Goal: Task Accomplishment & Management: Complete application form

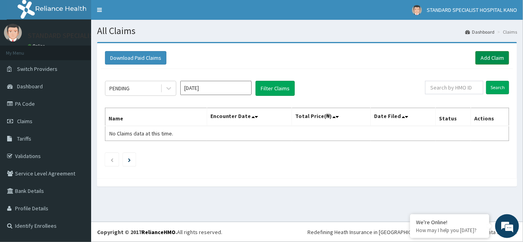
click at [498, 59] on link "Add Claim" at bounding box center [492, 57] width 34 height 13
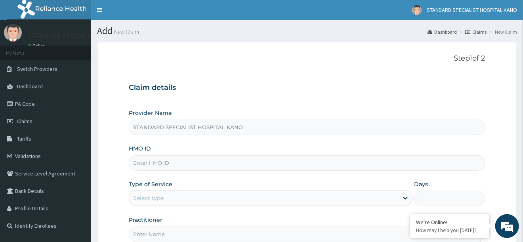
click at [154, 162] on input "HMO ID" at bounding box center [307, 162] width 356 height 15
type input "g"
type input "GYL/10002/A"
click at [169, 197] on div "Select type" at bounding box center [263, 198] width 269 height 13
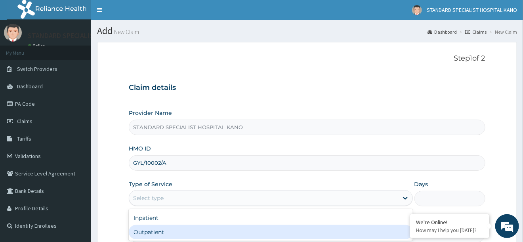
click at [159, 231] on div "Outpatient" at bounding box center [271, 232] width 284 height 14
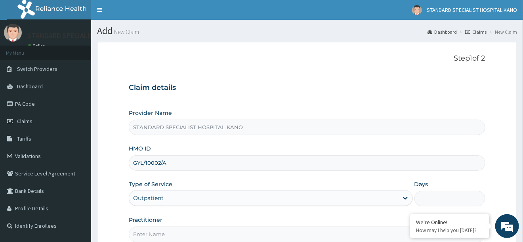
type input "1"
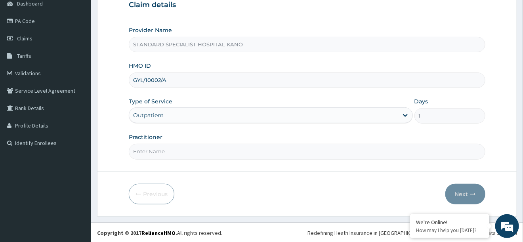
click at [160, 152] on input "Practitioner" at bounding box center [307, 151] width 356 height 15
type input "[PERSON_NAME]"
click at [467, 201] on button "Next" at bounding box center [465, 194] width 40 height 21
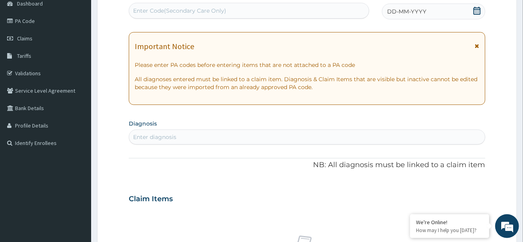
click at [424, 16] on div "DD-MM-YYYY" at bounding box center [433, 12] width 103 height 16
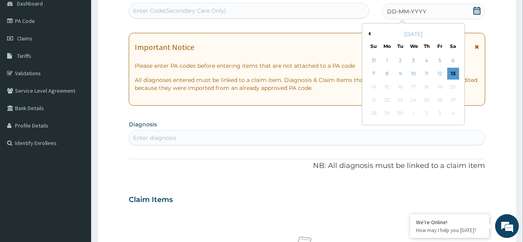
click at [370, 32] on button "Previous Month" at bounding box center [368, 34] width 4 height 4
click at [401, 102] on div "22" at bounding box center [401, 100] width 12 height 12
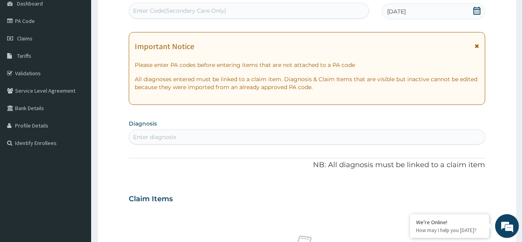
click at [181, 139] on div "Enter diagnosis" at bounding box center [306, 137] width 355 height 13
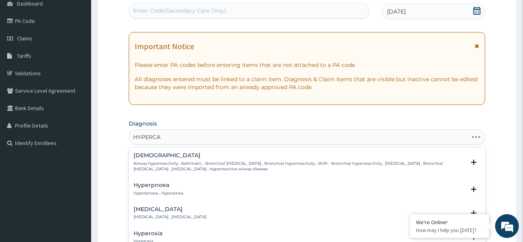
type input "HYPERCAL"
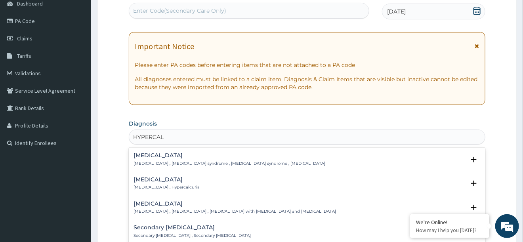
click at [156, 161] on p "Hypercalcemia , Hypercalcemia syndrome , Hypercalcaemia syndrome , Hypercalcaem…" at bounding box center [230, 164] width 192 height 6
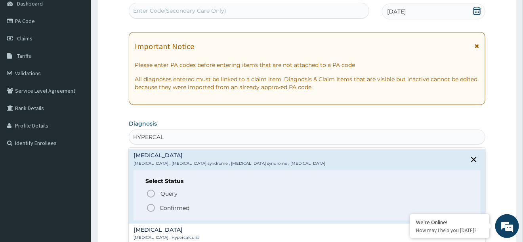
click at [152, 207] on icon "status option filled" at bounding box center [151, 208] width 10 height 10
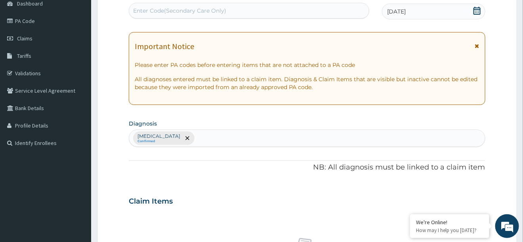
scroll to position [329, 0]
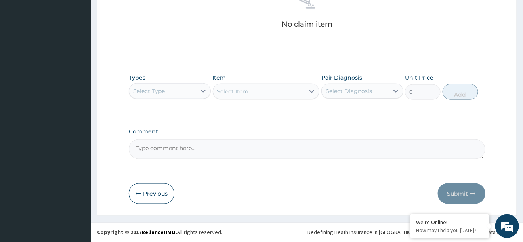
click at [144, 86] on div "Select Type" at bounding box center [162, 91] width 67 height 13
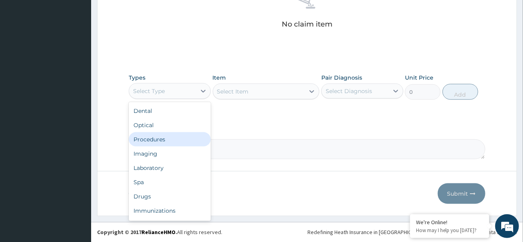
click at [156, 135] on div "Procedures" at bounding box center [170, 139] width 82 height 14
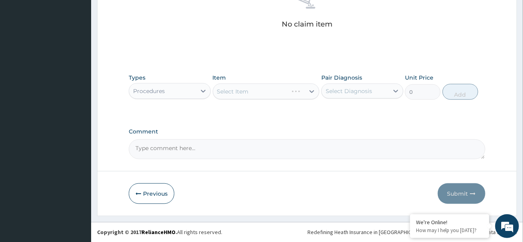
click at [348, 91] on div "Select Diagnosis" at bounding box center [349, 91] width 46 height 8
click at [348, 113] on label "Hypercalcemia" at bounding box center [358, 111] width 49 height 8
checkbox input "true"
click at [274, 88] on div "Select Item" at bounding box center [266, 92] width 107 height 16
click at [271, 93] on div "Select Item" at bounding box center [266, 92] width 107 height 16
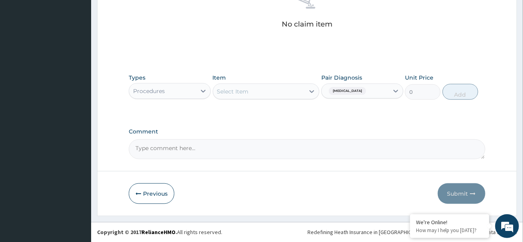
click at [271, 93] on div "Select Item" at bounding box center [259, 91] width 92 height 13
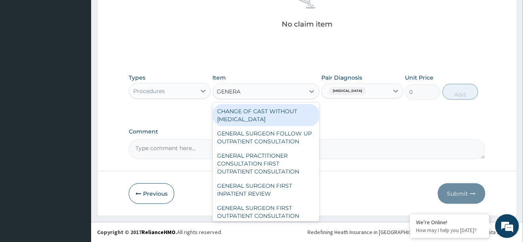
type input "GENERAL"
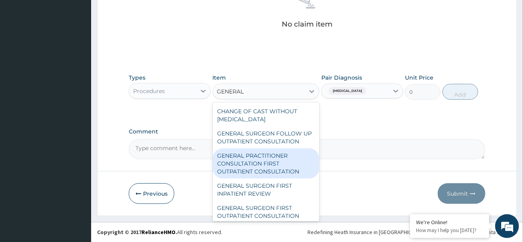
click at [267, 169] on div "GENERAL PRACTITIONER CONSULTATION FIRST OUTPATIENT CONSULTATION" at bounding box center [266, 164] width 107 height 30
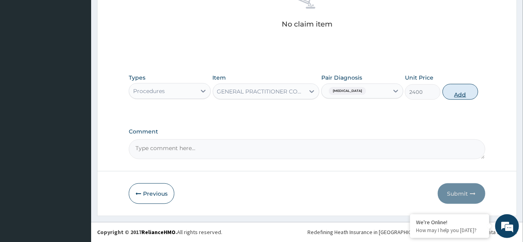
click at [452, 94] on button "Add" at bounding box center [460, 92] width 36 height 16
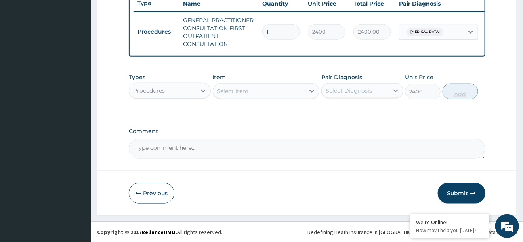
type input "0"
click at [140, 89] on div "Procedures" at bounding box center [149, 91] width 32 height 8
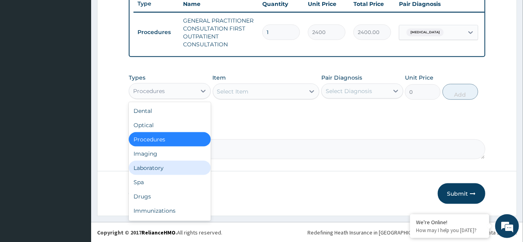
click at [146, 169] on div "Laboratory" at bounding box center [170, 168] width 82 height 14
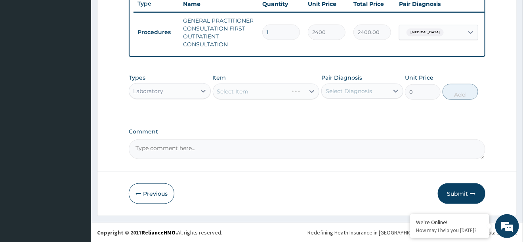
click at [362, 92] on div "Select Diagnosis" at bounding box center [349, 91] width 46 height 8
click at [331, 111] on input "checkbox" at bounding box center [328, 110] width 5 height 5
checkbox input "true"
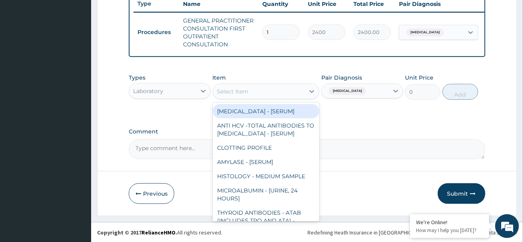
click at [251, 88] on div "Select Item" at bounding box center [259, 91] width 92 height 13
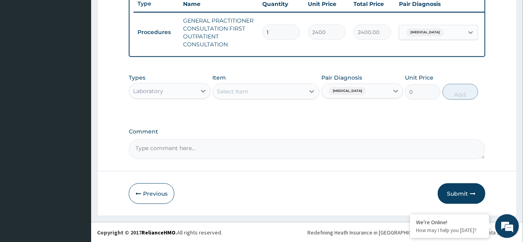
click at [285, 84] on div "Select Item" at bounding box center [266, 92] width 107 height 16
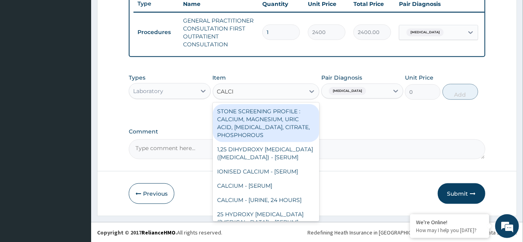
type input "CALCIU"
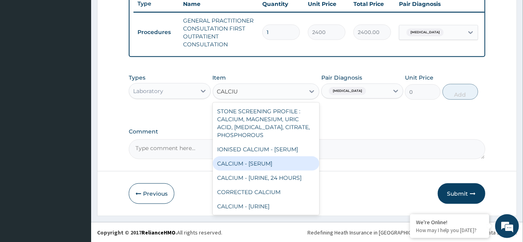
click at [269, 163] on div "CALCIUM - [SERUM]" at bounding box center [266, 163] width 107 height 14
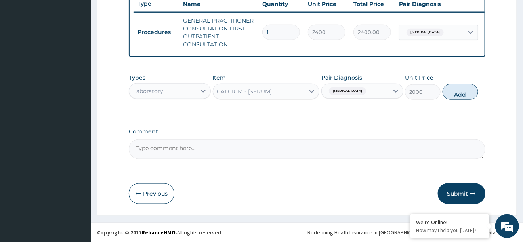
click at [469, 91] on button "Add" at bounding box center [460, 92] width 36 height 16
type input "0"
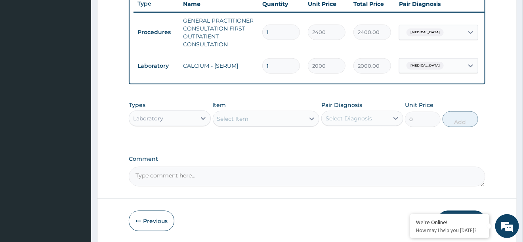
scroll to position [331, 0]
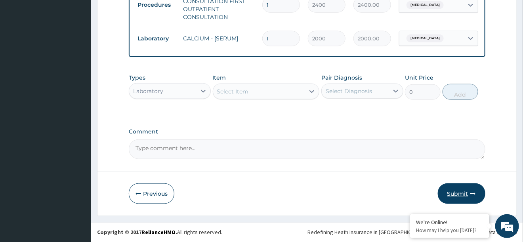
click at [461, 192] on button "Submit" at bounding box center [462, 193] width 48 height 21
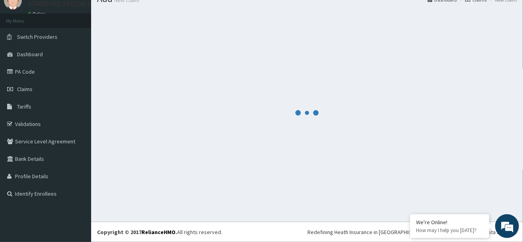
scroll to position [32, 0]
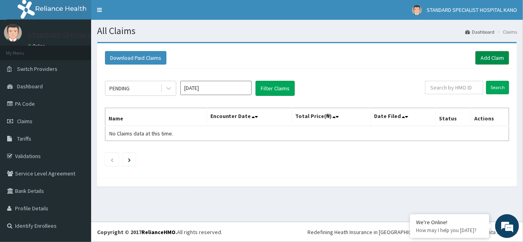
click at [481, 57] on link "Add Claim" at bounding box center [492, 57] width 34 height 13
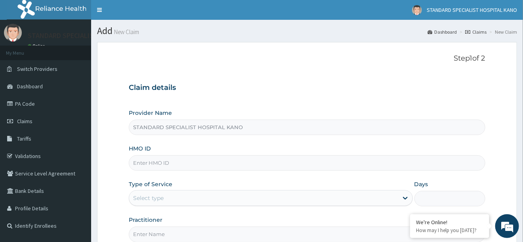
click at [135, 162] on input "HMO ID" at bounding box center [307, 162] width 356 height 15
click at [158, 165] on input "HMO ID" at bounding box center [307, 162] width 356 height 15
type input "NPM/10035/B"
click at [172, 202] on div "Select type" at bounding box center [263, 198] width 269 height 13
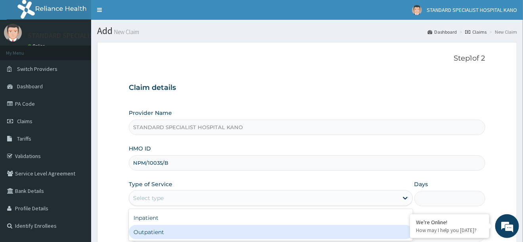
click at [158, 230] on div "Outpatient" at bounding box center [271, 232] width 284 height 14
type input "1"
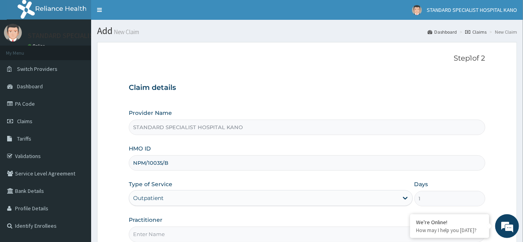
scroll to position [83, 0]
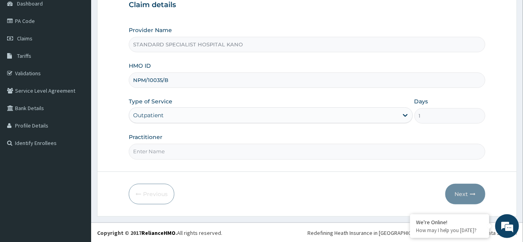
click at [160, 153] on input "Practitioner" at bounding box center [307, 151] width 356 height 15
type input "DR MUHAMMAD"
click at [467, 190] on button "Next" at bounding box center [465, 194] width 40 height 21
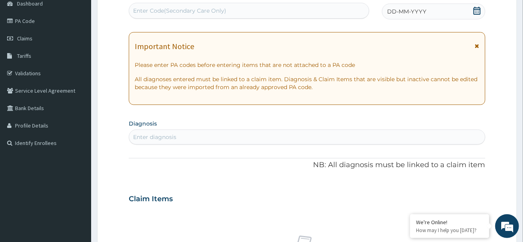
click at [477, 10] on icon at bounding box center [477, 11] width 8 height 8
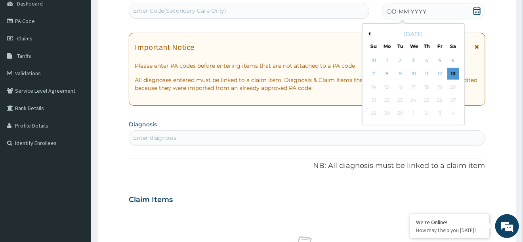
click at [368, 32] on button "Previous Month" at bounding box center [368, 34] width 4 height 4
click at [370, 34] on button "Previous Month" at bounding box center [368, 34] width 4 height 4
click at [398, 99] on div "22" at bounding box center [401, 100] width 12 height 12
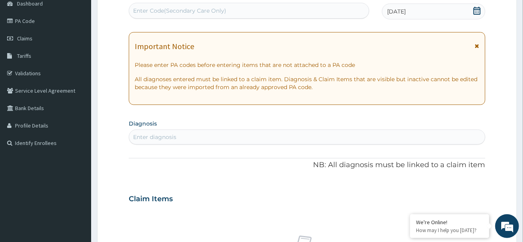
click at [134, 140] on div "Enter diagnosis" at bounding box center [154, 137] width 43 height 8
click at [188, 140] on div "Enter diagnosis" at bounding box center [306, 137] width 355 height 13
type input "PUD"
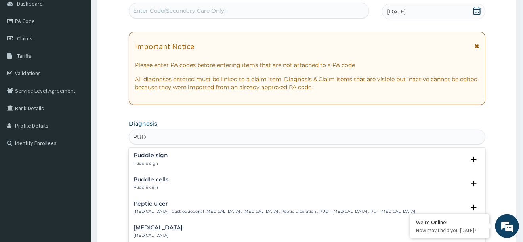
click at [159, 204] on h4 "Peptic ulcer" at bounding box center [275, 204] width 282 height 6
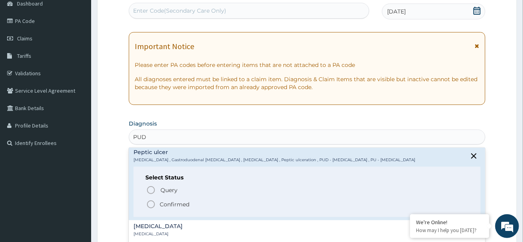
scroll to position [52, 0]
click at [149, 203] on icon "status option filled" at bounding box center [151, 204] width 10 height 10
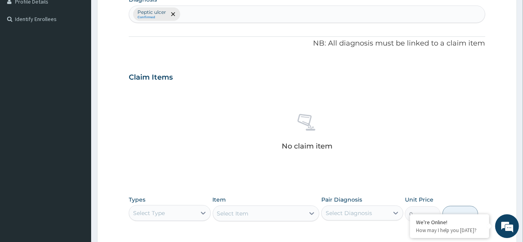
scroll to position [329, 0]
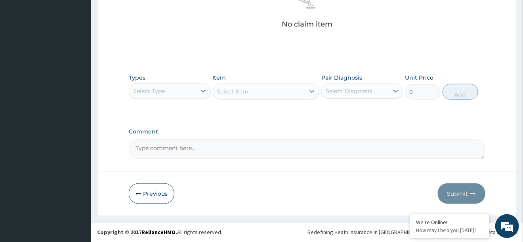
click at [180, 88] on div "Select Type" at bounding box center [162, 91] width 67 height 13
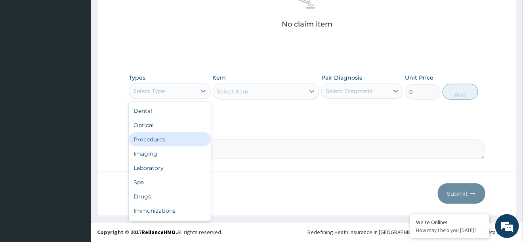
click at [162, 142] on div "Procedures" at bounding box center [170, 139] width 82 height 14
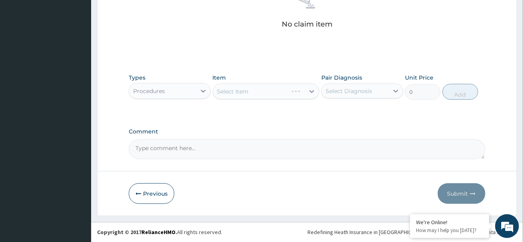
click at [382, 91] on div "Select Diagnosis" at bounding box center [355, 91] width 67 height 13
click at [362, 112] on label "Peptic ulcer" at bounding box center [351, 111] width 34 height 8
checkbox input "true"
click at [233, 93] on div "Select Item" at bounding box center [266, 92] width 107 height 16
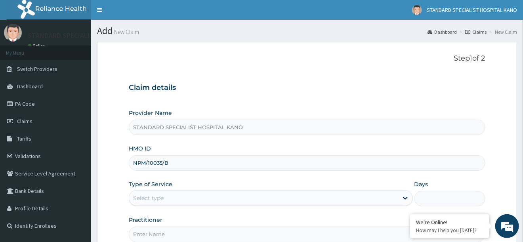
type input "NPM/10035/B"
click at [165, 199] on div "Select type" at bounding box center [263, 198] width 269 height 13
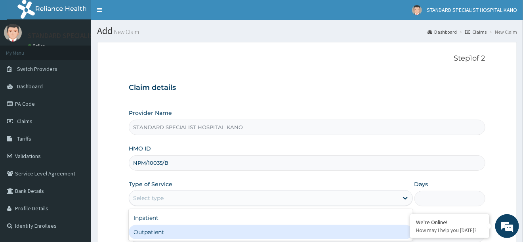
click at [161, 231] on div "Outpatient" at bounding box center [271, 232] width 284 height 14
type input "1"
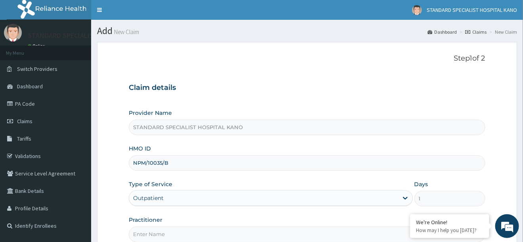
scroll to position [83, 0]
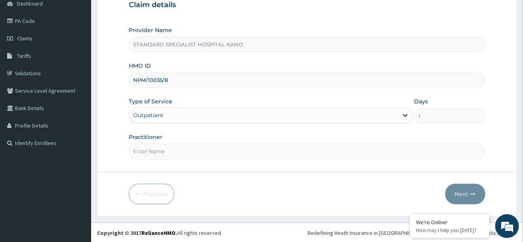
click at [190, 153] on input "Practitioner" at bounding box center [307, 151] width 356 height 15
type input "[PERSON_NAME]"
click at [466, 193] on button "Next" at bounding box center [465, 194] width 40 height 21
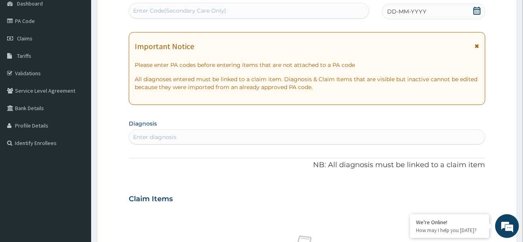
click at [472, 11] on div "DD-MM-YYYY" at bounding box center [433, 12] width 103 height 16
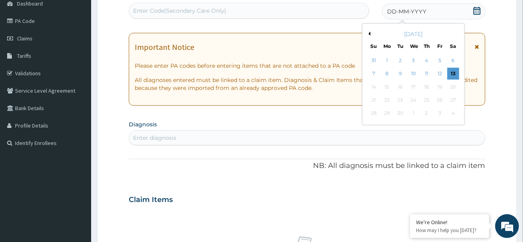
click at [370, 34] on button "Previous Month" at bounding box center [368, 34] width 4 height 4
click at [399, 99] on div "22" at bounding box center [401, 100] width 12 height 12
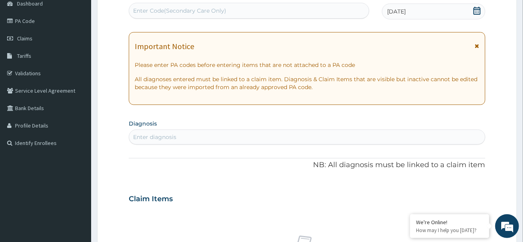
click at [143, 135] on div "Enter diagnosis" at bounding box center [154, 137] width 43 height 8
type input "O"
type input "PUD"
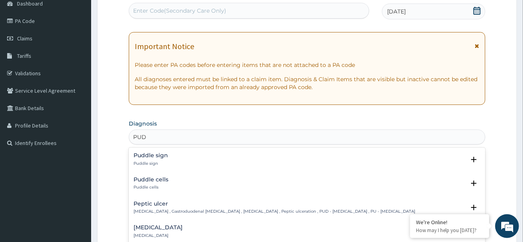
click at [147, 202] on h4 "Peptic ulcer" at bounding box center [275, 204] width 282 height 6
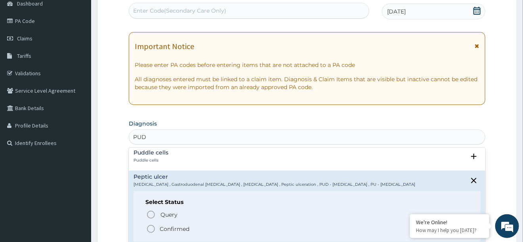
scroll to position [27, 0]
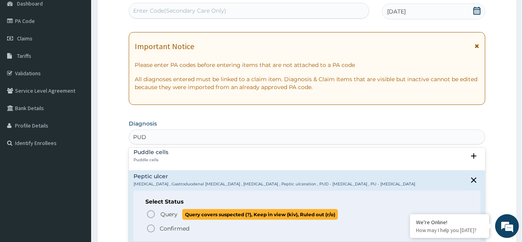
click at [151, 215] on icon "status option query" at bounding box center [151, 215] width 10 height 10
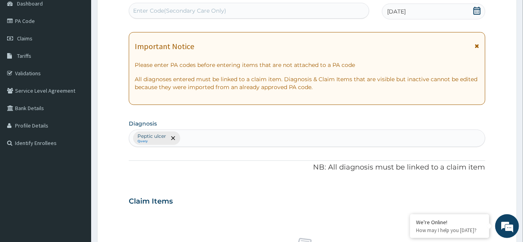
scroll to position [329, 0]
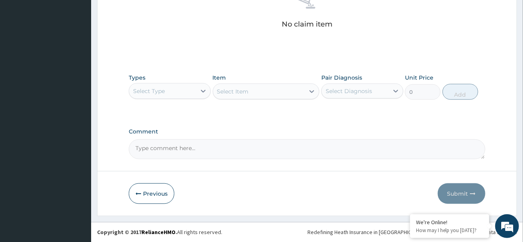
click at [168, 88] on div "Select Type" at bounding box center [162, 91] width 67 height 13
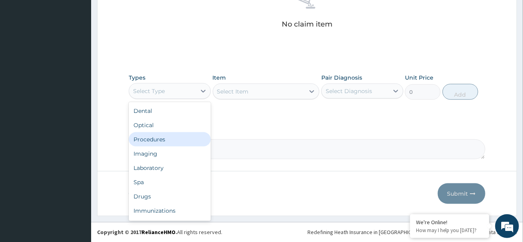
click at [158, 141] on div "Procedures" at bounding box center [170, 139] width 82 height 14
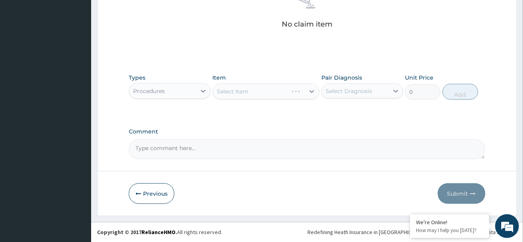
click at [381, 91] on div "Select Diagnosis" at bounding box center [355, 91] width 67 height 13
click at [328, 111] on input "checkbox" at bounding box center [328, 110] width 5 height 5
checkbox input "true"
click at [237, 89] on div "Select Item" at bounding box center [233, 92] width 32 height 8
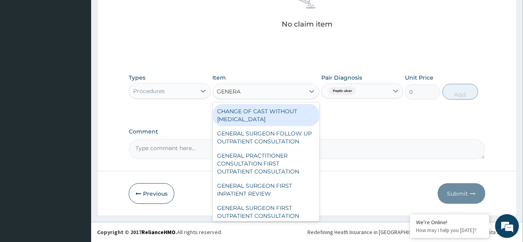
type input "GENERAL"
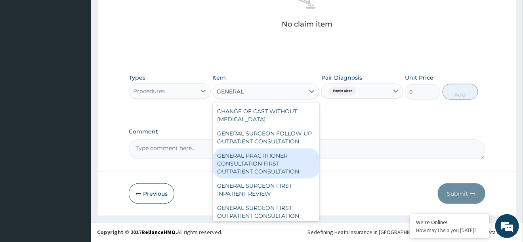
click at [250, 173] on div "GENERAL PRACTITIONER CONSULTATION FIRST OUTPATIENT CONSULTATION" at bounding box center [266, 164] width 107 height 30
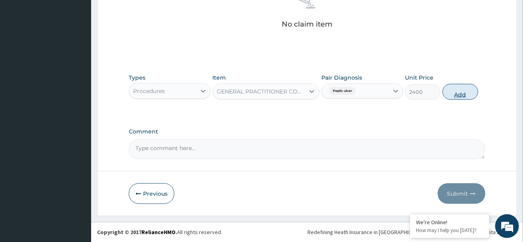
click at [472, 93] on button "Add" at bounding box center [460, 92] width 36 height 16
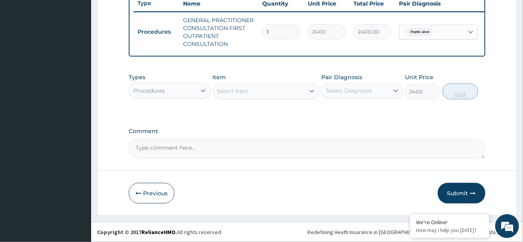
type input "0"
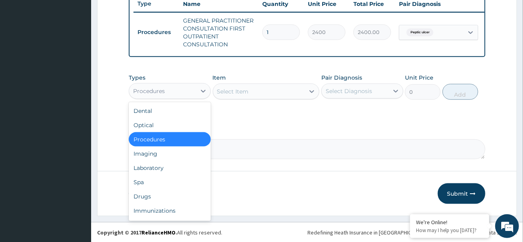
click at [171, 95] on div "Procedures" at bounding box center [162, 91] width 67 height 13
click at [142, 196] on div "Drugs" at bounding box center [170, 196] width 82 height 14
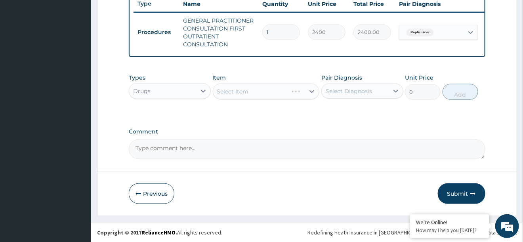
click at [355, 91] on div "Select Diagnosis" at bounding box center [349, 91] width 46 height 8
click at [350, 107] on label "Peptic ulcer" at bounding box center [351, 111] width 34 height 8
checkbox input "true"
click at [258, 86] on div "Select Item" at bounding box center [259, 91] width 92 height 13
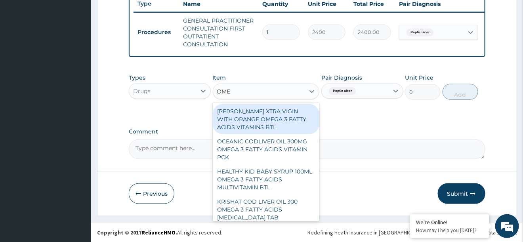
type input "OMEP"
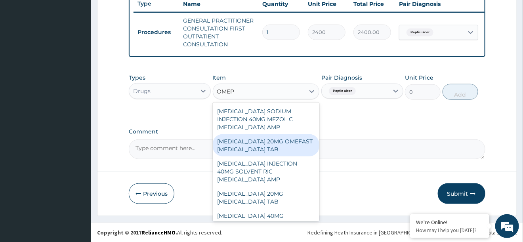
click at [246, 147] on div "[MEDICAL_DATA] 20MG OMEFAST [MEDICAL_DATA] TAB" at bounding box center [266, 145] width 107 height 22
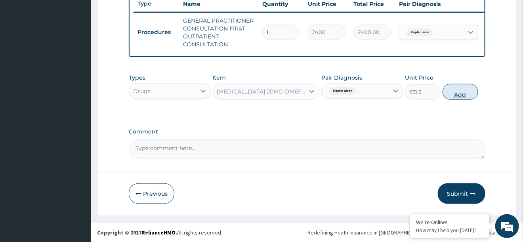
click at [454, 92] on button "Add" at bounding box center [460, 92] width 36 height 16
type input "0"
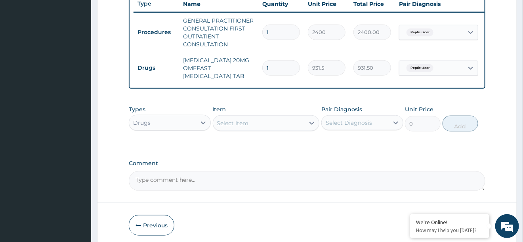
click at [250, 121] on div "Select Item" at bounding box center [259, 123] width 92 height 13
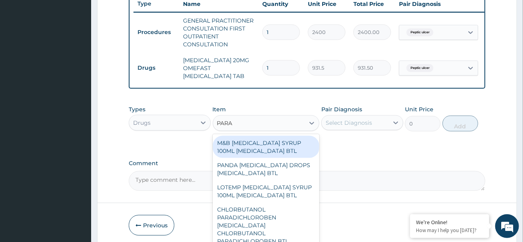
type input "PARAC"
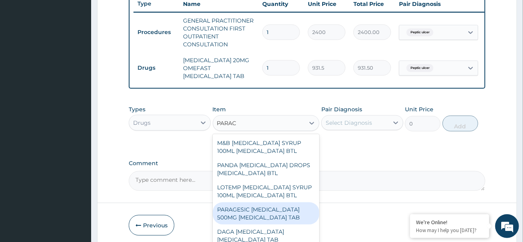
click at [264, 217] on div "PARAGESIC [MEDICAL_DATA] 500MG [MEDICAL_DATA] TAB" at bounding box center [266, 213] width 107 height 22
type input "25.88"
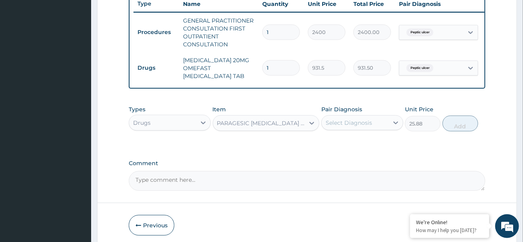
click at [378, 120] on div "Select Diagnosis" at bounding box center [355, 122] width 67 height 13
click at [341, 149] on div "Peptic ulcer" at bounding box center [362, 143] width 82 height 16
checkbox input "true"
click at [457, 124] on button "Add" at bounding box center [460, 124] width 36 height 16
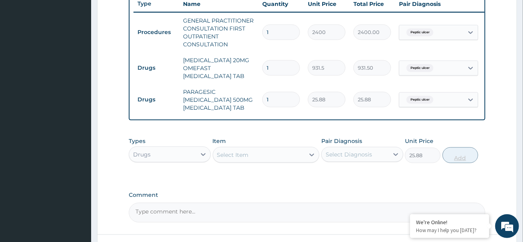
type input "0"
type input "18"
type input "465.84"
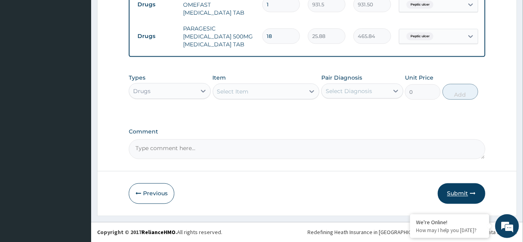
type input "18"
click at [456, 195] on button "Submit" at bounding box center [462, 193] width 48 height 21
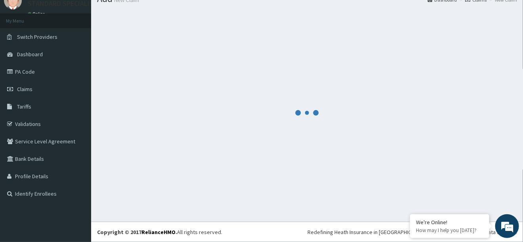
scroll to position [32, 0]
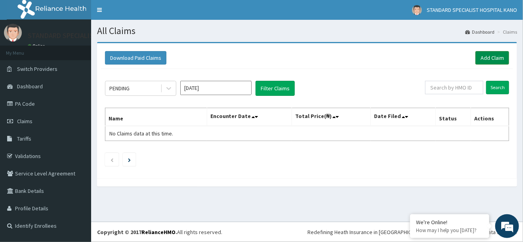
click at [485, 59] on link "Add Claim" at bounding box center [492, 57] width 34 height 13
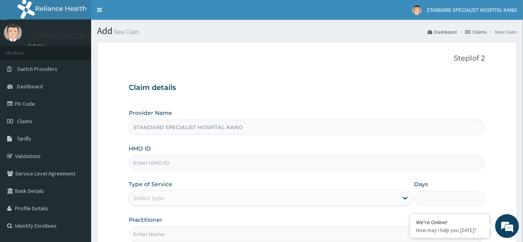
click at [169, 157] on input "HMO ID" at bounding box center [307, 162] width 356 height 15
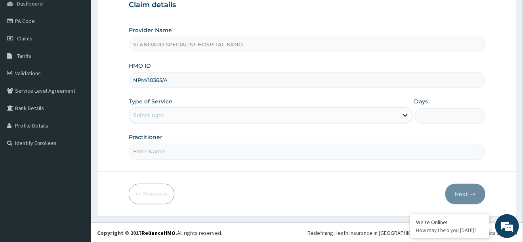
type input "NPM/10365/A"
click at [153, 115] on div "Select type" at bounding box center [148, 115] width 31 height 8
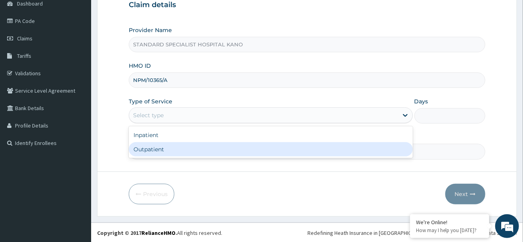
click at [153, 148] on div "Outpatient" at bounding box center [271, 149] width 284 height 14
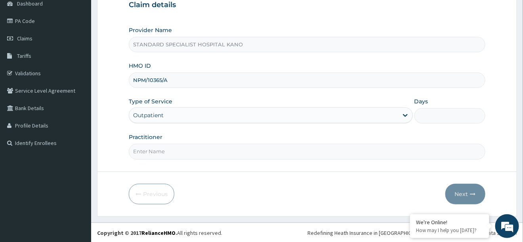
type input "1"
click at [156, 156] on input "Practitioner" at bounding box center [307, 151] width 356 height 15
type input "[PERSON_NAME]"
click at [475, 193] on icon "button" at bounding box center [473, 194] width 6 height 6
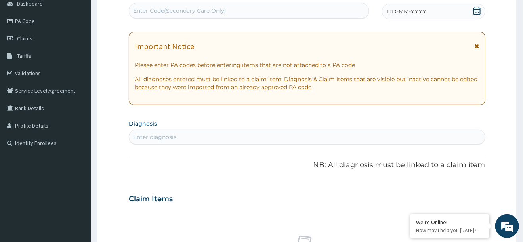
click at [475, 13] on icon at bounding box center [477, 11] width 8 height 8
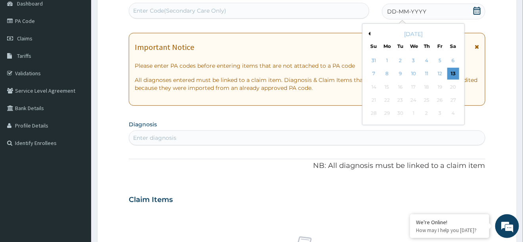
click at [370, 34] on button "Previous Month" at bounding box center [368, 34] width 4 height 4
click at [401, 101] on div "22" at bounding box center [401, 100] width 12 height 12
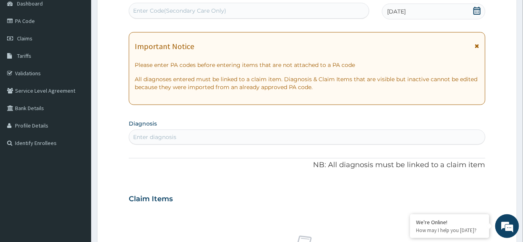
click at [142, 142] on div "Enter diagnosis" at bounding box center [306, 137] width 355 height 13
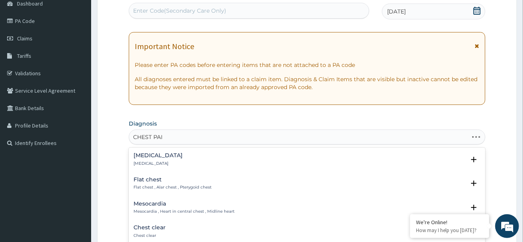
type input "CHEST PAIN"
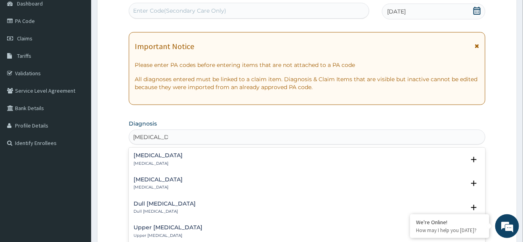
click at [140, 159] on div "Chest pain Chest pain" at bounding box center [158, 160] width 49 height 14
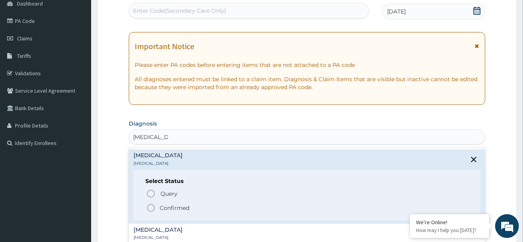
click at [150, 206] on icon "status option filled" at bounding box center [151, 208] width 10 height 10
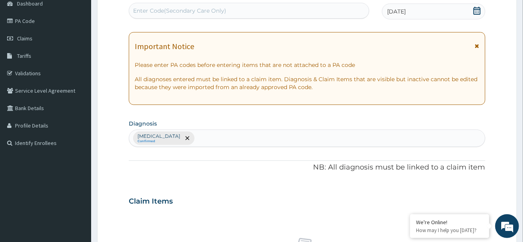
scroll to position [329, 0]
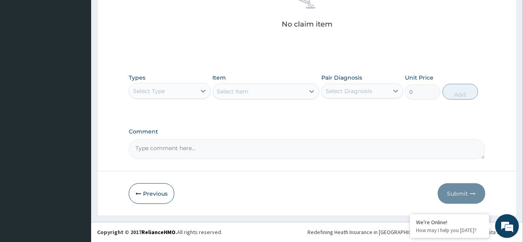
click at [177, 86] on div "Select Type" at bounding box center [162, 91] width 67 height 13
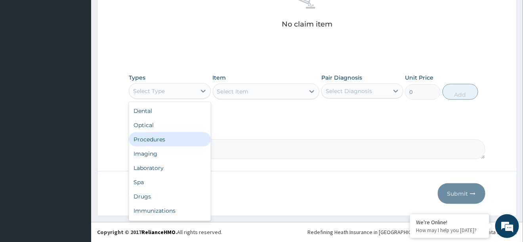
click at [173, 138] on div "Procedures" at bounding box center [170, 139] width 82 height 14
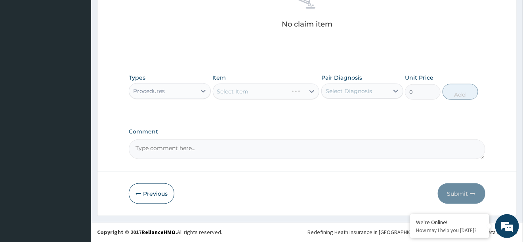
click at [368, 94] on div "Select Diagnosis" at bounding box center [349, 91] width 46 height 8
click at [359, 111] on label "Chest pain" at bounding box center [358, 111] width 49 height 8
checkbox input "true"
click at [262, 90] on div "Select Item" at bounding box center [259, 91] width 92 height 13
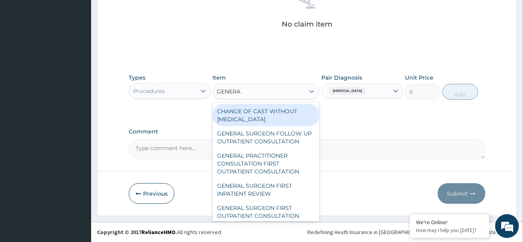
type input "GENERAL"
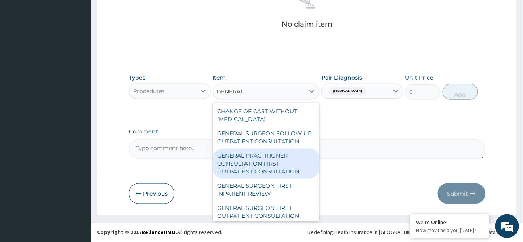
click at [256, 167] on div "GENERAL PRACTITIONER CONSULTATION FIRST OUTPATIENT CONSULTATION" at bounding box center [266, 164] width 107 height 30
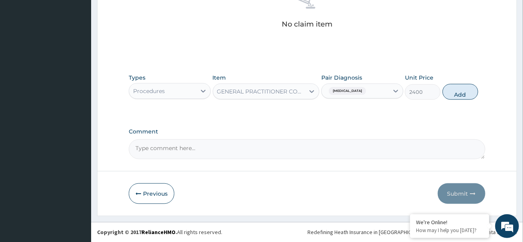
click at [460, 101] on div "Types Procedures Item option GENERAL PRACTITIONER CONSULTATION FIRST OUTPATIENT…" at bounding box center [307, 87] width 356 height 34
click at [452, 95] on button "Add" at bounding box center [460, 92] width 36 height 16
type input "0"
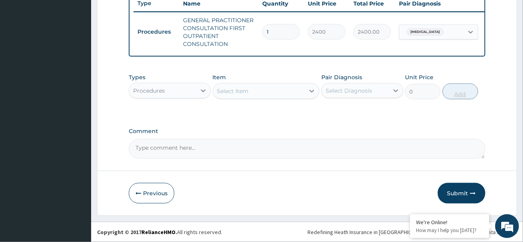
scroll to position [303, 0]
click at [180, 93] on div "Procedures" at bounding box center [162, 91] width 67 height 13
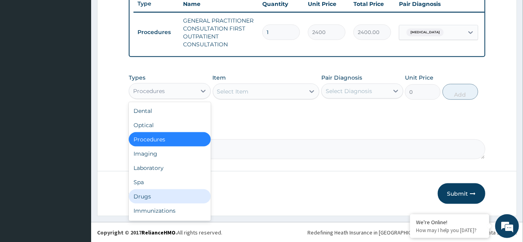
click at [138, 195] on div "Drugs" at bounding box center [170, 196] width 82 height 14
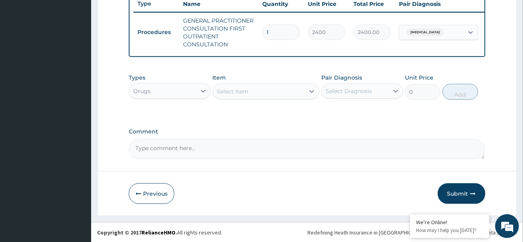
click at [226, 90] on div "Select Item" at bounding box center [233, 92] width 32 height 8
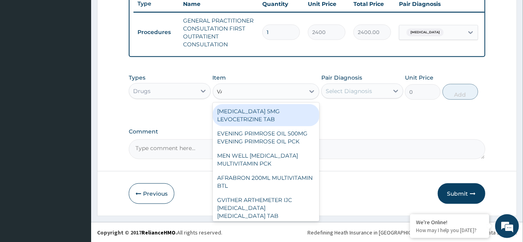
type input "VASOP"
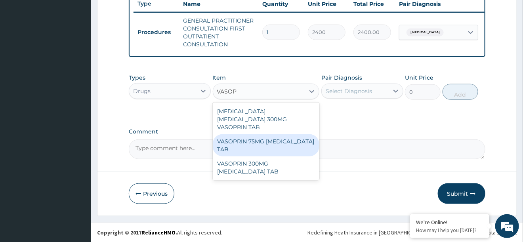
click at [256, 134] on div "VASOPRIN 75MG [MEDICAL_DATA] TAB" at bounding box center [266, 145] width 107 height 22
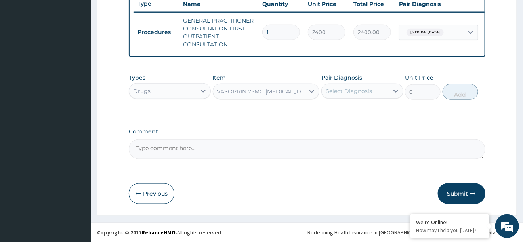
type input "43.13"
click at [385, 88] on div "Select Diagnosis" at bounding box center [355, 91] width 67 height 13
click at [359, 112] on label "Chest pain" at bounding box center [358, 111] width 49 height 8
checkbox input "true"
click at [472, 90] on button "Add" at bounding box center [460, 92] width 36 height 16
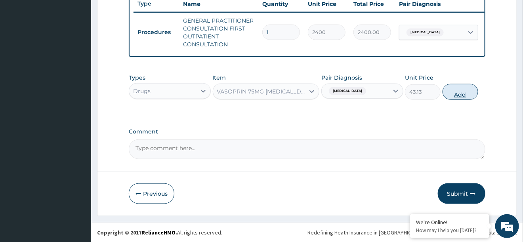
type input "0"
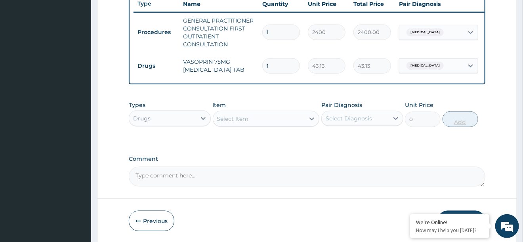
type input "0.00"
type input "3"
type input "129.39"
type input "30"
type input "1293.90"
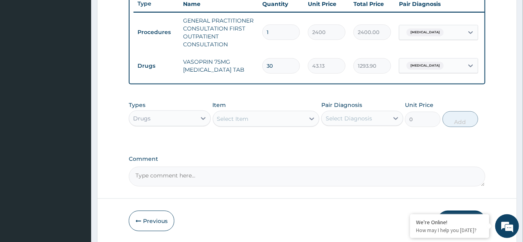
scroll to position [331, 0]
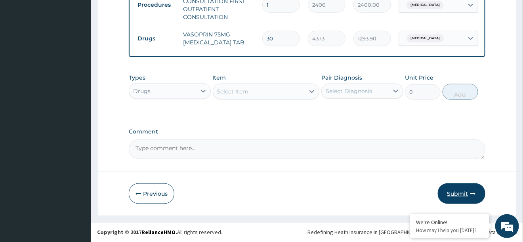
type input "30"
click at [463, 190] on button "Submit" at bounding box center [462, 193] width 48 height 21
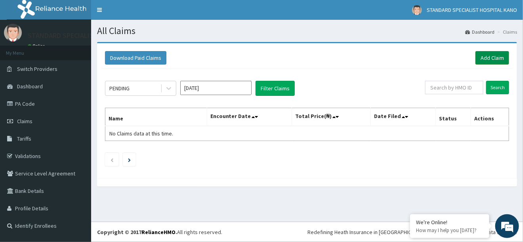
click at [486, 57] on link "Add Claim" at bounding box center [492, 57] width 34 height 13
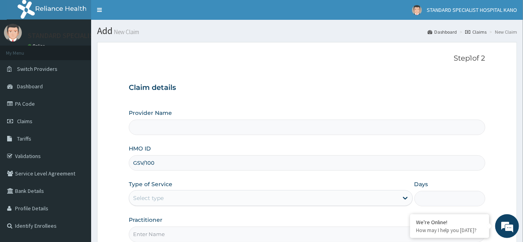
type input "GSV/10004/A"
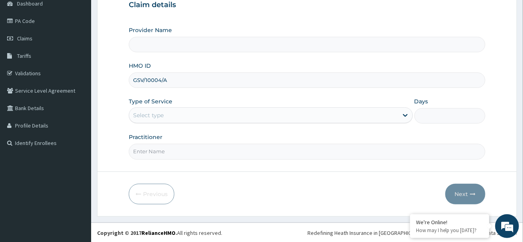
type input "STANDARD SPECIALIST HOSPITAL KANO"
type input "GSV/10004/A"
click at [154, 118] on div "Select type" at bounding box center [148, 115] width 31 height 8
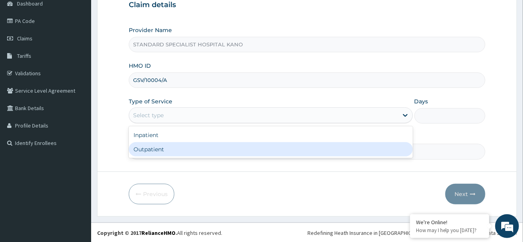
click at [145, 147] on div "Outpatient" at bounding box center [271, 149] width 284 height 14
type input "1"
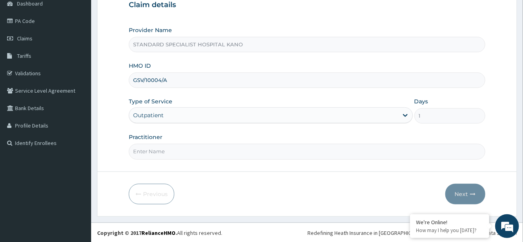
scroll to position [0, 0]
click at [237, 153] on input "Practitioner" at bounding box center [307, 151] width 356 height 15
type input "[PERSON_NAME]"
click at [467, 195] on button "Next" at bounding box center [465, 194] width 40 height 21
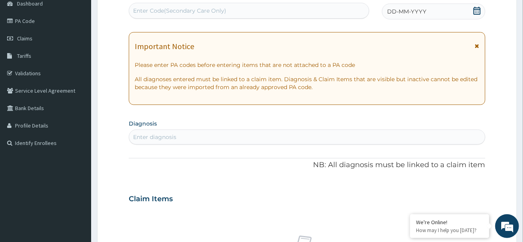
click at [476, 9] on icon at bounding box center [476, 11] width 7 height 8
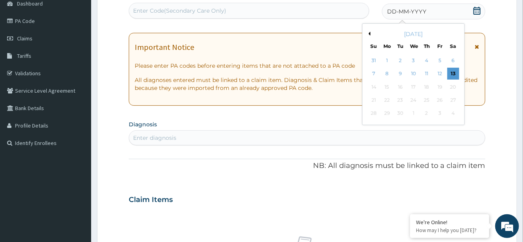
click at [370, 34] on button "Previous Month" at bounding box center [368, 34] width 4 height 4
click at [398, 102] on div "22" at bounding box center [401, 100] width 12 height 12
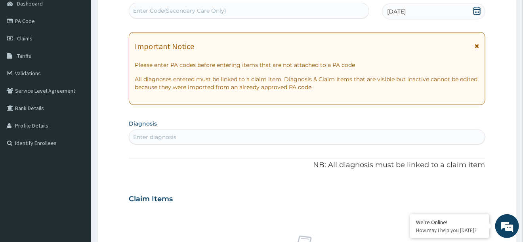
click at [144, 136] on div "Enter diagnosis" at bounding box center [154, 137] width 43 height 8
type input "ALLERGIC DIS"
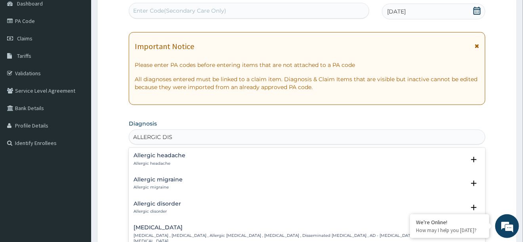
scroll to position [146, 0]
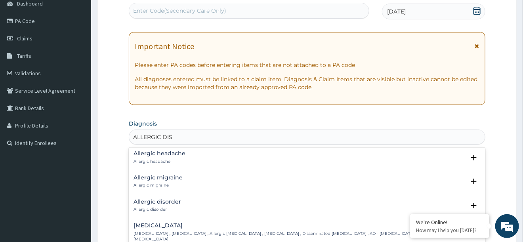
click at [161, 206] on div "Allergic disorder Allergic disorder" at bounding box center [158, 206] width 48 height 14
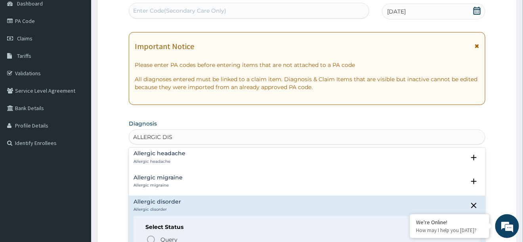
scroll to position [187, 0]
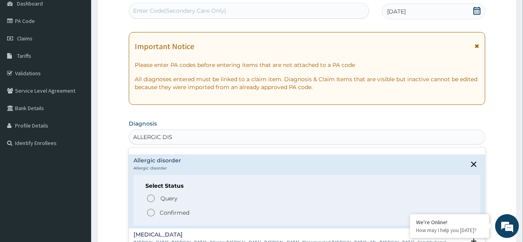
click at [150, 211] on icon "status option filled" at bounding box center [151, 213] width 10 height 10
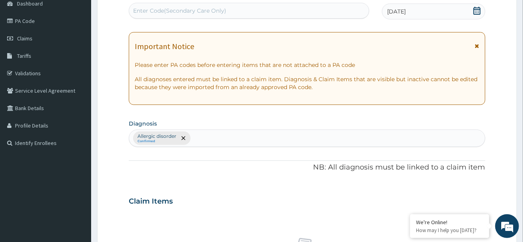
scroll to position [329, 0]
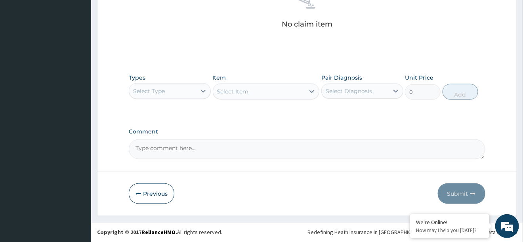
click at [175, 88] on div "Select Type" at bounding box center [162, 91] width 67 height 13
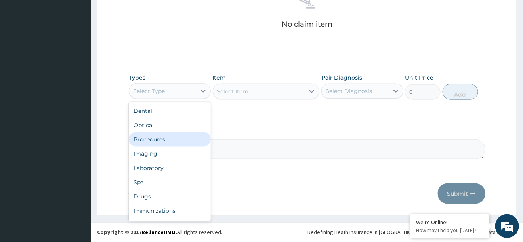
click at [143, 139] on div "Procedures" at bounding box center [170, 139] width 82 height 14
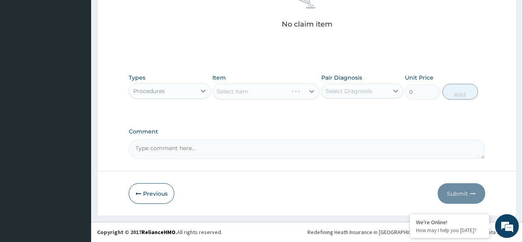
click at [339, 96] on div "Select Diagnosis" at bounding box center [355, 91] width 67 height 13
click at [345, 114] on label "Allergic disorder" at bounding box center [358, 111] width 48 height 8
checkbox input "true"
click at [270, 91] on div "Select Item" at bounding box center [259, 91] width 92 height 13
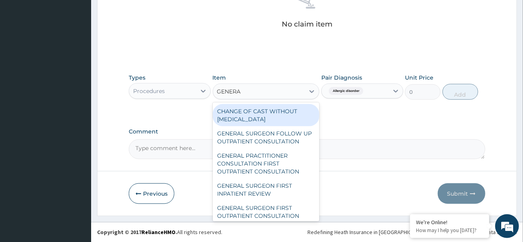
type input "GENERAL"
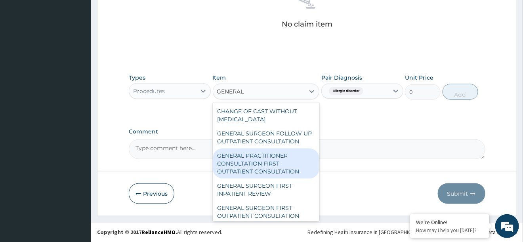
click at [238, 174] on div "GENERAL PRACTITIONER CONSULTATION FIRST OUTPATIENT CONSULTATION" at bounding box center [266, 164] width 107 height 30
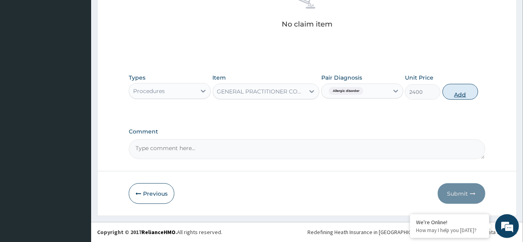
click at [467, 95] on button "Add" at bounding box center [460, 92] width 36 height 16
type input "0"
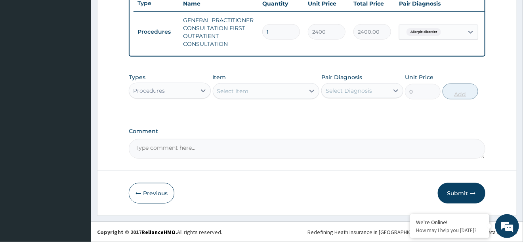
scroll to position [303, 0]
click at [176, 90] on div "Procedures" at bounding box center [162, 91] width 67 height 13
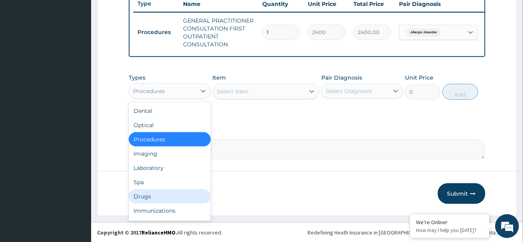
click at [143, 196] on div "Drugs" at bounding box center [170, 196] width 82 height 14
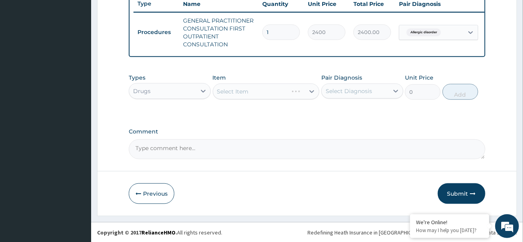
click at [341, 86] on div "Select Diagnosis" at bounding box center [355, 91] width 67 height 13
click at [352, 115] on div "Allergic disorder" at bounding box center [362, 111] width 82 height 16
checkbox input "true"
click at [249, 91] on div "Select Item" at bounding box center [259, 91] width 92 height 13
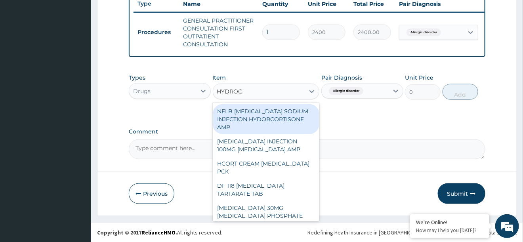
type input "HYDROCO"
click at [261, 119] on div "NELB HYDROCORTISONE SODIUM INJECTION HYDORCORTISONE AMP" at bounding box center [266, 119] width 107 height 30
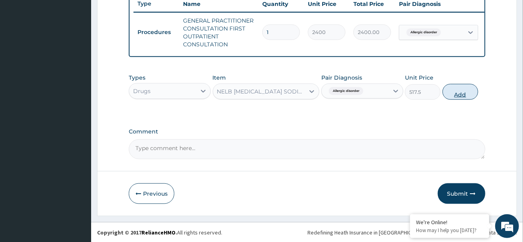
click at [458, 96] on button "Add" at bounding box center [460, 92] width 36 height 16
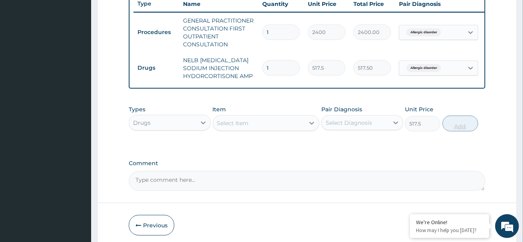
type input "0"
type input "0.00"
type input "2"
type input "1035.00"
type input "2"
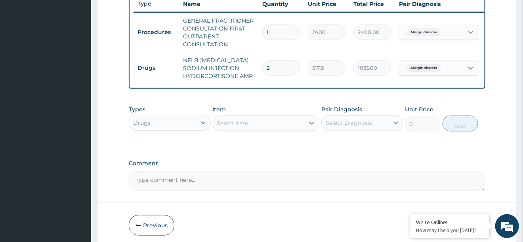
click at [244, 84] on td "NELB HYDROCORTISONE SODIUM INJECTION HYDORCORTISONE AMP" at bounding box center [218, 68] width 79 height 32
click at [240, 127] on div "Select Item" at bounding box center [233, 123] width 32 height 8
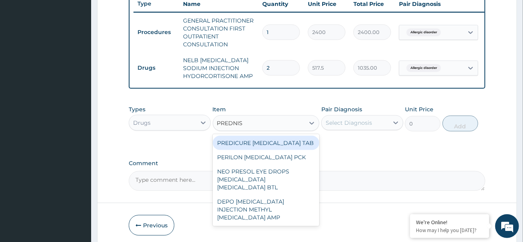
type input "PREDNISO"
click at [233, 150] on div "PREDICURE PREDNISOLONE TAB" at bounding box center [266, 143] width 107 height 14
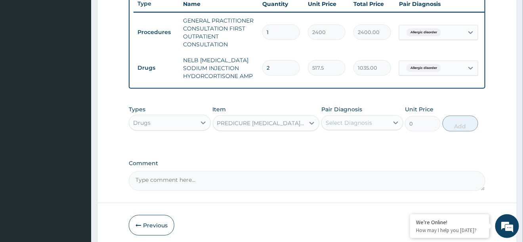
type input "586.5"
click at [350, 127] on div "Select Diagnosis" at bounding box center [349, 123] width 46 height 8
click at [349, 146] on label "Allergic disorder" at bounding box center [358, 142] width 48 height 8
checkbox input "true"
click at [465, 132] on button "Add" at bounding box center [460, 124] width 36 height 16
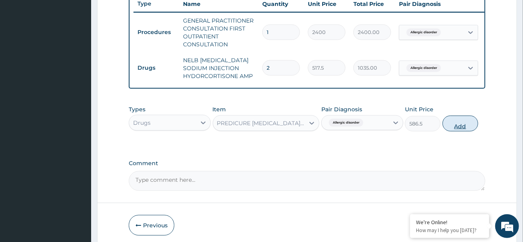
type input "0"
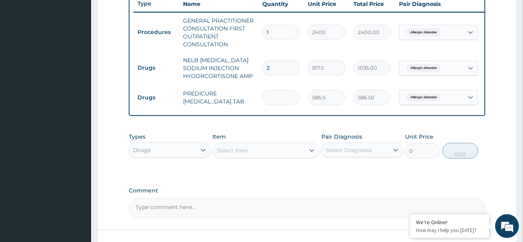
type input "0.00"
type input "2"
type input "1173.00"
type input "2"
click at [271, 157] on div "Select Item" at bounding box center [259, 150] width 92 height 13
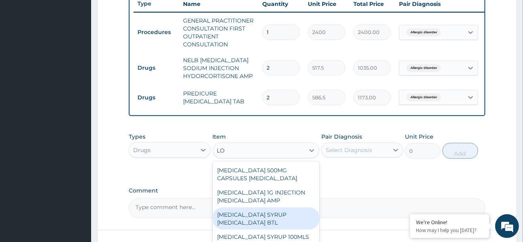
type input "L"
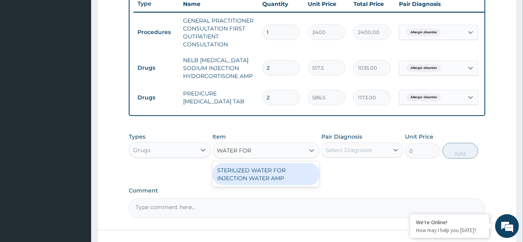
type input "WATER FOR"
click at [273, 185] on div "STERILIZED WATER FOR INJECTION WATER AMP" at bounding box center [266, 174] width 107 height 22
type input "172.5"
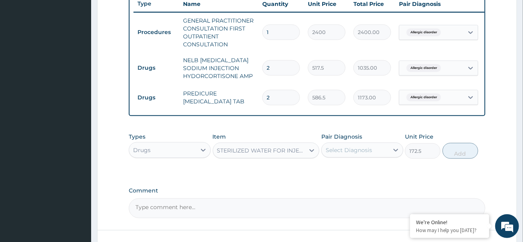
click at [378, 156] on div "Select Diagnosis" at bounding box center [355, 150] width 67 height 13
click at [374, 174] on label "Allergic disorder" at bounding box center [358, 170] width 48 height 8
checkbox input "true"
click at [453, 159] on button "Add" at bounding box center [460, 151] width 36 height 16
type input "0"
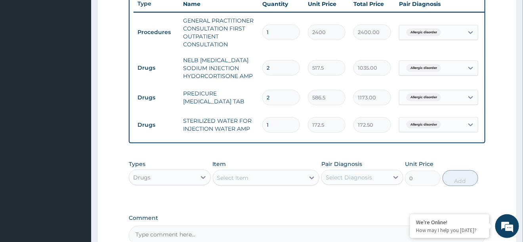
click at [236, 182] on div "Select Item" at bounding box center [233, 178] width 32 height 8
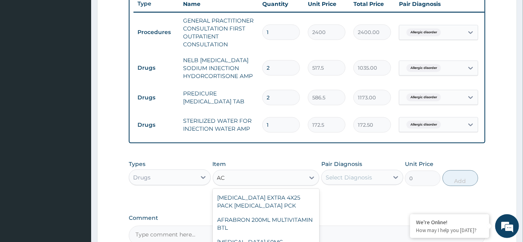
type input "A"
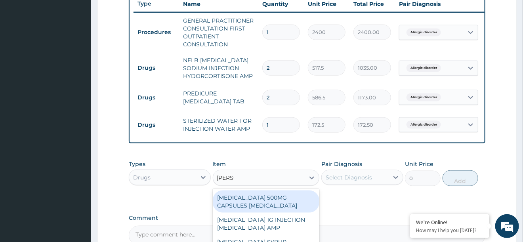
type input "LORAT"
click at [254, 200] on div "LORATADINE SYRUP LORATADINE BTL" at bounding box center [266, 202] width 107 height 22
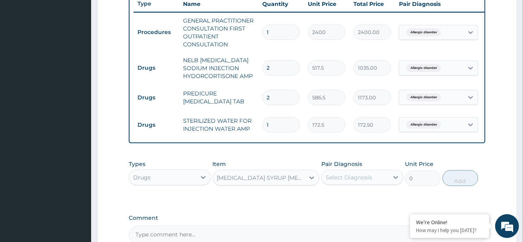
type input "1380"
click at [335, 181] on div "Select Diagnosis" at bounding box center [349, 178] width 46 height 8
click at [346, 201] on label "Allergic disorder" at bounding box center [358, 197] width 48 height 8
checkbox input "true"
click at [459, 184] on button "Add" at bounding box center [460, 178] width 36 height 16
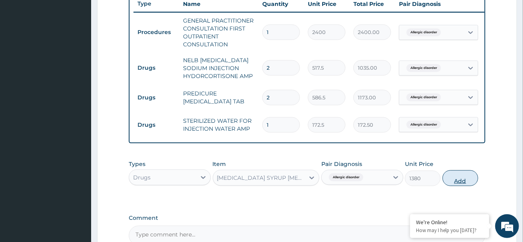
type input "0"
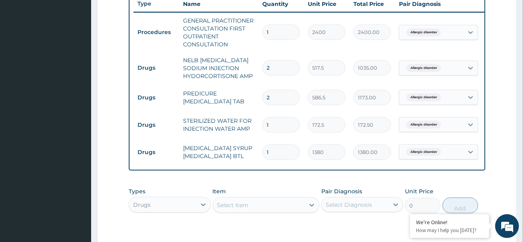
scroll to position [425, 0]
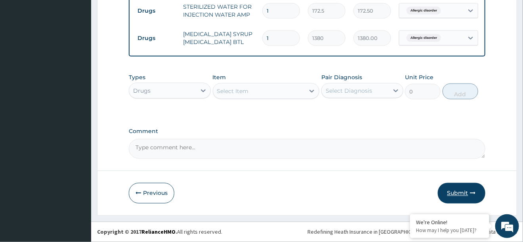
click at [452, 195] on button "Submit" at bounding box center [462, 193] width 48 height 21
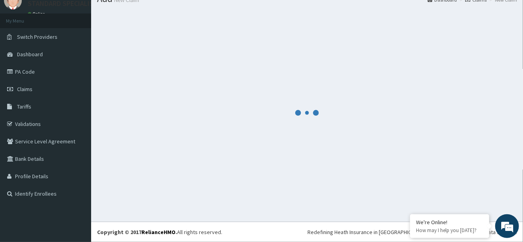
scroll to position [32, 0]
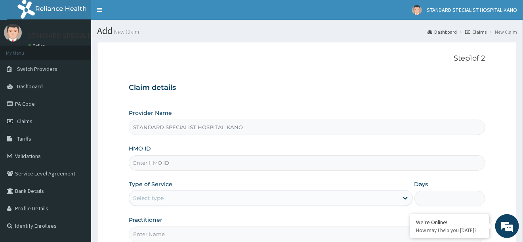
click at [162, 166] on input "HMO ID" at bounding box center [307, 162] width 356 height 15
click at [156, 162] on input "HMO ID" at bounding box center [307, 162] width 356 height 15
type input "NBC/10876/B"
click at [175, 196] on div "Select type" at bounding box center [263, 198] width 269 height 13
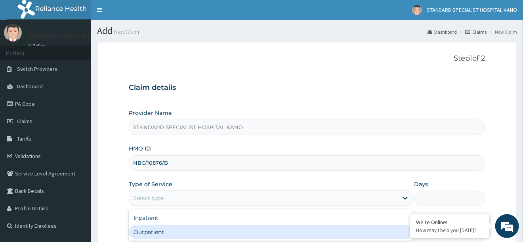
click at [162, 234] on div "Outpatient" at bounding box center [271, 232] width 284 height 14
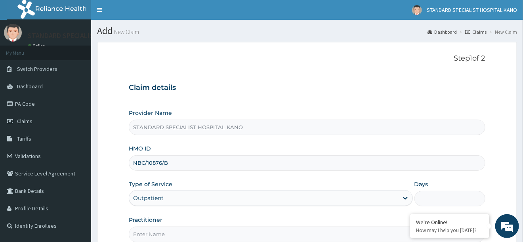
type input "1"
click at [155, 237] on input "Practitioner" at bounding box center [307, 234] width 356 height 15
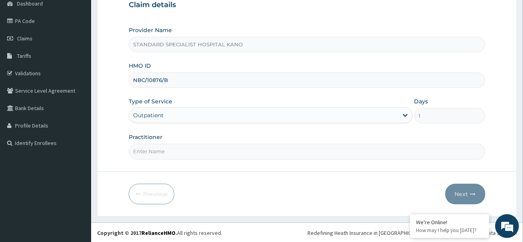
type input "F"
type input "DR UCHE"
click at [465, 193] on button "Next" at bounding box center [465, 194] width 40 height 21
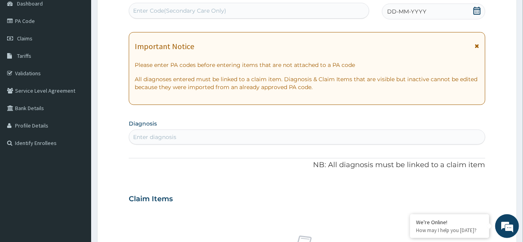
click at [477, 14] on icon at bounding box center [476, 11] width 7 height 8
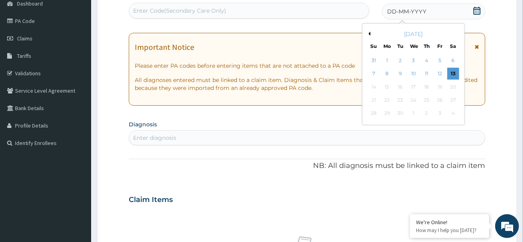
click at [368, 34] on button "Previous Month" at bounding box center [368, 34] width 4 height 4
click at [413, 99] on div "23" at bounding box center [414, 100] width 12 height 12
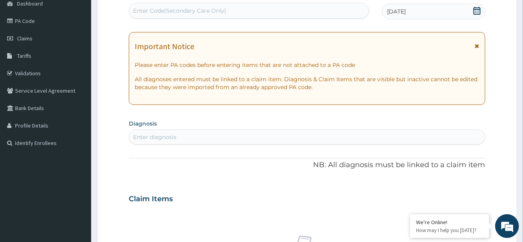
click at [141, 136] on div "Enter diagnosis" at bounding box center [154, 137] width 43 height 8
type input "MALA"
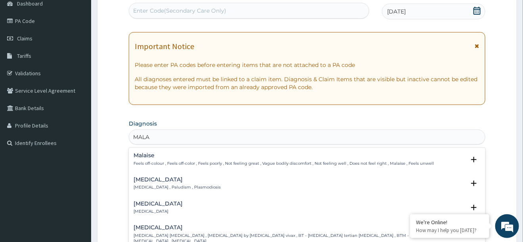
click at [146, 186] on p "Malaria , Paludism , Plasmodiosis" at bounding box center [177, 188] width 87 height 6
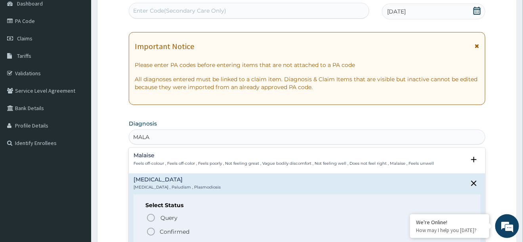
click at [151, 231] on icon "status option filled" at bounding box center [151, 232] width 10 height 10
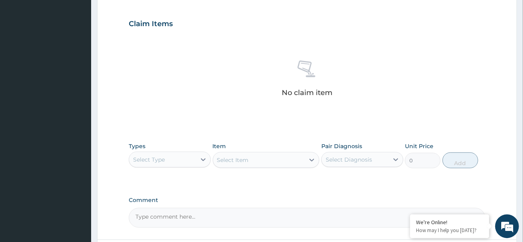
scroll to position [329, 0]
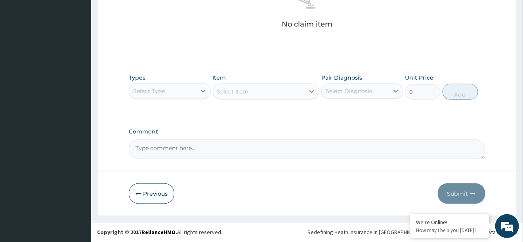
click at [165, 86] on div "Select Type" at bounding box center [162, 91] width 67 height 13
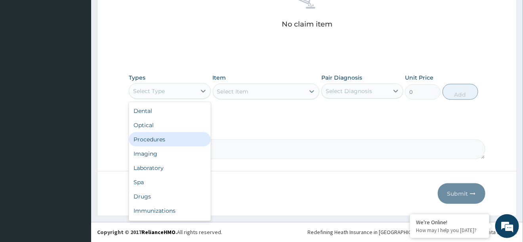
click at [139, 140] on div "Procedures" at bounding box center [170, 139] width 82 height 14
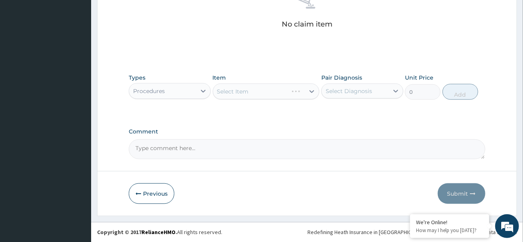
click at [364, 92] on div "Select Diagnosis" at bounding box center [349, 91] width 46 height 8
click at [339, 113] on label "Malaria" at bounding box center [358, 111] width 49 height 8
checkbox input "true"
click at [237, 92] on div "Select Item" at bounding box center [233, 92] width 32 height 8
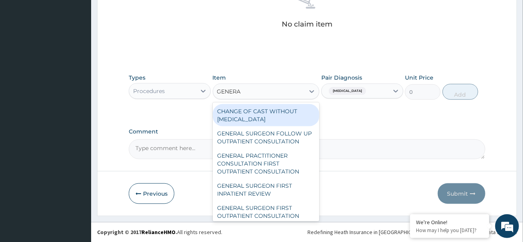
type input "GENERAL"
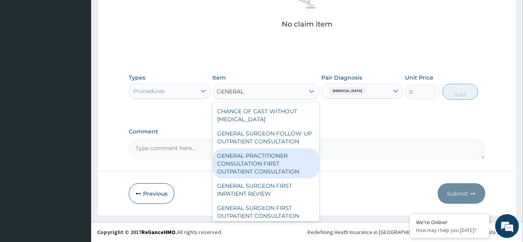
click at [258, 162] on div "GENERAL PRACTITIONER CONSULTATION FIRST OUTPATIENT CONSULTATION" at bounding box center [266, 164] width 107 height 30
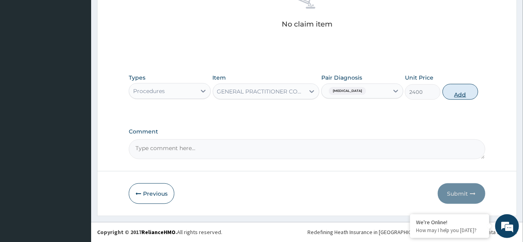
click at [463, 90] on button "Add" at bounding box center [460, 92] width 36 height 16
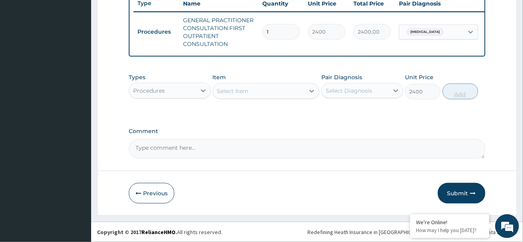
type input "0"
click at [144, 91] on div "Procedures" at bounding box center [149, 91] width 32 height 8
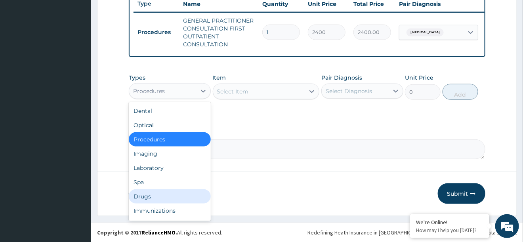
click at [142, 198] on div "Drugs" at bounding box center [170, 196] width 82 height 14
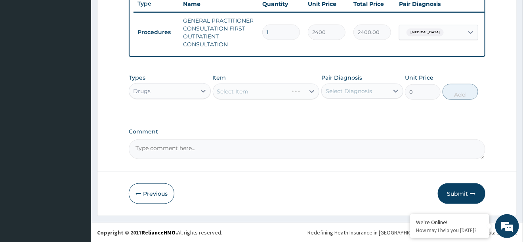
click at [374, 90] on div "Select Diagnosis" at bounding box center [355, 91] width 67 height 13
click at [359, 108] on div "Malaria" at bounding box center [362, 111] width 82 height 16
checkbox input "true"
click at [261, 90] on div "Select Item" at bounding box center [266, 92] width 107 height 16
click at [261, 90] on div "Select Item" at bounding box center [259, 91] width 92 height 13
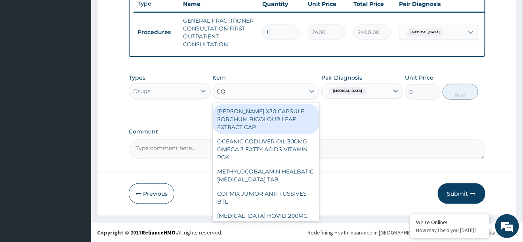
type input "COA"
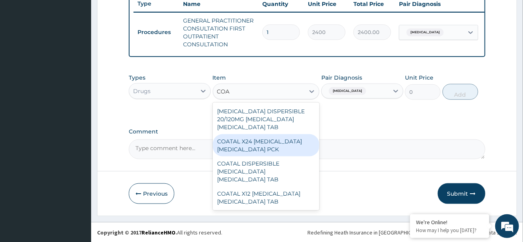
click at [265, 150] on div "COATAL X24 ARTEMETHER LUMEFANTRINE PCK" at bounding box center [266, 145] width 107 height 22
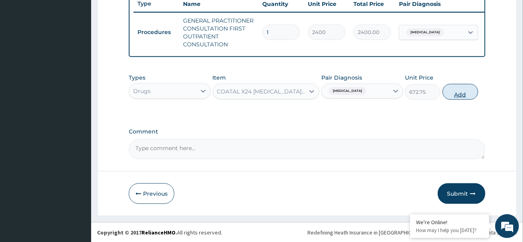
click at [449, 96] on button "Add" at bounding box center [460, 92] width 36 height 16
type input "0"
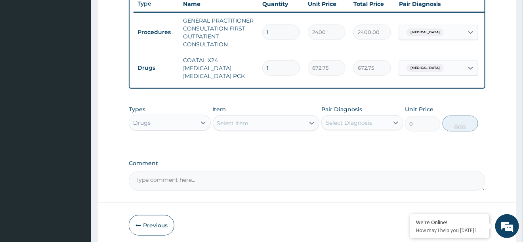
type input "0.00"
type input "6"
type input "4036.50"
type input "6"
click at [269, 120] on div "Select Item" at bounding box center [259, 123] width 92 height 13
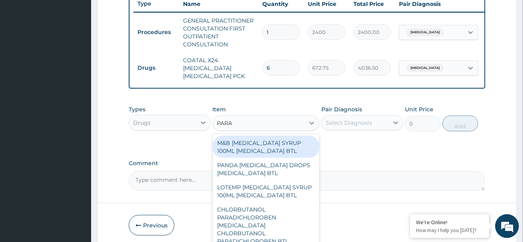
type input "PARAC"
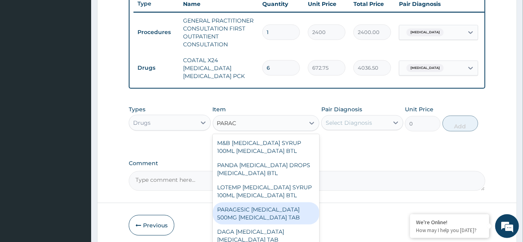
click at [255, 208] on div "PARAGESIC PARACETAMOL 500MG ACETAMINOPHEN TAB" at bounding box center [266, 213] width 107 height 22
type input "25.88"
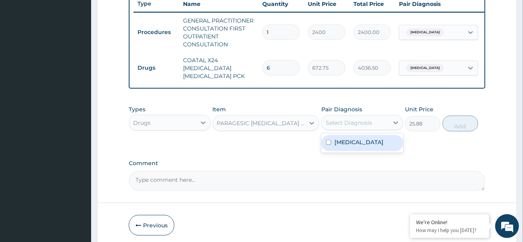
click at [380, 124] on div "Select Diagnosis" at bounding box center [355, 122] width 67 height 13
click at [334, 141] on div "Malaria" at bounding box center [362, 143] width 82 height 16
checkbox input "true"
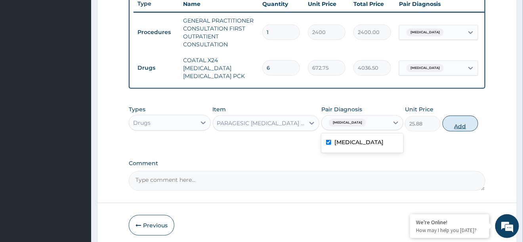
click at [465, 124] on button "Add" at bounding box center [460, 124] width 36 height 16
type input "0"
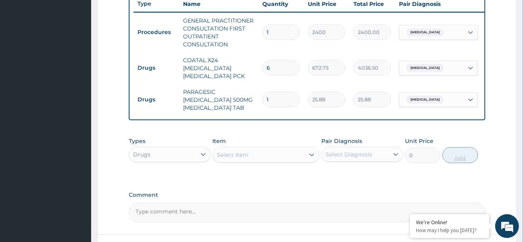
type input "18"
type input "465.84"
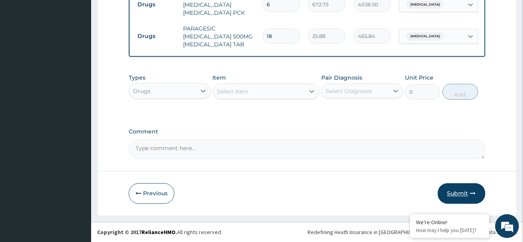
type input "18"
click at [463, 196] on button "Submit" at bounding box center [462, 193] width 48 height 21
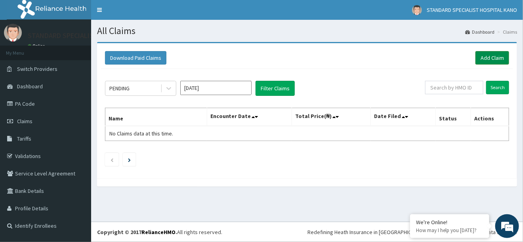
click at [490, 57] on link "Add Claim" at bounding box center [492, 57] width 34 height 13
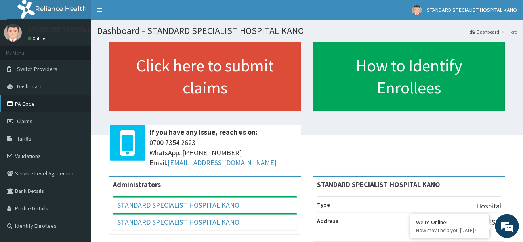
click at [30, 107] on link "PA Code" at bounding box center [45, 103] width 91 height 17
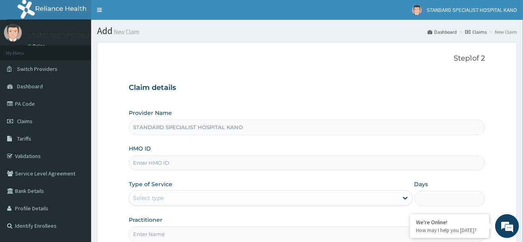
click at [178, 162] on input "HMO ID" at bounding box center [307, 162] width 356 height 15
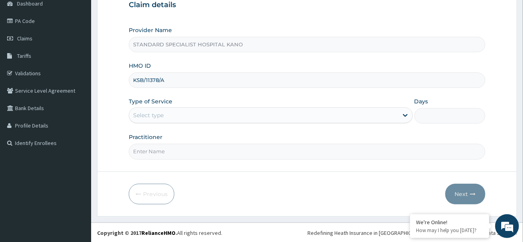
type input "KSB/11378/A"
click at [171, 113] on div "Select type" at bounding box center [263, 115] width 269 height 13
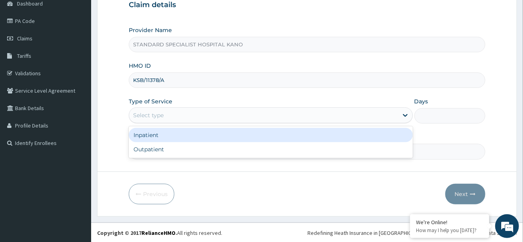
click at [171, 113] on div "Select type" at bounding box center [263, 115] width 269 height 13
click at [167, 118] on div "Select type" at bounding box center [263, 115] width 269 height 13
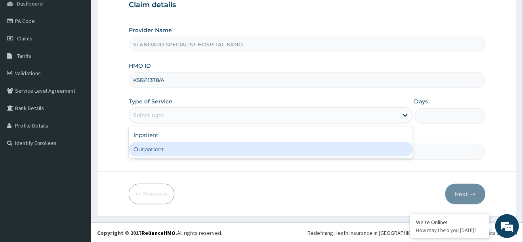
click at [153, 147] on div "Outpatient" at bounding box center [271, 149] width 284 height 14
type input "1"
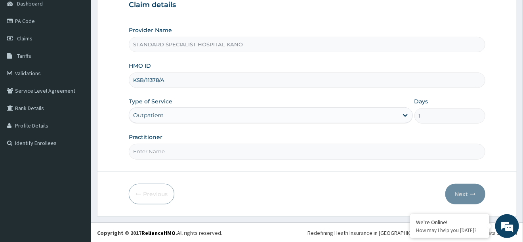
click at [145, 153] on input "Practitioner" at bounding box center [307, 151] width 356 height 15
type input "[PERSON_NAME]"
click at [466, 190] on button "Next" at bounding box center [465, 194] width 40 height 21
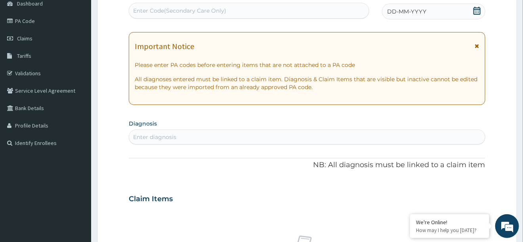
click at [477, 11] on icon at bounding box center [476, 11] width 7 height 8
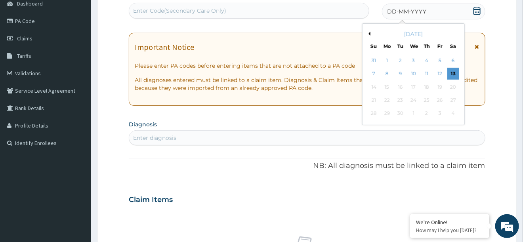
click at [370, 33] on button "Previous Month" at bounding box center [368, 34] width 4 height 4
click at [412, 102] on div "23" at bounding box center [414, 100] width 12 height 12
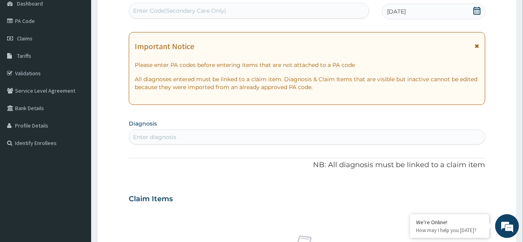
click at [167, 138] on div "Enter diagnosis" at bounding box center [154, 137] width 43 height 8
type input "MALA"
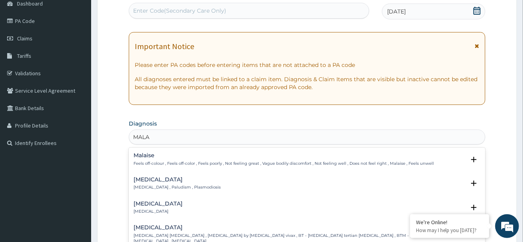
click at [153, 182] on h4 "Malaria" at bounding box center [177, 180] width 87 height 6
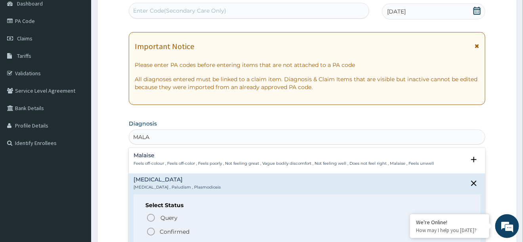
scroll to position [41, 0]
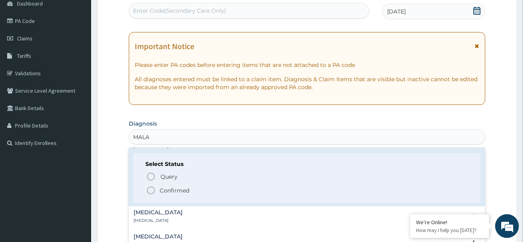
click at [149, 191] on icon "status option filled" at bounding box center [151, 191] width 10 height 10
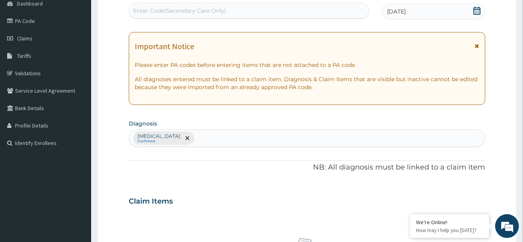
scroll to position [150, 0]
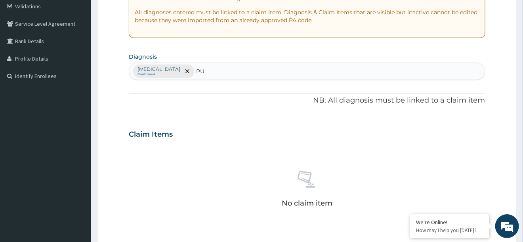
type input "PUD"
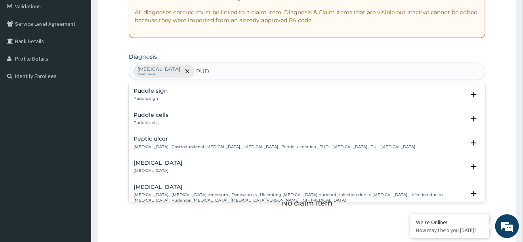
click at [145, 139] on h4 "Peptic ulcer" at bounding box center [275, 139] width 282 height 6
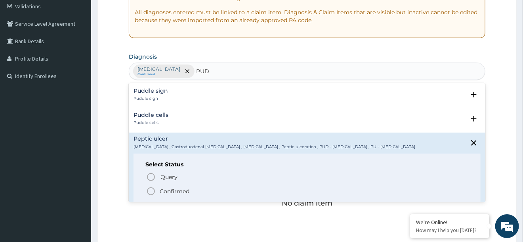
click at [150, 189] on icon "status option filled" at bounding box center [151, 192] width 10 height 10
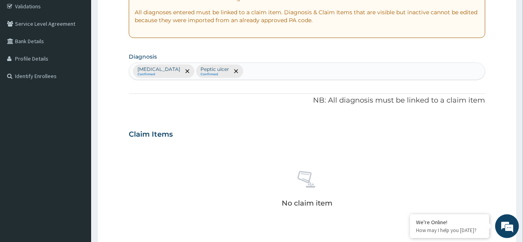
scroll to position [329, 0]
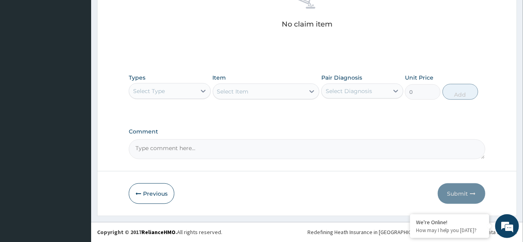
click at [170, 87] on div "Select Type" at bounding box center [162, 91] width 67 height 13
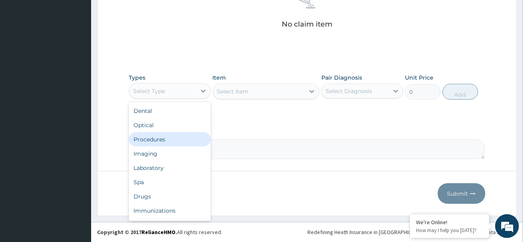
click at [167, 138] on div "Procedures" at bounding box center [170, 139] width 82 height 14
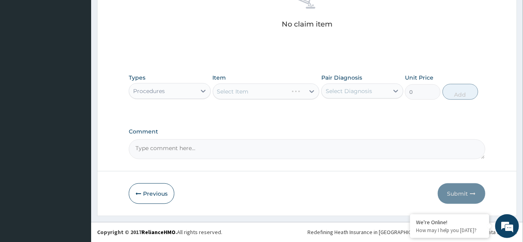
click at [360, 95] on div "Select Diagnosis" at bounding box center [355, 91] width 67 height 13
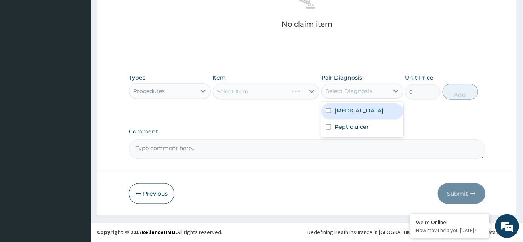
click at [360, 111] on div "Malaria" at bounding box center [362, 111] width 82 height 16
checkbox input "true"
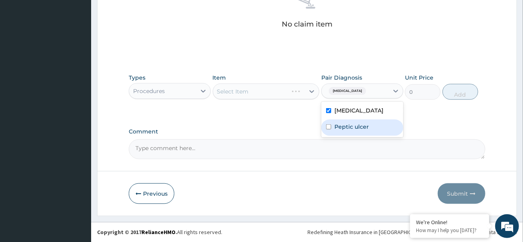
click at [340, 127] on label "Peptic ulcer" at bounding box center [351, 127] width 34 height 8
checkbox input "true"
click at [248, 93] on div "Select Item" at bounding box center [233, 92] width 32 height 8
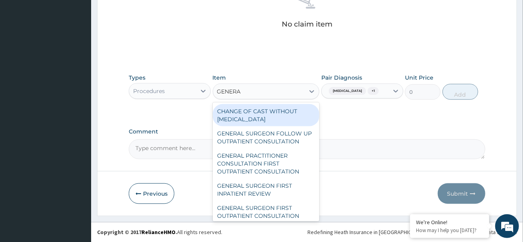
type input "GENERAL"
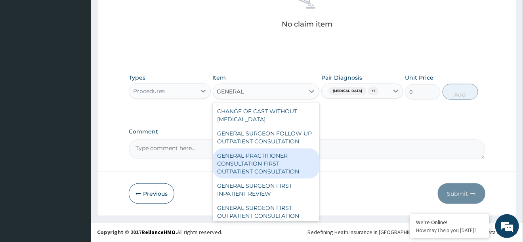
click at [230, 161] on div "GENERAL PRACTITIONER CONSULTATION FIRST OUTPATIENT CONSULTATION" at bounding box center [266, 164] width 107 height 30
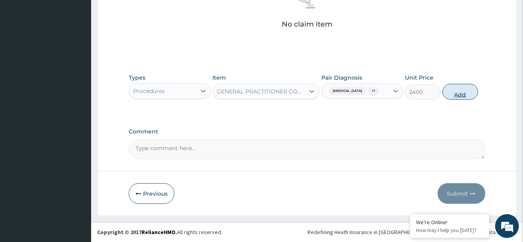
click at [460, 97] on button "Add" at bounding box center [460, 92] width 36 height 16
type input "0"
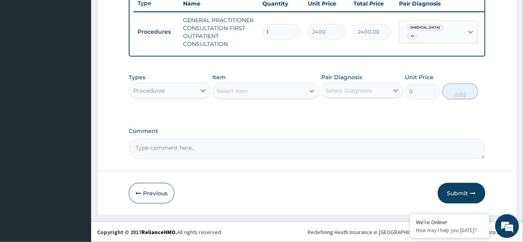
scroll to position [303, 0]
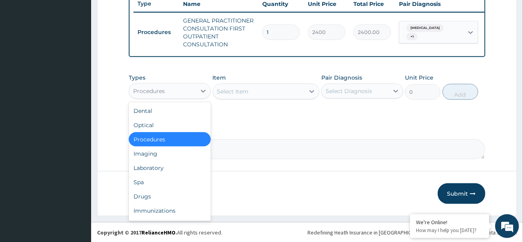
click at [189, 88] on div "Procedures" at bounding box center [162, 91] width 67 height 13
click at [147, 168] on div "Laboratory" at bounding box center [170, 168] width 82 height 14
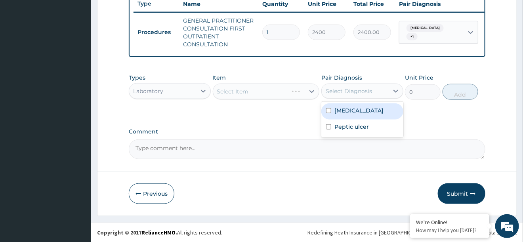
click at [370, 88] on div "Select Diagnosis" at bounding box center [349, 91] width 46 height 8
click at [337, 108] on label "Malaria" at bounding box center [358, 111] width 49 height 8
checkbox input "true"
click at [256, 88] on div "Select Item" at bounding box center [266, 92] width 107 height 16
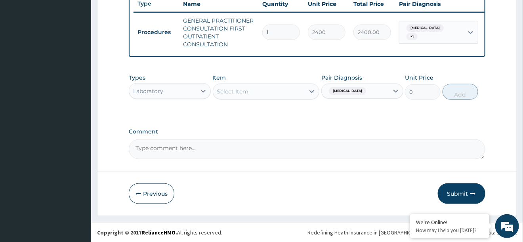
click at [256, 88] on div "Select Item" at bounding box center [259, 91] width 92 height 13
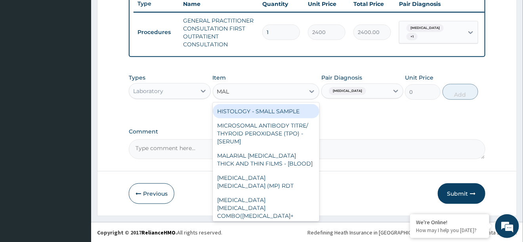
type input "MALA"
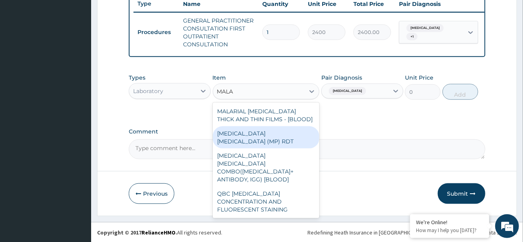
click at [277, 135] on div "MALARIA PARASITE (MP) RDT" at bounding box center [266, 137] width 107 height 22
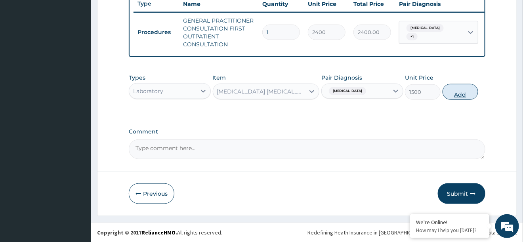
click at [464, 91] on button "Add" at bounding box center [460, 92] width 36 height 16
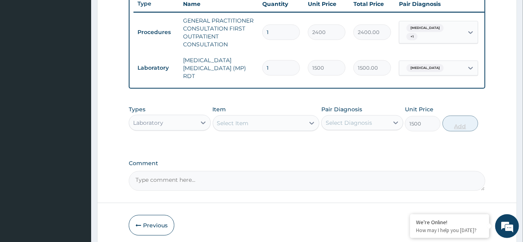
type input "0"
click at [231, 119] on div "Select Item" at bounding box center [233, 123] width 32 height 8
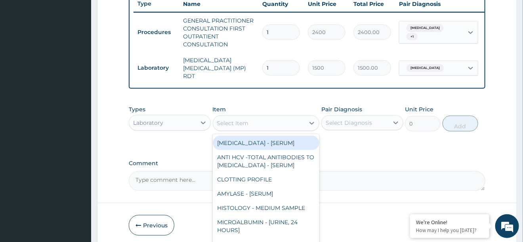
click at [183, 116] on div "Laboratory" at bounding box center [162, 122] width 67 height 13
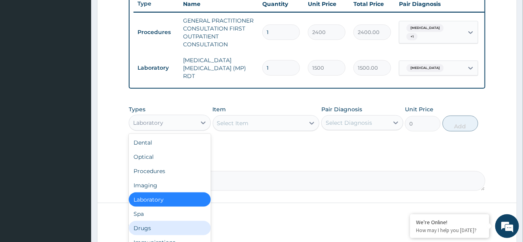
click at [153, 221] on div "Drugs" at bounding box center [170, 228] width 82 height 14
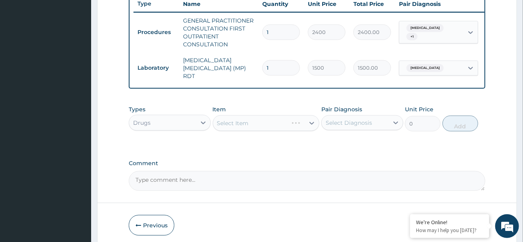
click at [336, 119] on div "Select Diagnosis" at bounding box center [349, 123] width 46 height 8
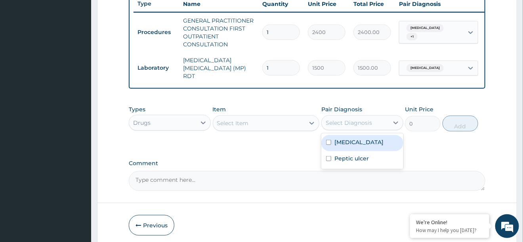
click at [290, 119] on div "Select Item" at bounding box center [259, 123] width 92 height 13
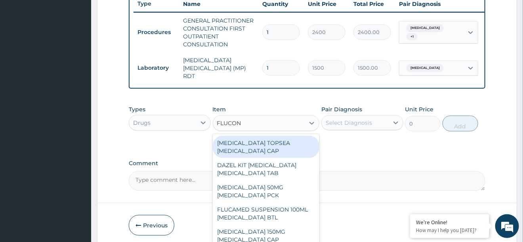
type input "FLUCO"
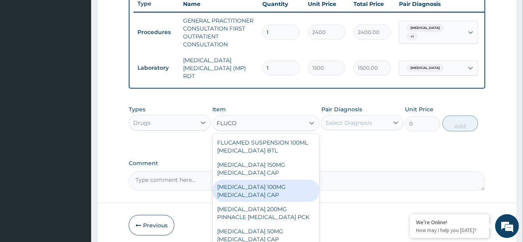
scroll to position [69, 0]
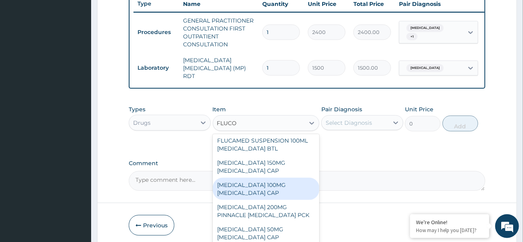
click at [247, 179] on div "FLUCONAZOLE 100MG FLUCONAZOLE CAP" at bounding box center [266, 189] width 107 height 22
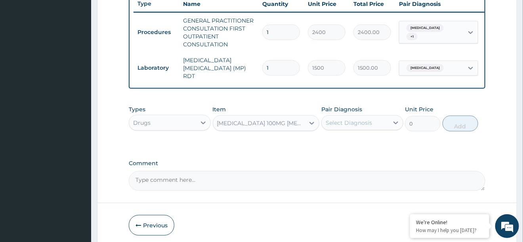
click at [379, 116] on div "Select Diagnosis" at bounding box center [355, 122] width 67 height 13
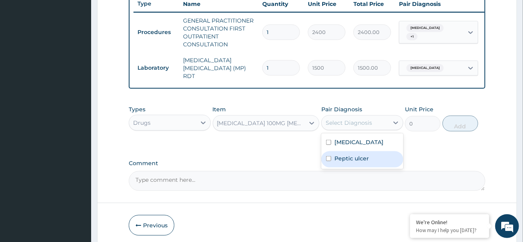
click at [349, 155] on label "Peptic ulcer" at bounding box center [351, 158] width 34 height 8
checkbox input "true"
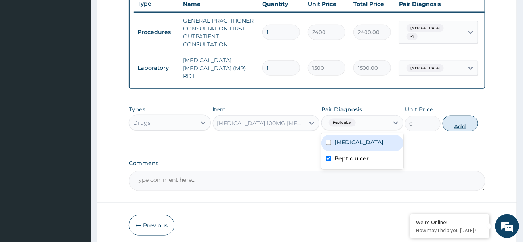
click at [460, 122] on button "Add" at bounding box center [460, 124] width 36 height 16
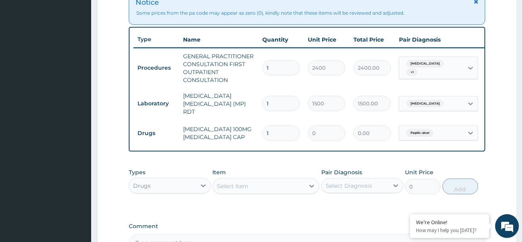
click at [279, 185] on div "Select Item" at bounding box center [259, 186] width 92 height 13
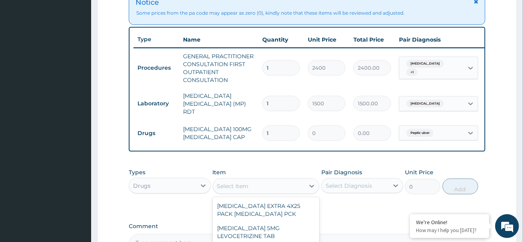
scroll to position [365, 0]
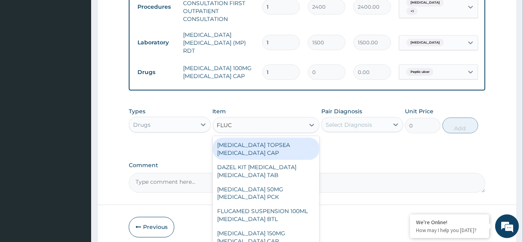
type input "FLUCO"
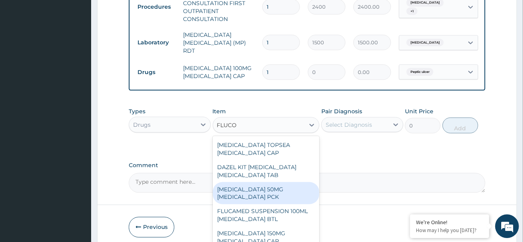
click at [253, 186] on div "DIFLUCAN 50MG FLUCONAZOLE PCK" at bounding box center [266, 193] width 107 height 22
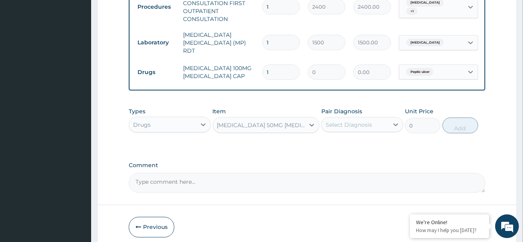
type input "3191.25"
click at [345, 122] on div "Select Diagnosis" at bounding box center [349, 124] width 46 height 8
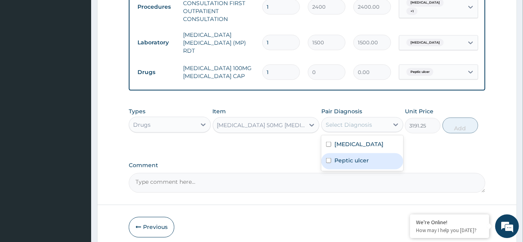
click at [328, 158] on input "checkbox" at bounding box center [328, 160] width 5 height 5
checkbox input "true"
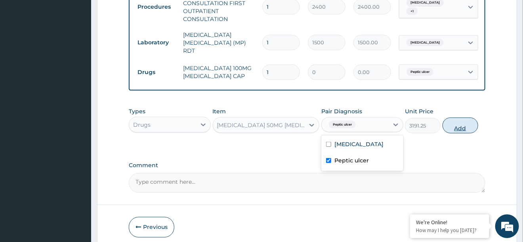
click at [452, 120] on button "Add" at bounding box center [460, 125] width 36 height 16
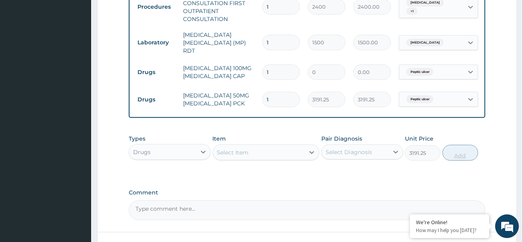
type input "0"
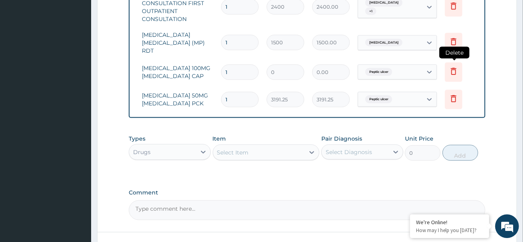
click at [452, 71] on icon at bounding box center [453, 71] width 17 height 19
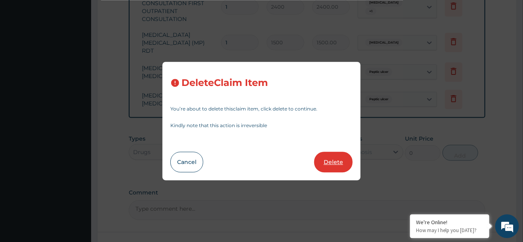
click at [339, 154] on button "Delete" at bounding box center [333, 162] width 38 height 21
type input "3191.25"
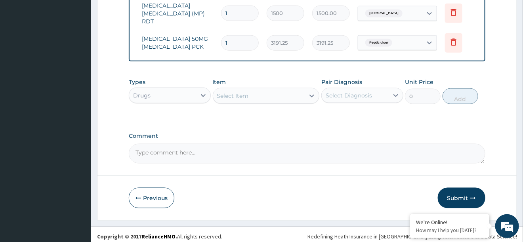
click at [223, 92] on div "Select Item" at bounding box center [233, 96] width 32 height 8
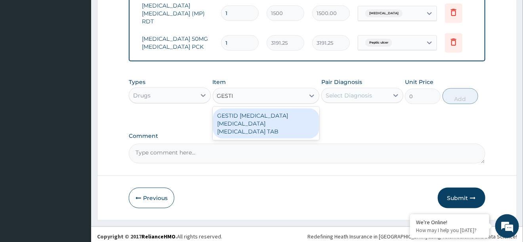
type input "GESTID"
click at [260, 109] on div "GESTID ALUMINUM HYDROXIDE MAGNESIUM HYDROXIDE SIMETHICONE TAB" at bounding box center [266, 124] width 107 height 30
type input "638.25"
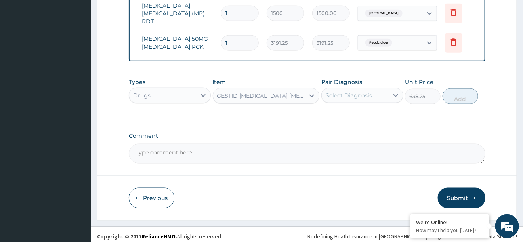
click at [376, 92] on div "Select Diagnosis" at bounding box center [355, 95] width 67 height 13
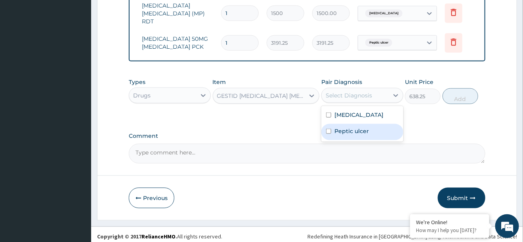
click at [355, 127] on label "Peptic ulcer" at bounding box center [351, 131] width 34 height 8
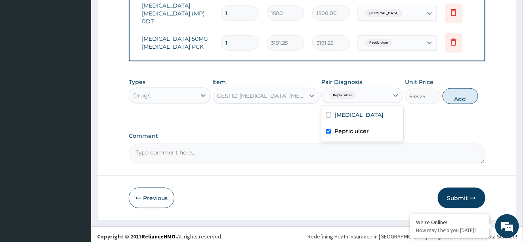
checkbox input "true"
click at [452, 93] on button "Add" at bounding box center [460, 96] width 36 height 16
type input "0"
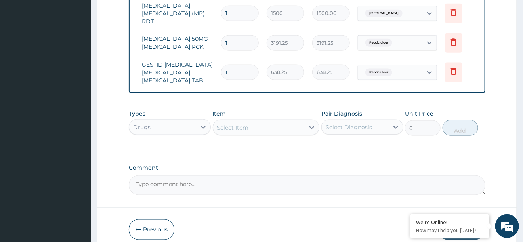
click at [261, 134] on div "Select Item" at bounding box center [259, 127] width 92 height 13
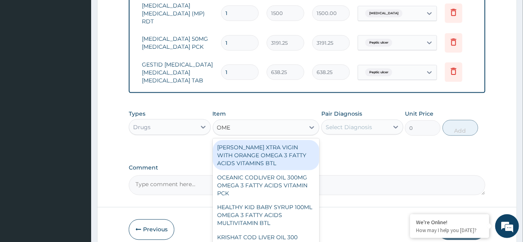
type input "OMEP"
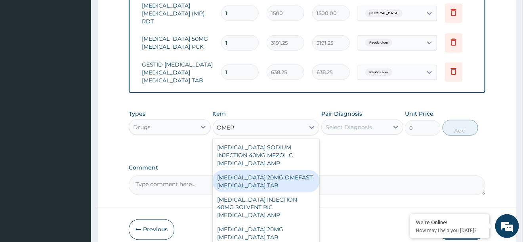
click at [271, 193] on div "OMEPRAZOLE 20MG OMEFAST OMEPRAZOLE TAB" at bounding box center [266, 181] width 107 height 22
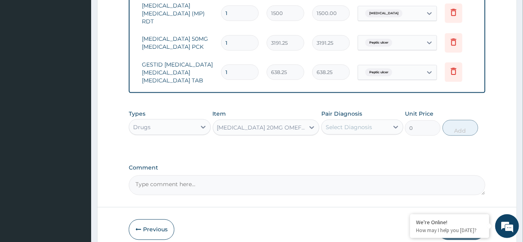
type input "931.5"
click at [357, 131] on div "Select Diagnosis" at bounding box center [349, 127] width 46 height 8
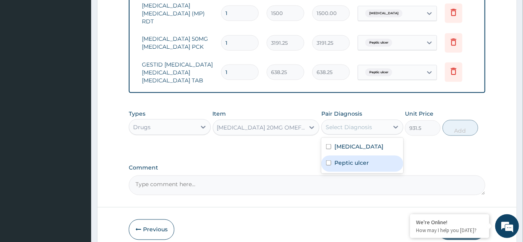
click at [343, 167] on label "Peptic ulcer" at bounding box center [351, 163] width 34 height 8
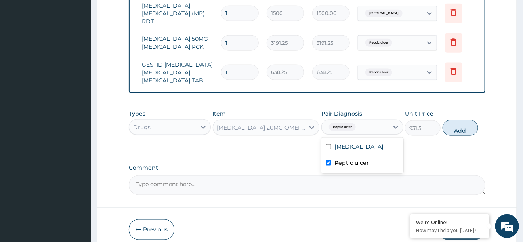
checkbox input "true"
click at [465, 136] on button "Add" at bounding box center [460, 128] width 36 height 16
type input "0"
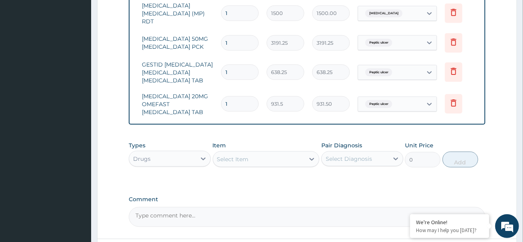
click at [270, 166] on div "Select Item" at bounding box center [259, 159] width 92 height 13
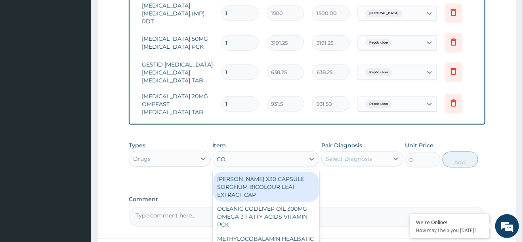
type input "COA"
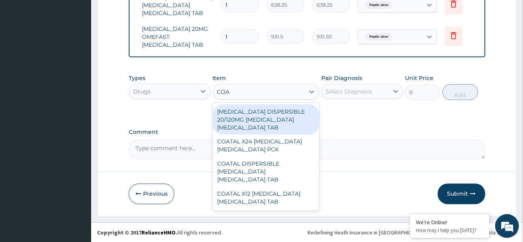
scroll to position [431, 0]
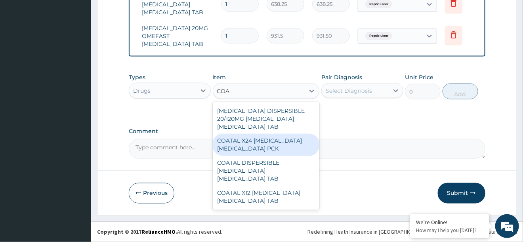
click at [264, 155] on div "COATAL X24 ARTEMETHER LUMEFANTRINE PCK" at bounding box center [266, 145] width 107 height 22
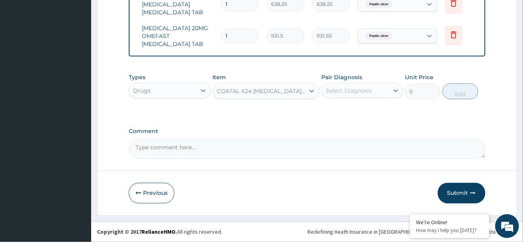
type input "672.75"
click at [348, 95] on div "Select Diagnosis" at bounding box center [349, 91] width 46 height 8
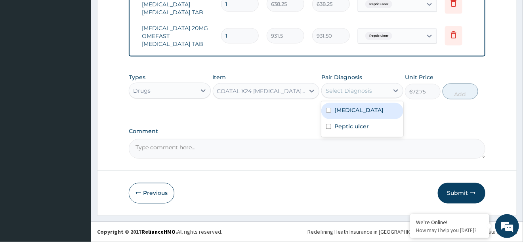
click at [342, 114] on label "Malaria" at bounding box center [358, 110] width 49 height 8
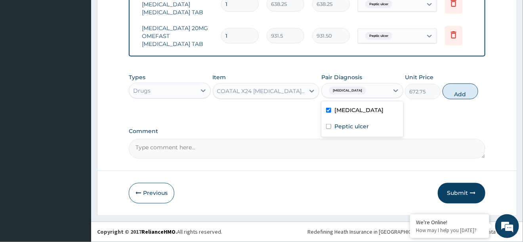
checkbox input "true"
click at [464, 97] on button "Add" at bounding box center [460, 92] width 36 height 16
type input "0"
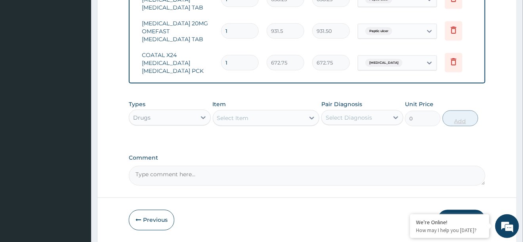
type input "0.00"
type input "6"
type input "4036.50"
type input "6"
click at [286, 124] on div "Select Item" at bounding box center [259, 118] width 92 height 13
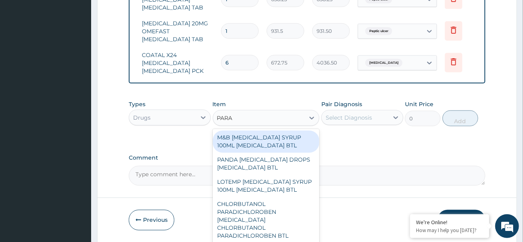
type input "PARAC"
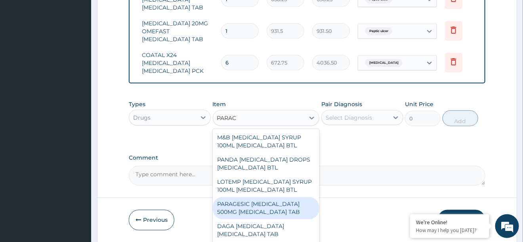
click at [258, 219] on div "PARAGESIC PARACETAMOL 500MG ACETAMINOPHEN TAB" at bounding box center [266, 208] width 107 height 22
type input "25.88"
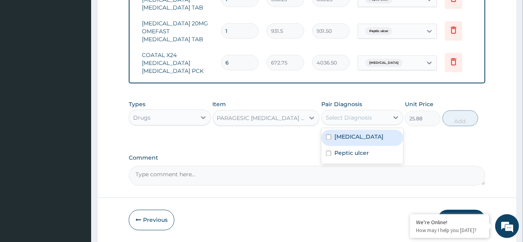
click at [376, 124] on div "Select Diagnosis" at bounding box center [355, 117] width 67 height 13
click at [343, 141] on label "Malaria" at bounding box center [358, 137] width 49 height 8
checkbox input "true"
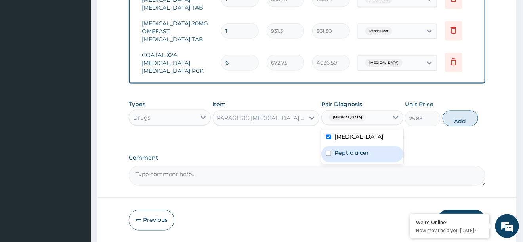
click at [343, 157] on label "Peptic ulcer" at bounding box center [351, 153] width 34 height 8
checkbox input "true"
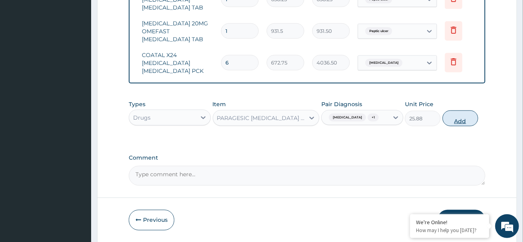
click at [467, 126] on button "Add" at bounding box center [460, 119] width 36 height 16
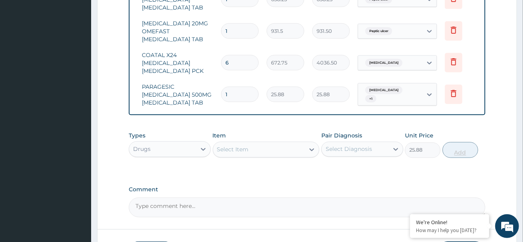
type input "0"
type input "18"
type input "465.84"
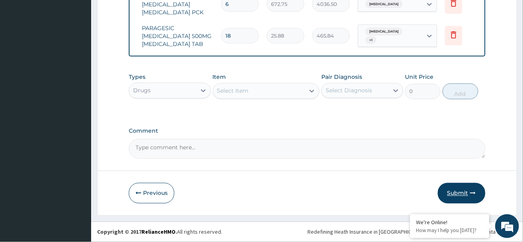
type input "18"
click at [468, 195] on button "Submit" at bounding box center [462, 193] width 48 height 21
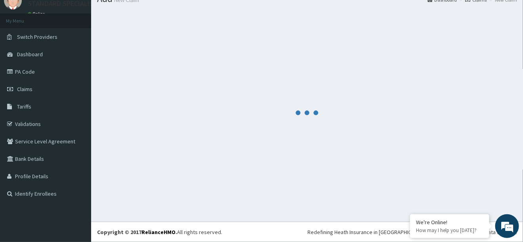
scroll to position [32, 0]
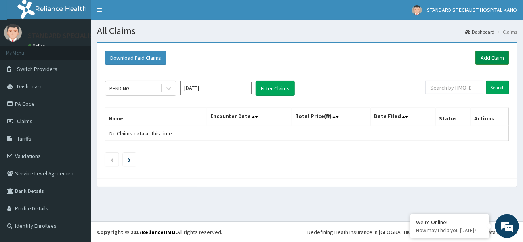
click at [481, 61] on link "Add Claim" at bounding box center [492, 57] width 34 height 13
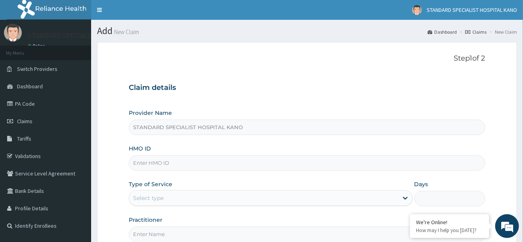
click at [146, 161] on input "HMO ID" at bounding box center [307, 162] width 356 height 15
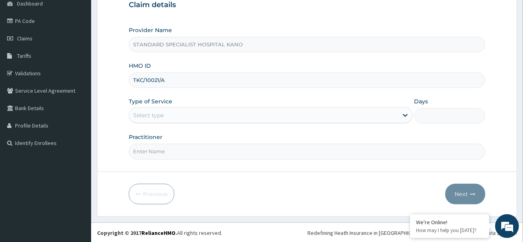
type input "TKC/10021/A"
click at [145, 115] on div "Select type" at bounding box center [148, 115] width 31 height 8
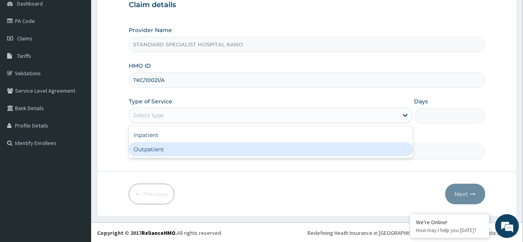
click at [271, 149] on div "Outpatient" at bounding box center [271, 149] width 284 height 14
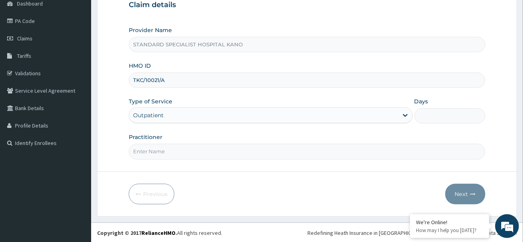
type input "1"
click at [280, 156] on input "Practitioner" at bounding box center [307, 151] width 356 height 15
type input "[PERSON_NAME]"
click at [465, 195] on button "Next" at bounding box center [465, 194] width 40 height 21
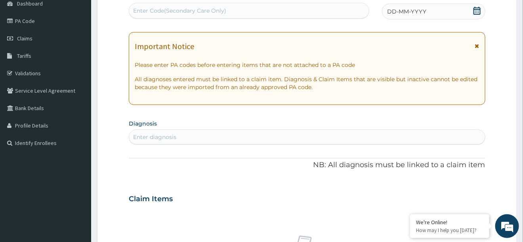
click at [477, 10] on icon at bounding box center [477, 11] width 8 height 8
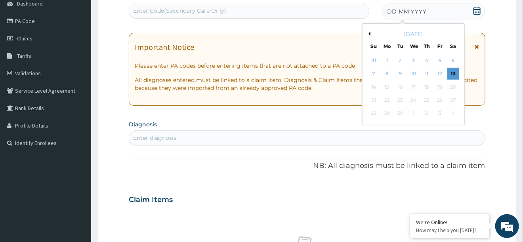
click at [370, 34] on button "Previous Month" at bounding box center [368, 34] width 4 height 4
click at [412, 99] on div "23" at bounding box center [414, 100] width 12 height 12
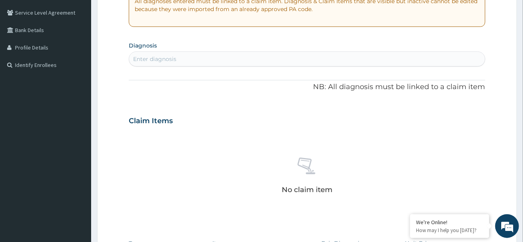
scroll to position [176, 0]
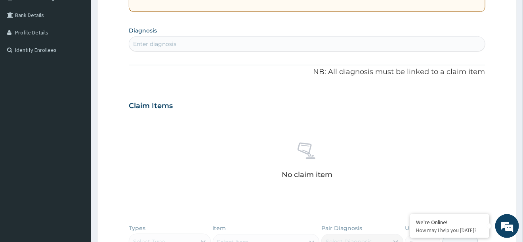
click at [291, 111] on div "Claim Items" at bounding box center [307, 104] width 356 height 21
click at [150, 44] on div "Enter diagnosis" at bounding box center [154, 44] width 43 height 8
type input "O"
type input "PUD"
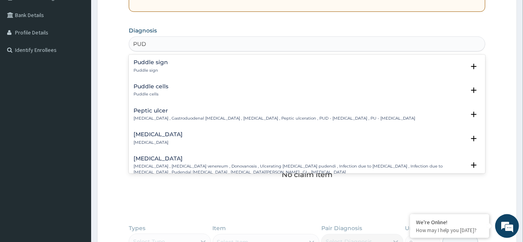
click at [156, 115] on div "Peptic ulcer Peptic ulcer , Gastroduodenal ulcer , Peptic ulcer disease , Pepti…" at bounding box center [275, 115] width 282 height 14
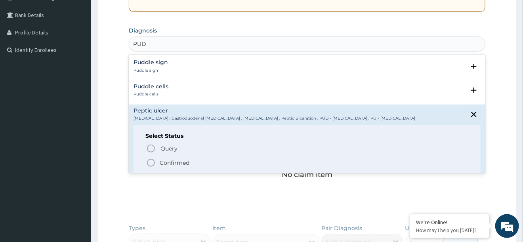
click at [149, 164] on icon "status option filled" at bounding box center [151, 163] width 10 height 10
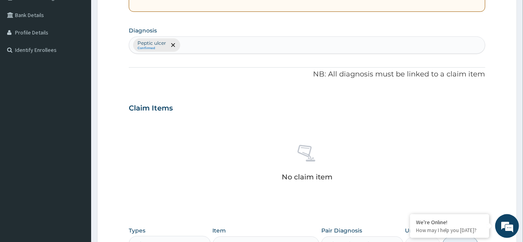
scroll to position [329, 0]
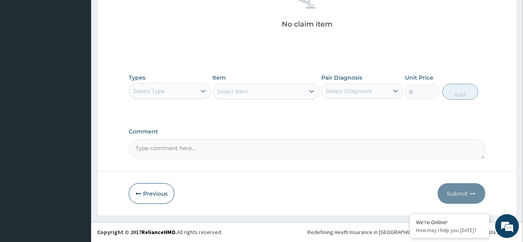
click at [154, 93] on div "Select Type" at bounding box center [149, 91] width 32 height 8
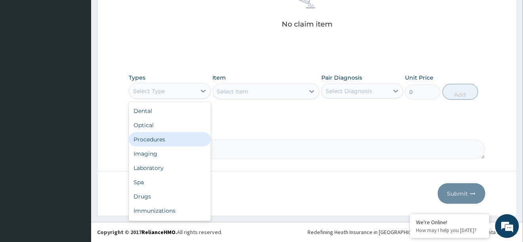
click at [155, 138] on div "Procedures" at bounding box center [170, 139] width 82 height 14
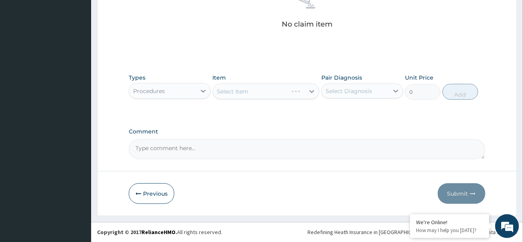
click at [345, 88] on div "Select Diagnosis" at bounding box center [349, 91] width 46 height 8
click at [339, 109] on label "Peptic ulcer" at bounding box center [351, 111] width 34 height 8
checkbox input "true"
click at [262, 88] on div "Select Item" at bounding box center [266, 92] width 107 height 16
click at [254, 92] on div "Select Item" at bounding box center [266, 92] width 107 height 16
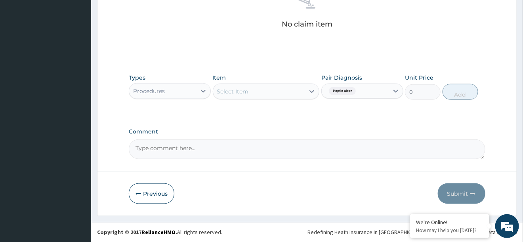
click at [254, 92] on div "Select Item" at bounding box center [259, 91] width 92 height 13
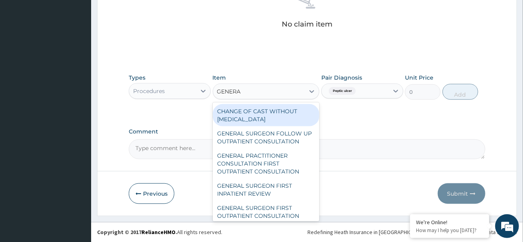
type input "GENERAL"
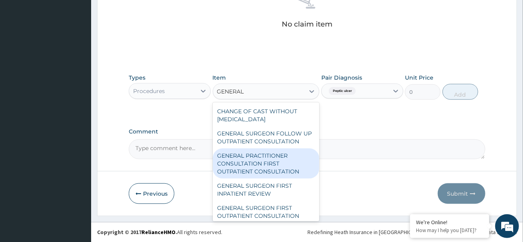
click at [230, 167] on div "GENERAL PRACTITIONER CONSULTATION FIRST OUTPATIENT CONSULTATION" at bounding box center [266, 164] width 107 height 30
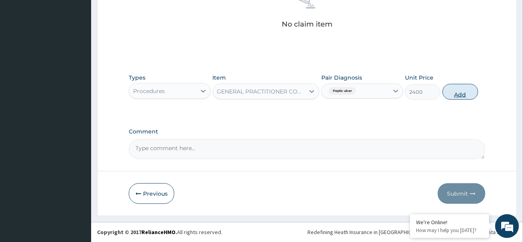
click at [462, 98] on button "Add" at bounding box center [460, 92] width 36 height 16
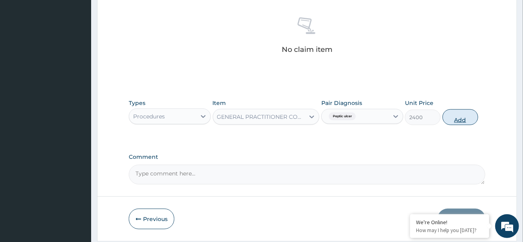
type input "0"
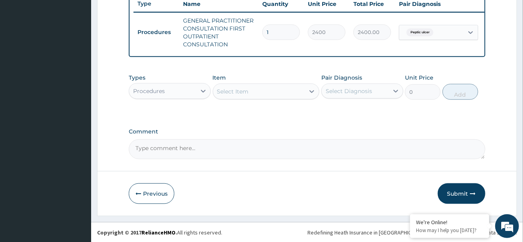
click at [180, 95] on div "Procedures" at bounding box center [162, 91] width 67 height 13
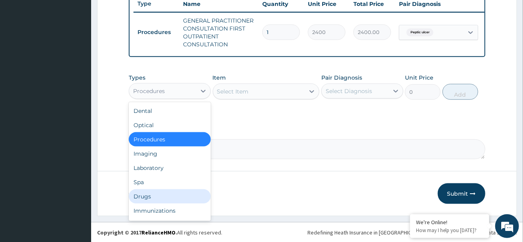
click at [144, 197] on div "Drugs" at bounding box center [170, 196] width 82 height 14
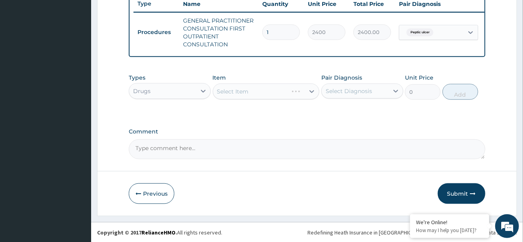
click at [331, 90] on div "Select Diagnosis" at bounding box center [349, 91] width 46 height 8
click at [343, 109] on label "Peptic ulcer" at bounding box center [351, 111] width 34 height 8
checkbox input "true"
click at [251, 88] on div "Select Item" at bounding box center [266, 92] width 107 height 16
click at [248, 92] on div "Select Item" at bounding box center [233, 92] width 32 height 8
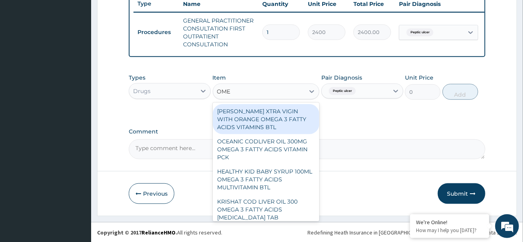
type input "OMEP"
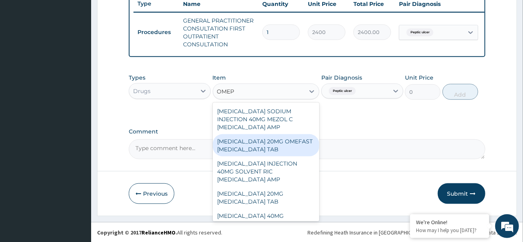
click at [265, 148] on div "OMEPRAZOLE 20MG OMEFAST OMEPRAZOLE TAB" at bounding box center [266, 145] width 107 height 22
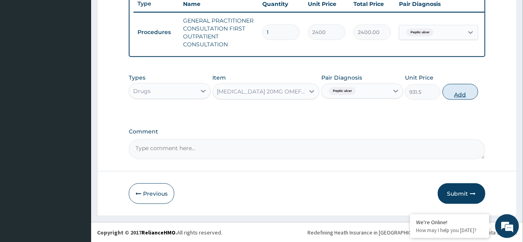
click at [450, 96] on button "Add" at bounding box center [460, 92] width 36 height 16
type input "0"
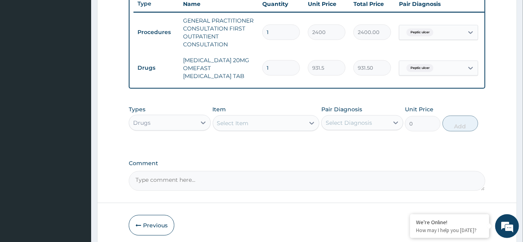
click at [243, 121] on div "Select Item" at bounding box center [233, 123] width 32 height 8
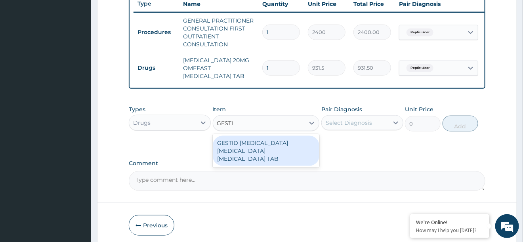
type input "GESTID"
click at [253, 148] on div "GESTID ALUMINUM HYDROXIDE MAGNESIUM HYDROXIDE SIMETHICONE TAB" at bounding box center [266, 151] width 107 height 30
type input "638.25"
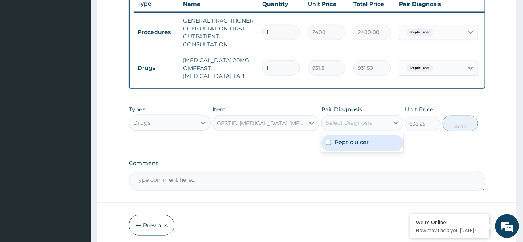
click at [343, 116] on div "Select Diagnosis" at bounding box center [355, 122] width 67 height 13
click at [343, 139] on label "Peptic ulcer" at bounding box center [351, 142] width 34 height 8
checkbox input "true"
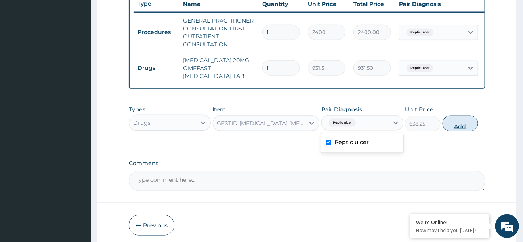
click at [452, 129] on button "Add" at bounding box center [460, 124] width 36 height 16
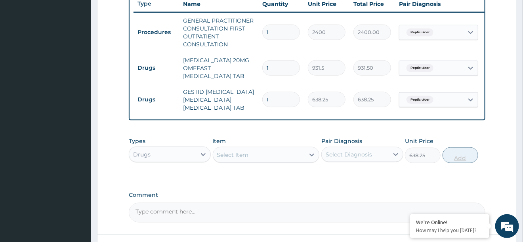
type input "0"
click at [237, 159] on div "Select Item" at bounding box center [233, 155] width 32 height 8
type input "RANIT"
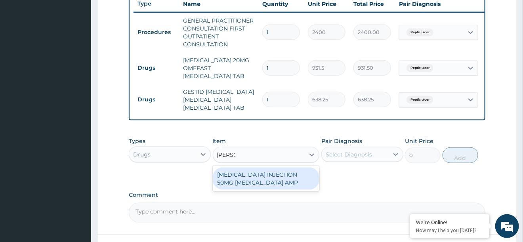
click at [259, 190] on div "RANITIDINE INJECTION 50MG RANITIDINE AMP" at bounding box center [266, 179] width 107 height 22
type input "189.75"
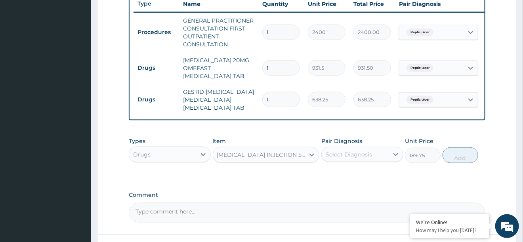
click at [368, 158] on div "Select Diagnosis" at bounding box center [349, 155] width 46 height 8
click at [353, 183] on div "Peptic ulcer" at bounding box center [362, 175] width 82 height 16
checkbox input "true"
click at [471, 163] on button "Add" at bounding box center [460, 155] width 36 height 16
type input "0"
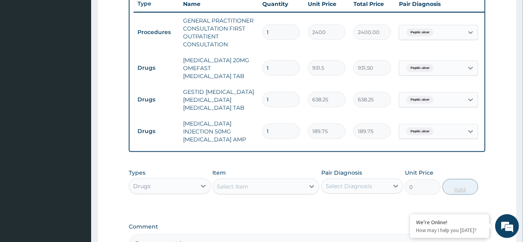
type input "0.00"
type input "2"
type input "379.50"
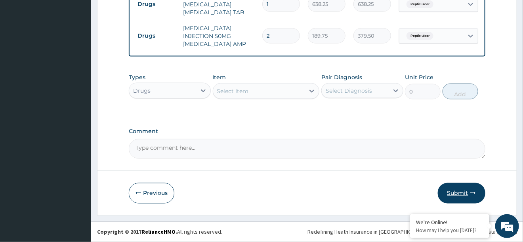
click at [446, 194] on button "Submit" at bounding box center [462, 193] width 48 height 21
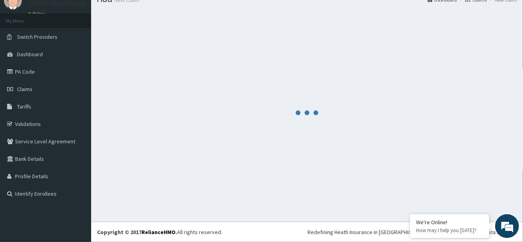
scroll to position [32, 0]
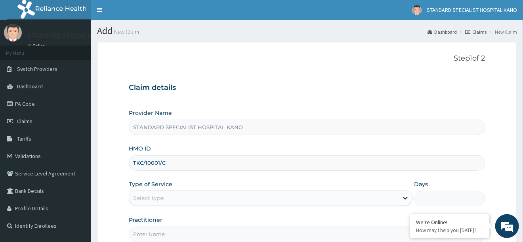
type input "TKC/10001/C"
click at [182, 196] on div "Select type" at bounding box center [263, 198] width 269 height 13
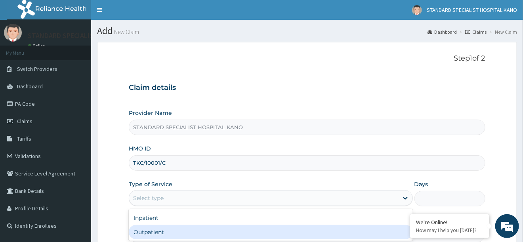
click at [168, 235] on div "Outpatient" at bounding box center [271, 232] width 284 height 14
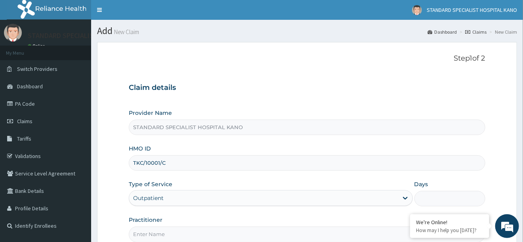
type input "1"
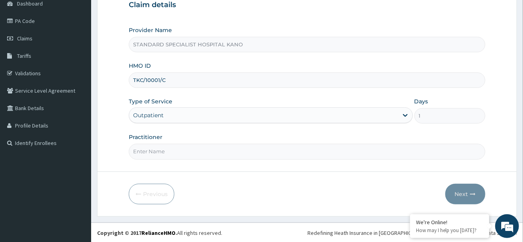
click at [162, 147] on input "Practitioner" at bounding box center [307, 151] width 356 height 15
type input "DR UCHE"
click at [470, 191] on button "Next" at bounding box center [465, 194] width 40 height 21
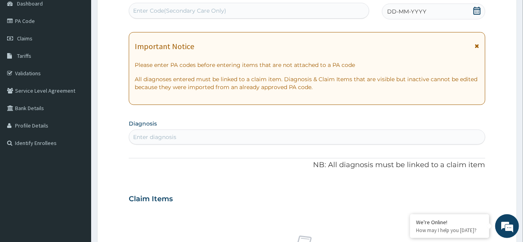
click at [476, 10] on icon at bounding box center [477, 11] width 8 height 8
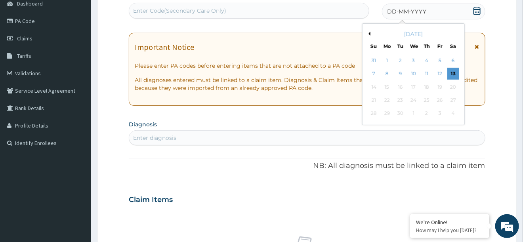
click at [369, 32] on button "Previous Month" at bounding box center [368, 34] width 4 height 4
click at [416, 101] on div "23" at bounding box center [414, 100] width 12 height 12
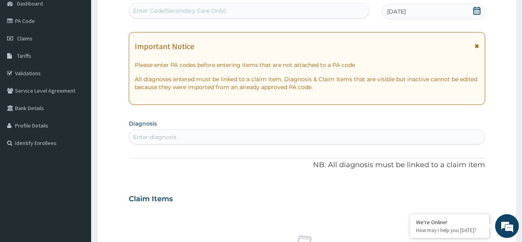
click at [230, 140] on div "Enter diagnosis" at bounding box center [306, 137] width 355 height 13
type input "UPPER RES"
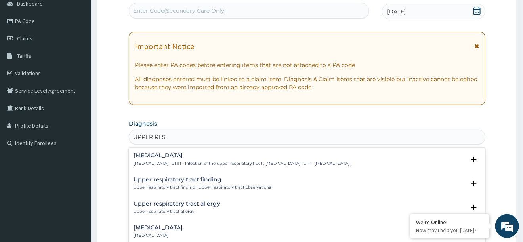
click at [221, 156] on h4 "Upper respiratory infection" at bounding box center [242, 156] width 216 height 6
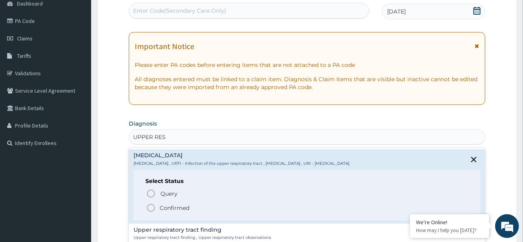
click at [151, 205] on icon "status option filled" at bounding box center [151, 208] width 10 height 10
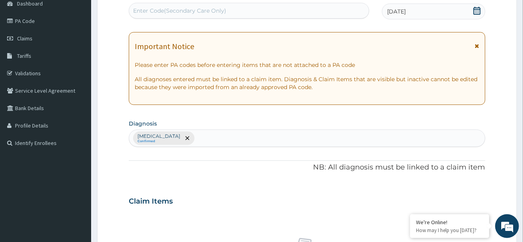
scroll to position [329, 0]
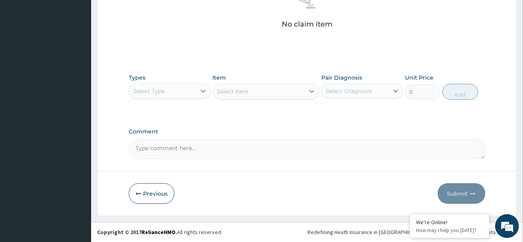
click at [176, 86] on div "Select Type" at bounding box center [162, 91] width 67 height 13
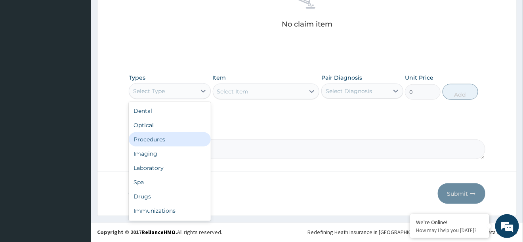
click at [163, 136] on div "Procedures" at bounding box center [170, 139] width 82 height 14
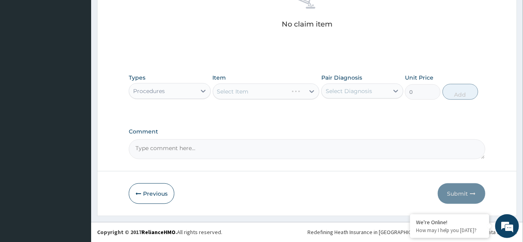
click at [372, 88] on div "Select Diagnosis" at bounding box center [355, 91] width 67 height 13
click at [362, 114] on label "Upper respiratory infection" at bounding box center [358, 111] width 49 height 8
checkbox input "true"
click at [269, 97] on div "Select Item" at bounding box center [266, 92] width 107 height 16
click at [269, 97] on div "Select Item" at bounding box center [259, 91] width 92 height 13
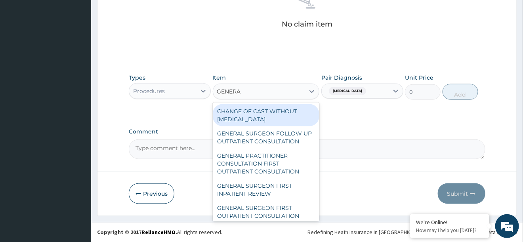
type input "GENERAL"
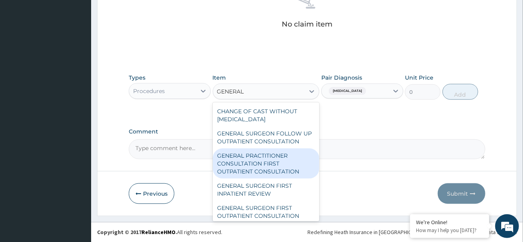
click at [254, 163] on div "GENERAL PRACTITIONER CONSULTATION FIRST OUTPATIENT CONSULTATION" at bounding box center [266, 164] width 107 height 30
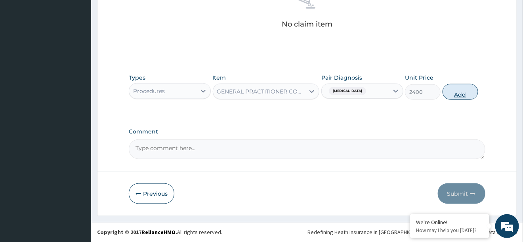
click at [456, 92] on button "Add" at bounding box center [460, 92] width 36 height 16
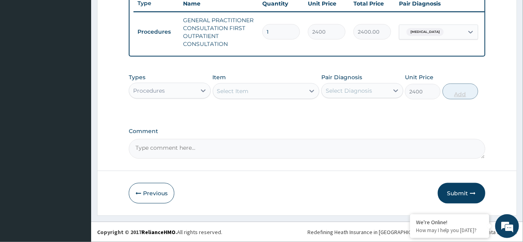
type input "0"
click at [193, 93] on div "Procedures" at bounding box center [162, 91] width 67 height 13
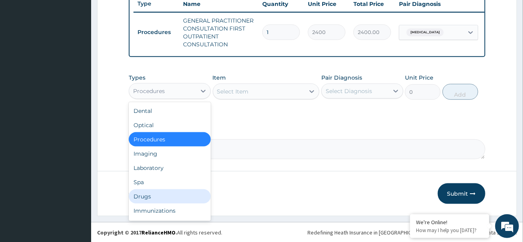
click at [160, 193] on div "Drugs" at bounding box center [170, 196] width 82 height 14
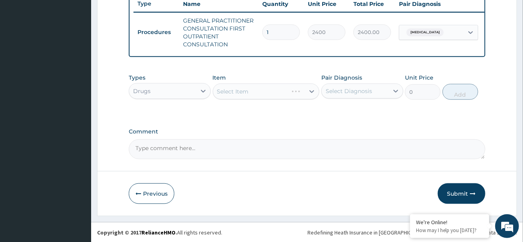
click at [353, 91] on div "Select Diagnosis" at bounding box center [349, 91] width 46 height 8
click at [345, 114] on label "Upper respiratory infection" at bounding box center [358, 111] width 49 height 8
checkbox input "true"
click at [244, 96] on div "Select Item" at bounding box center [259, 91] width 92 height 13
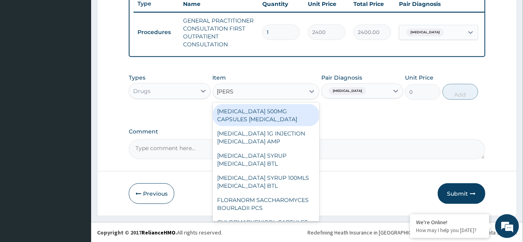
type input "LORAT"
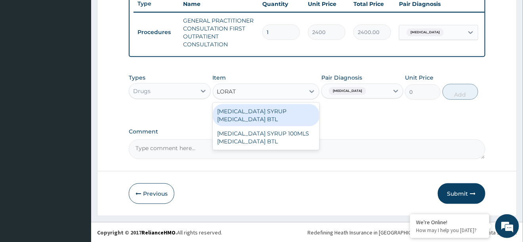
click at [263, 121] on div "LORATADINE SYRUP LORATADINE BTL" at bounding box center [266, 115] width 107 height 22
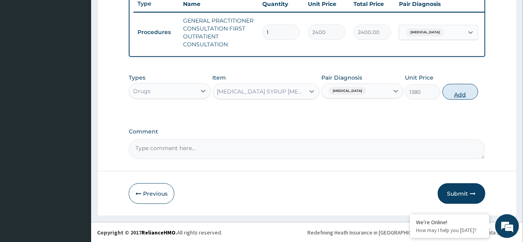
click at [449, 93] on button "Add" at bounding box center [460, 92] width 36 height 16
type input "0"
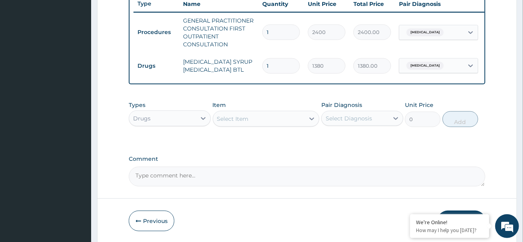
click at [282, 121] on div "Select Item" at bounding box center [259, 119] width 92 height 13
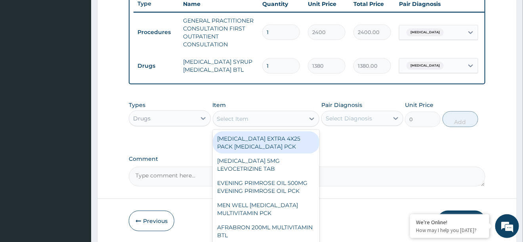
type input "A"
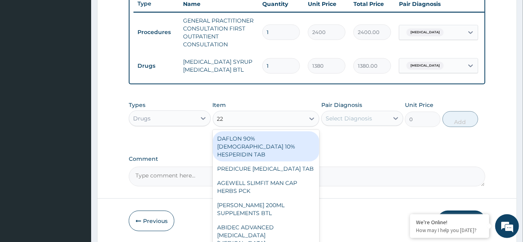
type input "228"
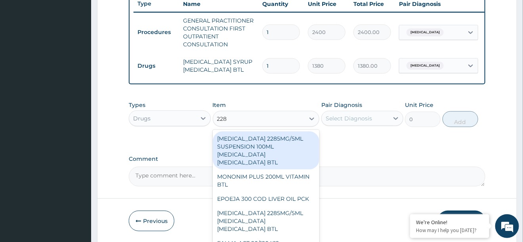
click at [262, 153] on div "CO AMOXICLAV 2285MG/5ML SUSPENSION 100ML AMOXICILLIN CLAVULANIC ACID BTL" at bounding box center [266, 151] width 107 height 38
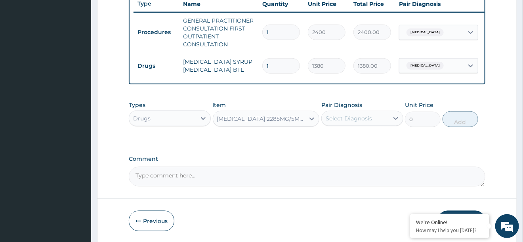
type input "517.5"
click at [256, 124] on div "CO AMOXICLAV 2285MG/5ML SUSPENSION 100ML AMOXICILLIN CLAVULANIC ACID BTL" at bounding box center [259, 119] width 92 height 13
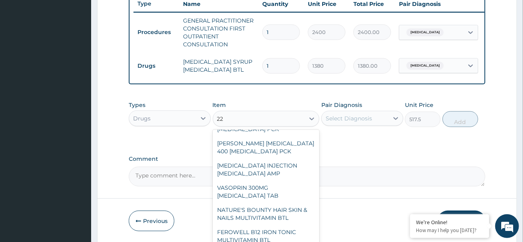
scroll to position [153, 0]
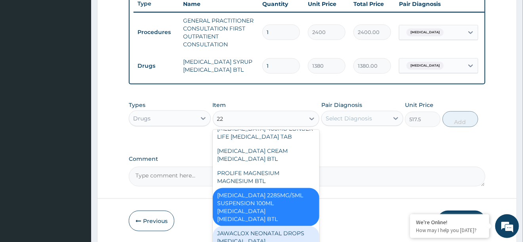
type input "228"
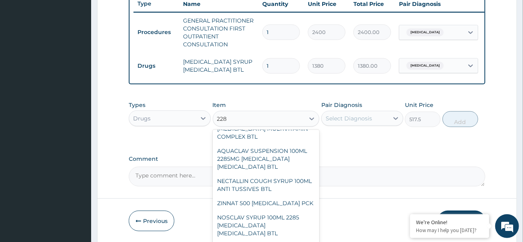
scroll to position [0, 0]
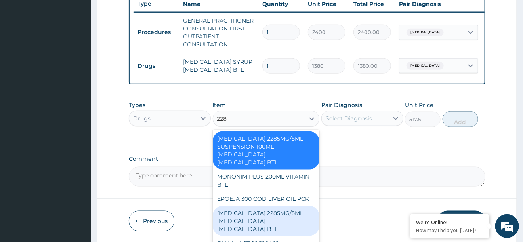
click at [246, 206] on div "AUGMENTIN 2285MG/5ML AMOXICILLIN CLAVULANIC ACID BTL" at bounding box center [266, 221] width 107 height 30
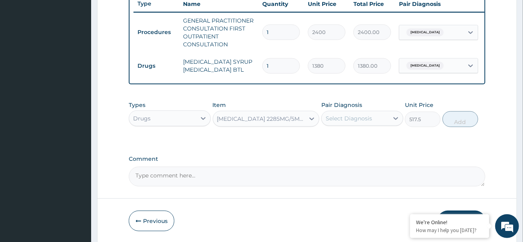
type input "7417.5"
click at [350, 122] on div "Select Diagnosis" at bounding box center [355, 118] width 67 height 13
click at [346, 137] on label "Upper respiratory infection" at bounding box center [358, 138] width 49 height 8
checkbox input "true"
click at [468, 121] on button "Add" at bounding box center [460, 119] width 36 height 16
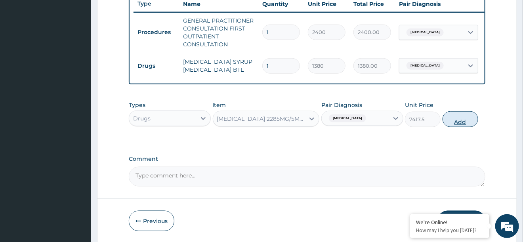
type input "0"
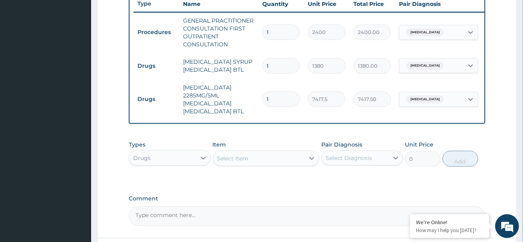
click at [245, 157] on div "Select Item" at bounding box center [233, 158] width 32 height 8
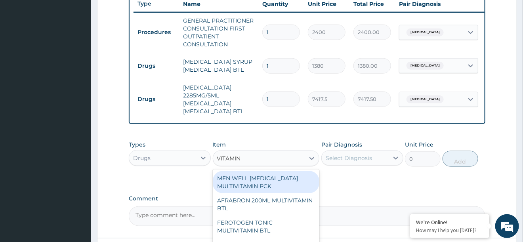
type input "VITAMIN C"
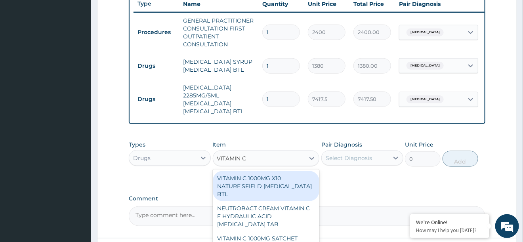
click at [259, 190] on div "VITAMIN C 1000MG X10 NATURE'SFIELD ASCORBIC ACID BTL" at bounding box center [266, 186] width 107 height 30
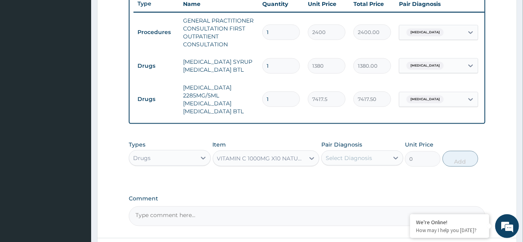
type input "1035"
click at [368, 159] on div "Select Diagnosis" at bounding box center [349, 158] width 46 height 8
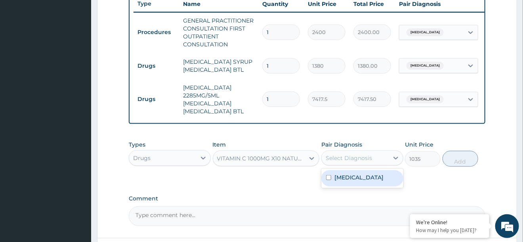
click at [356, 181] on label "Upper respiratory infection" at bounding box center [358, 178] width 49 height 8
checkbox input "true"
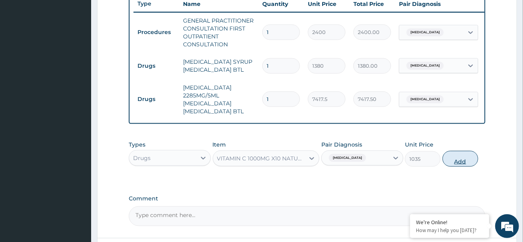
click at [462, 156] on button "Add" at bounding box center [460, 159] width 36 height 16
type input "0"
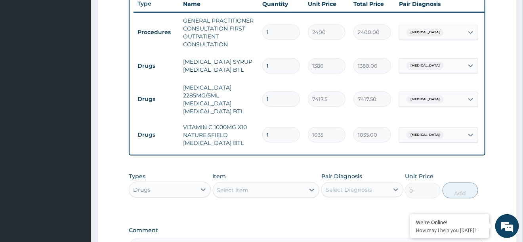
scroll to position [402, 0]
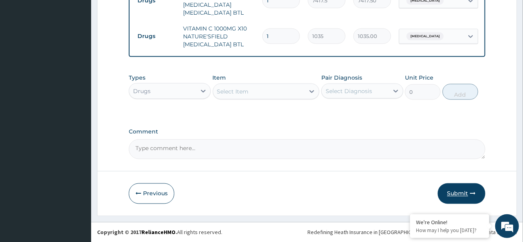
click at [470, 188] on button "Submit" at bounding box center [462, 193] width 48 height 21
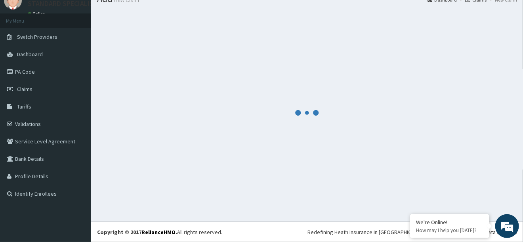
scroll to position [32, 0]
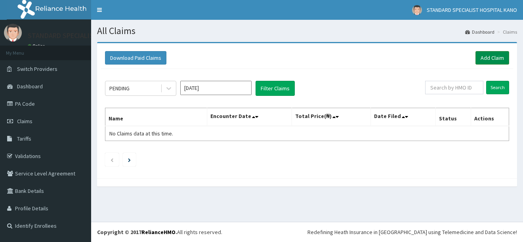
click at [490, 61] on link "Add Claim" at bounding box center [492, 57] width 34 height 13
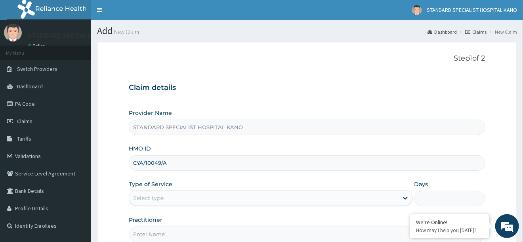
type input "CYA/10049/A"
click at [158, 198] on div "Select type" at bounding box center [148, 198] width 31 height 8
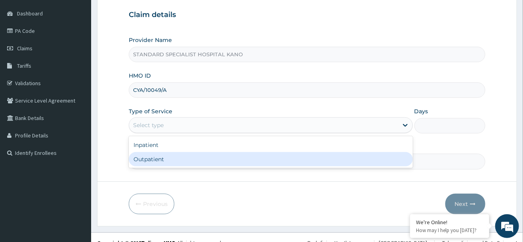
scroll to position [78, 0]
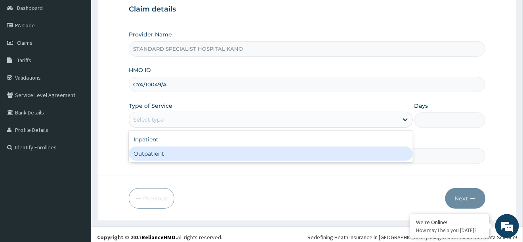
click at [160, 154] on div "Outpatient" at bounding box center [271, 154] width 284 height 14
type input "1"
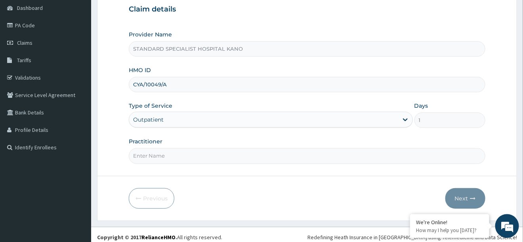
click at [169, 154] on input "Practitioner" at bounding box center [307, 155] width 356 height 15
type input "[PERSON_NAME]"
click at [454, 198] on button "Next" at bounding box center [465, 198] width 40 height 21
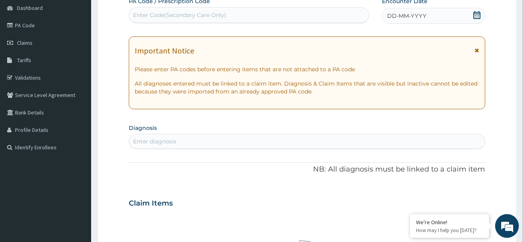
click at [475, 17] on icon at bounding box center [477, 15] width 8 height 8
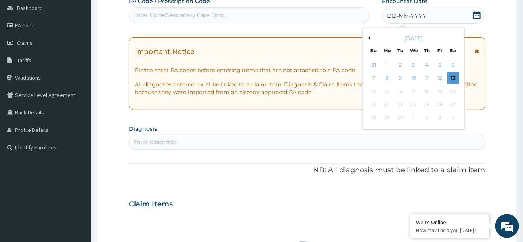
click at [370, 37] on button "Previous Month" at bounding box center [368, 38] width 4 height 4
click at [425, 105] on div "24" at bounding box center [427, 105] width 12 height 12
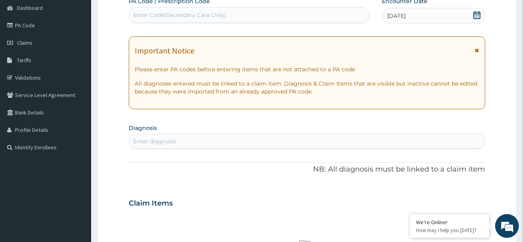
click at [159, 141] on div "Enter diagnosis" at bounding box center [154, 141] width 43 height 8
type input "REGISTR"
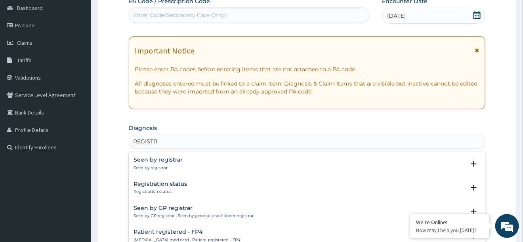
click at [153, 185] on h4 "Registration status" at bounding box center [160, 184] width 53 height 6
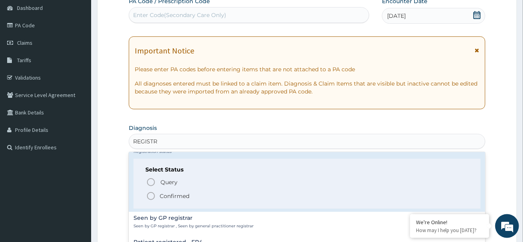
scroll to position [44, 0]
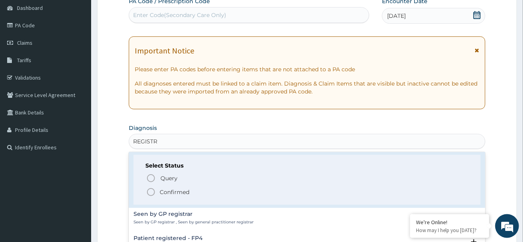
click at [151, 192] on icon "status option filled" at bounding box center [151, 192] width 10 height 10
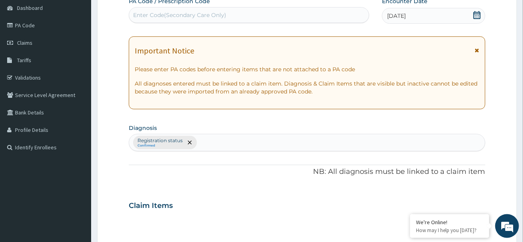
scroll to position [329, 0]
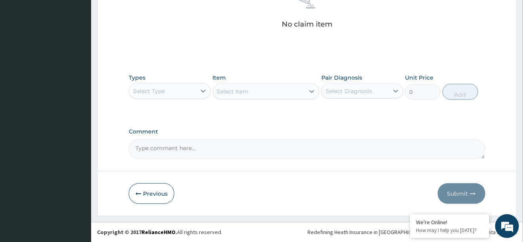
click at [161, 89] on div "Select Type" at bounding box center [149, 91] width 32 height 8
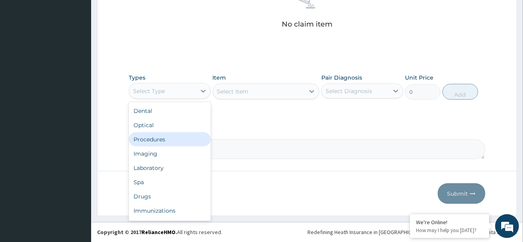
click at [148, 139] on div "Procedures" at bounding box center [170, 139] width 82 height 14
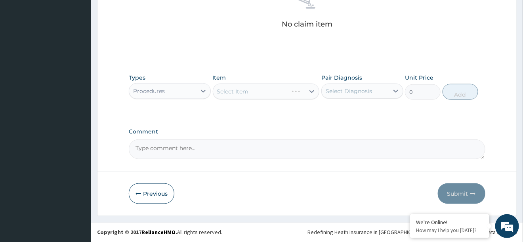
click at [372, 89] on div "Select Diagnosis" at bounding box center [355, 91] width 67 height 13
click at [338, 107] on label "Registration status" at bounding box center [360, 111] width 53 height 8
checkbox input "true"
click at [240, 90] on div "Select Item" at bounding box center [266, 92] width 107 height 16
click at [255, 94] on div "Select Item" at bounding box center [266, 92] width 107 height 16
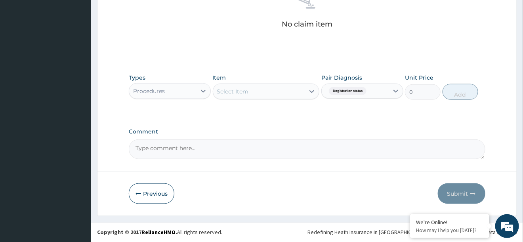
click at [259, 91] on div "Select Item" at bounding box center [259, 91] width 92 height 13
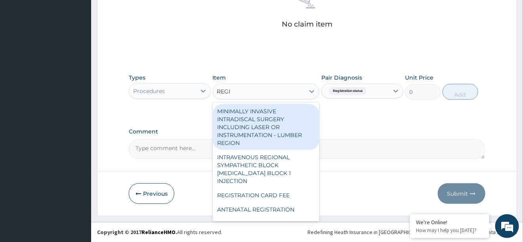
type input "REGIS"
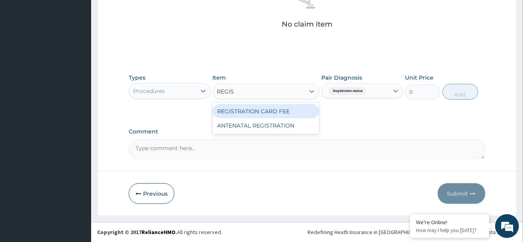
click at [250, 107] on div "REGISTRATION CARD FEE" at bounding box center [266, 111] width 107 height 14
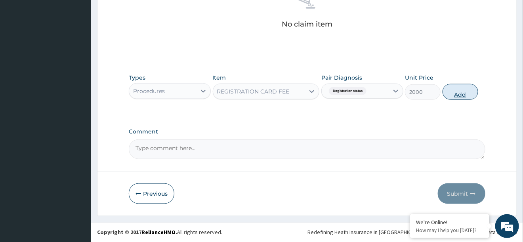
click at [455, 90] on button "Add" at bounding box center [460, 92] width 36 height 16
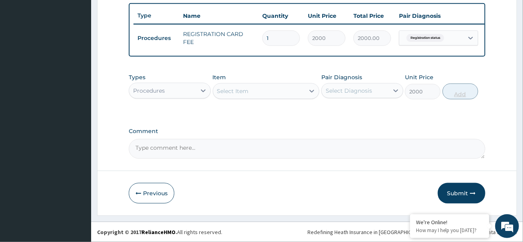
type input "0"
click at [461, 195] on button "Submit" at bounding box center [462, 193] width 48 height 21
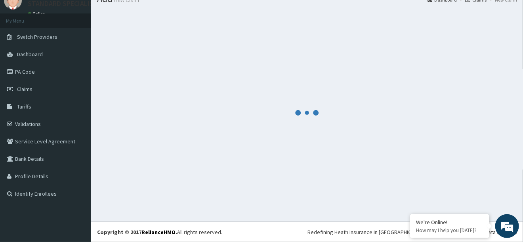
scroll to position [32, 0]
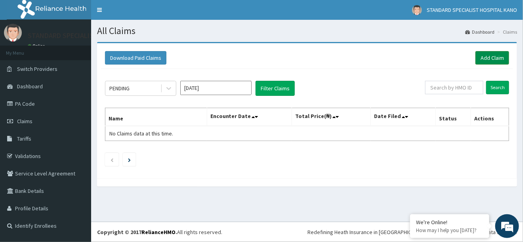
click at [488, 59] on link "Add Claim" at bounding box center [492, 57] width 34 height 13
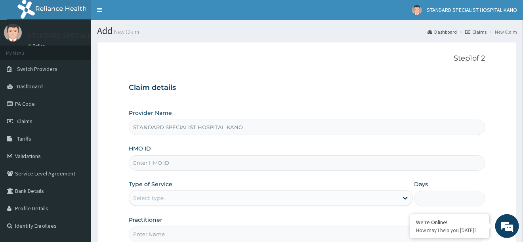
click at [155, 160] on input "HMO ID" at bounding box center [307, 162] width 356 height 15
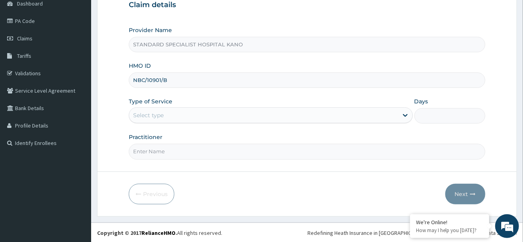
type input "NBC/10901/B"
click at [166, 109] on div "Select type" at bounding box center [263, 115] width 269 height 13
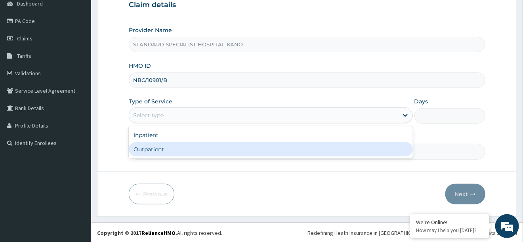
click at [144, 153] on div "Outpatient" at bounding box center [271, 149] width 284 height 14
type input "1"
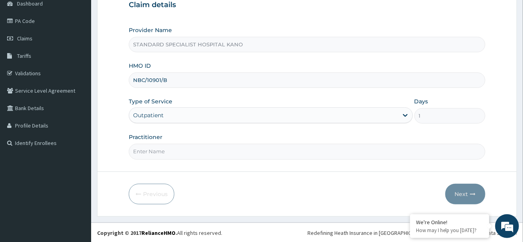
click at [168, 155] on input "Practitioner" at bounding box center [307, 151] width 356 height 15
click at [147, 153] on input "Practitioner" at bounding box center [307, 151] width 356 height 15
type input "[PERSON_NAME]"
click at [472, 195] on icon "button" at bounding box center [473, 194] width 6 height 6
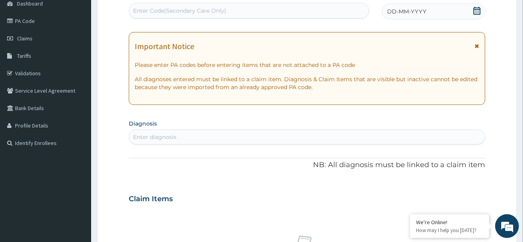
click at [477, 10] on icon at bounding box center [476, 11] width 7 height 8
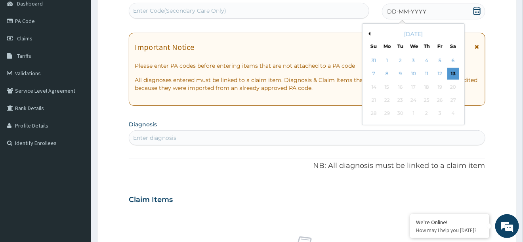
click at [368, 31] on div "[DATE]" at bounding box center [413, 34] width 95 height 8
click at [368, 34] on button "Previous Month" at bounding box center [368, 34] width 4 height 4
click at [426, 101] on div "24" at bounding box center [427, 100] width 12 height 12
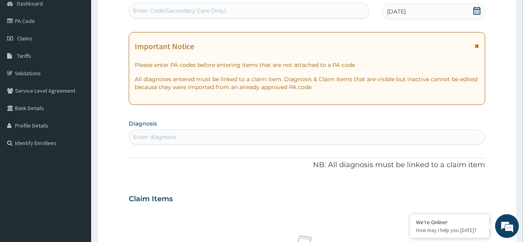
click at [170, 136] on div "Enter diagnosis" at bounding box center [154, 137] width 43 height 8
type input "PUD"
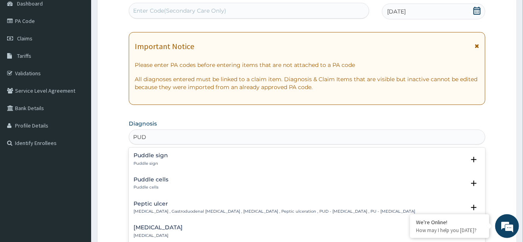
click at [154, 206] on h4 "Peptic ulcer" at bounding box center [275, 204] width 282 height 6
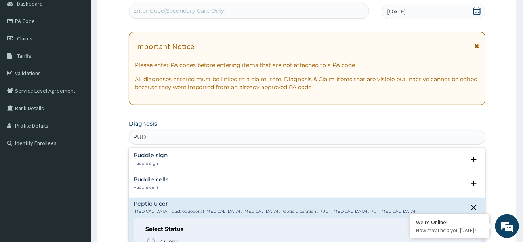
click at [158, 206] on h4 "Peptic ulcer" at bounding box center [275, 204] width 282 height 6
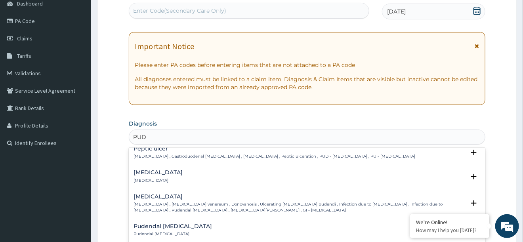
scroll to position [61, 0]
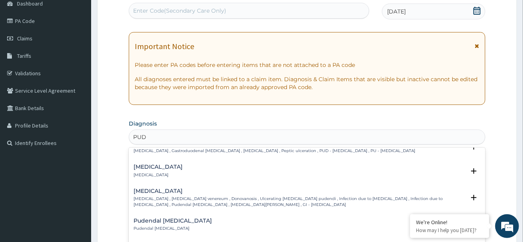
click at [153, 153] on p "[MEDICAL_DATA] , Gastroduodenal [MEDICAL_DATA] , [MEDICAL_DATA] , Peptic ulcera…" at bounding box center [275, 151] width 282 height 6
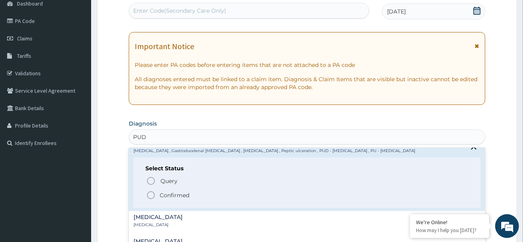
click at [151, 195] on icon "status option filled" at bounding box center [151, 196] width 10 height 10
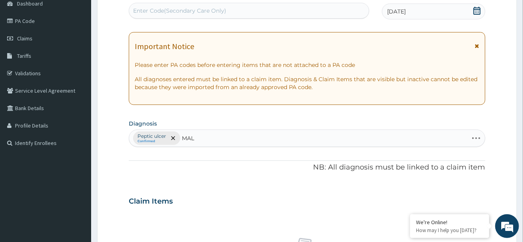
type input "MALA"
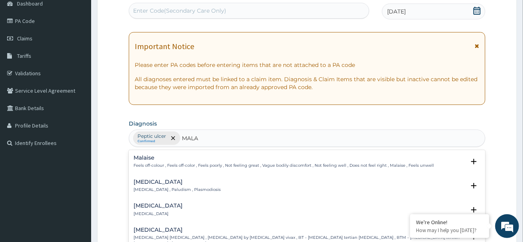
click at [151, 179] on h4 "[MEDICAL_DATA]" at bounding box center [177, 182] width 87 height 6
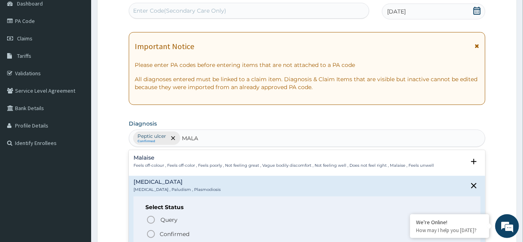
click at [151, 231] on icon "status option filled" at bounding box center [151, 234] width 10 height 10
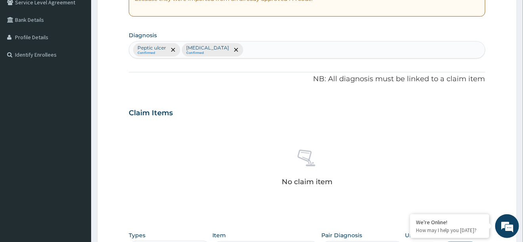
scroll to position [329, 0]
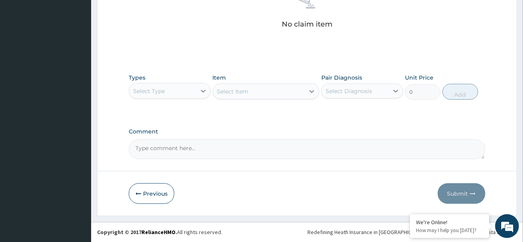
click at [150, 86] on div "Select Type" at bounding box center [162, 91] width 67 height 13
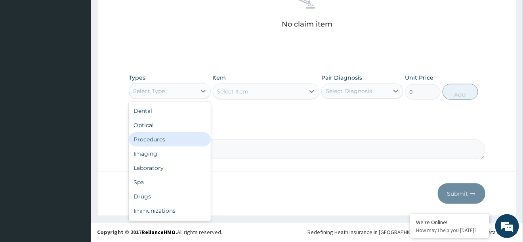
click at [158, 137] on div "Procedures" at bounding box center [170, 139] width 82 height 14
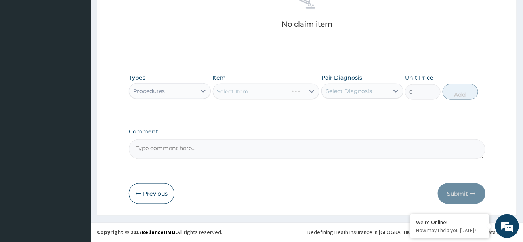
click at [345, 93] on div "Select Diagnosis" at bounding box center [349, 91] width 46 height 8
click at [348, 94] on div "Select Diagnosis" at bounding box center [349, 91] width 46 height 8
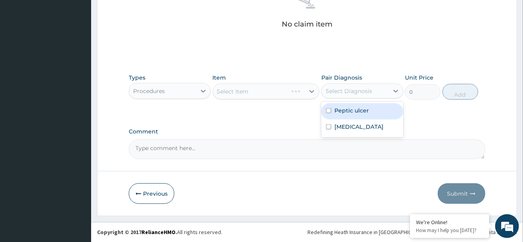
click at [346, 108] on label "Peptic ulcer" at bounding box center [351, 111] width 34 height 8
checkbox input "true"
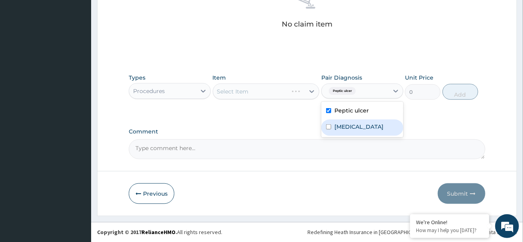
click at [344, 121] on div "[MEDICAL_DATA]" at bounding box center [362, 128] width 82 height 16
checkbox input "true"
click at [235, 91] on div "Select Item" at bounding box center [266, 92] width 107 height 16
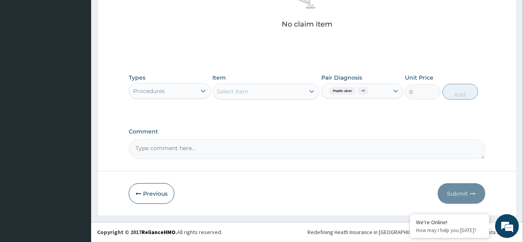
click at [235, 91] on div "Select Item" at bounding box center [233, 92] width 32 height 8
click at [254, 97] on div "Select Item" at bounding box center [259, 91] width 92 height 13
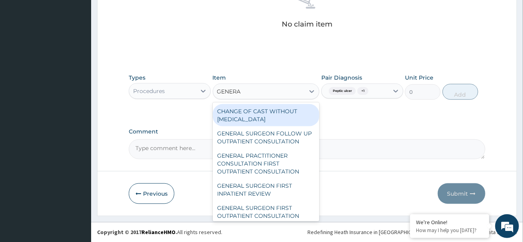
type input "GENERAL"
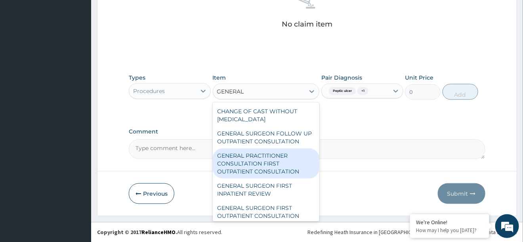
click at [267, 154] on div "GENERAL PRACTITIONER CONSULTATION FIRST OUTPATIENT CONSULTATION" at bounding box center [266, 164] width 107 height 30
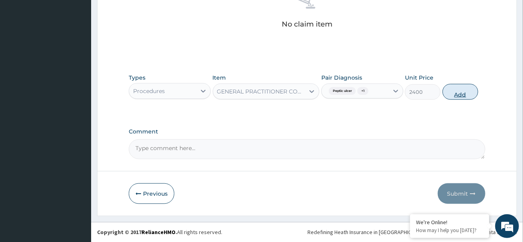
click at [461, 93] on button "Add" at bounding box center [460, 92] width 36 height 16
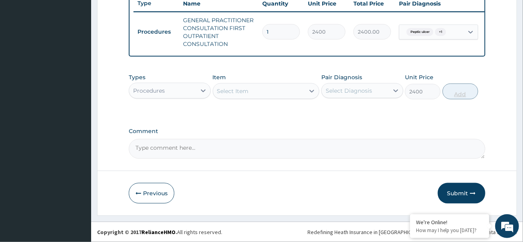
type input "0"
click at [194, 92] on div "Procedures" at bounding box center [162, 91] width 67 height 13
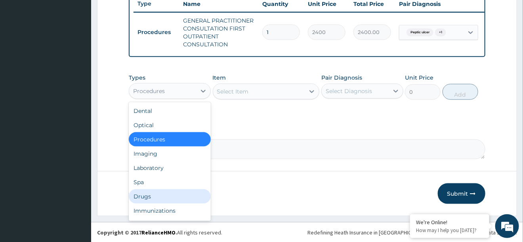
click at [149, 195] on div "Drugs" at bounding box center [170, 196] width 82 height 14
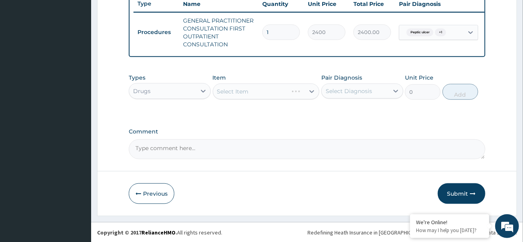
click at [176, 86] on div "Drugs" at bounding box center [162, 91] width 67 height 13
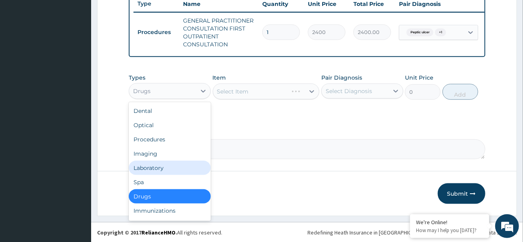
click at [147, 171] on div "Laboratory" at bounding box center [170, 168] width 82 height 14
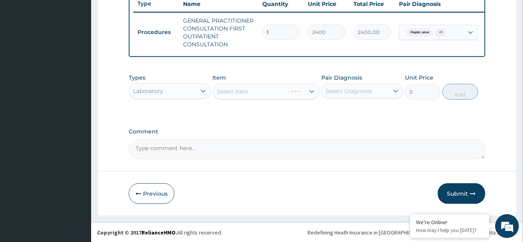
click at [340, 93] on div "Select Diagnosis" at bounding box center [349, 91] width 46 height 8
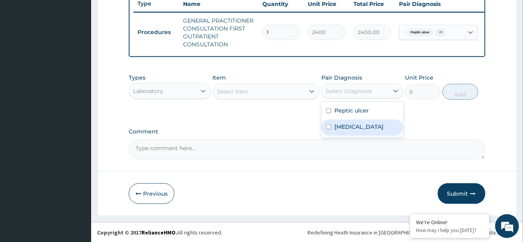
click at [339, 126] on label "[MEDICAL_DATA]" at bounding box center [358, 127] width 49 height 8
checkbox input "true"
click at [243, 88] on div "Select Item" at bounding box center [233, 92] width 32 height 8
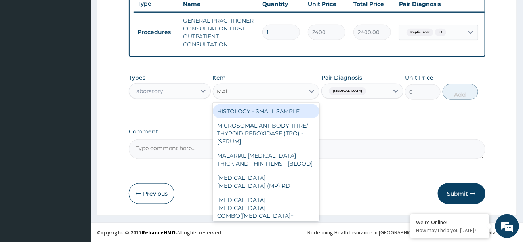
type input "MAla"
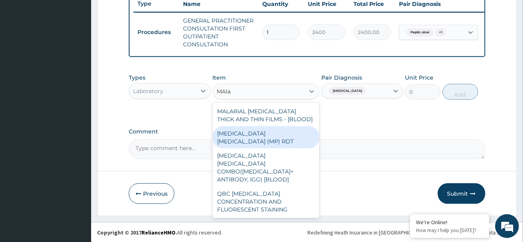
click at [242, 136] on div "MALARIA PARASITE (MP) RDT" at bounding box center [266, 137] width 107 height 22
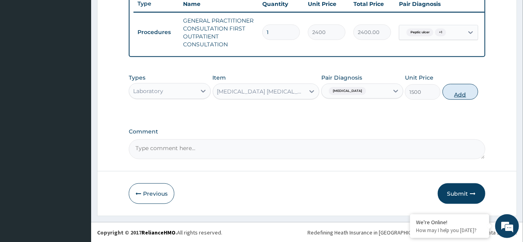
click at [472, 92] on button "Add" at bounding box center [460, 92] width 36 height 16
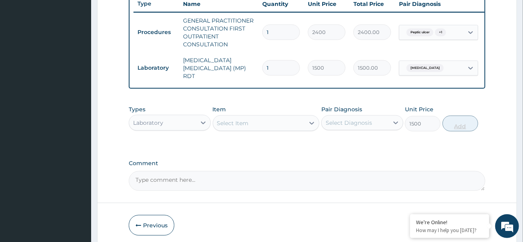
type input "0"
click at [179, 116] on div "Laboratory" at bounding box center [162, 122] width 67 height 13
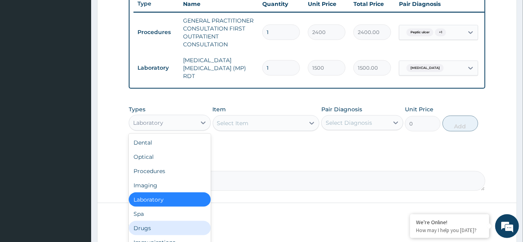
click at [155, 221] on div "Drugs" at bounding box center [170, 228] width 82 height 14
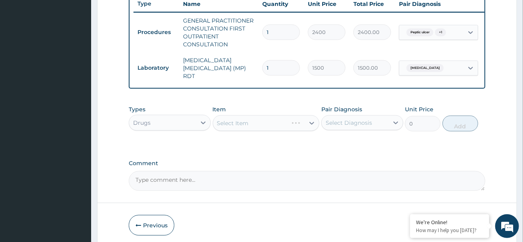
click at [334, 120] on div "Select Diagnosis" at bounding box center [349, 123] width 46 height 8
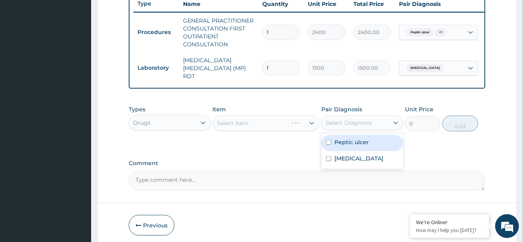
click at [335, 138] on label "Peptic ulcer" at bounding box center [351, 142] width 34 height 8
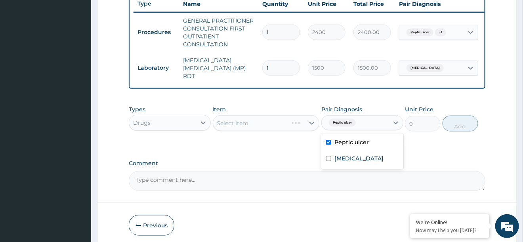
checkbox input "true"
click at [247, 119] on div "Select Item" at bounding box center [233, 123] width 32 height 8
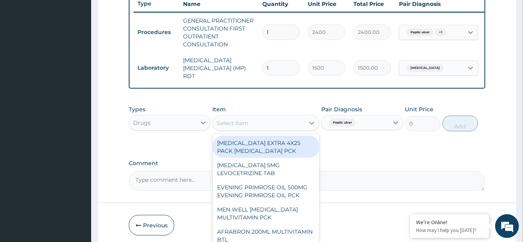
click at [255, 120] on div "Select Item" at bounding box center [259, 123] width 92 height 13
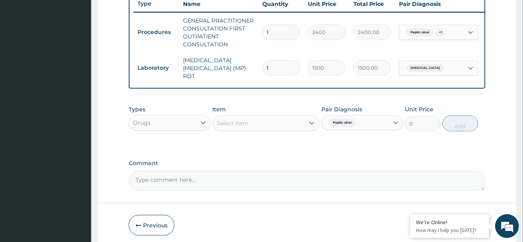
click at [255, 120] on div "Select Item" at bounding box center [259, 123] width 92 height 13
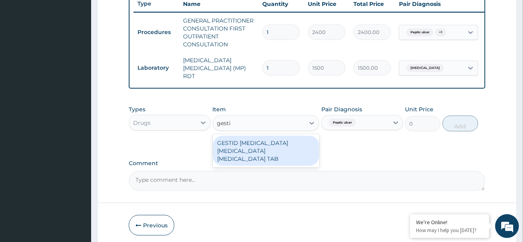
type input "gestid"
click at [280, 154] on div "GESTID [MEDICAL_DATA] [MEDICAL_DATA] [MEDICAL_DATA] TAB" at bounding box center [266, 151] width 107 height 30
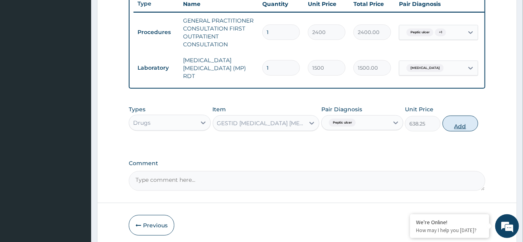
click at [456, 122] on button "Add" at bounding box center [460, 124] width 36 height 16
type input "0"
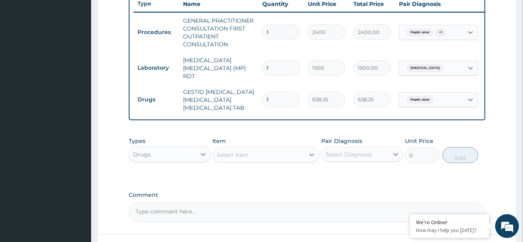
scroll to position [379, 0]
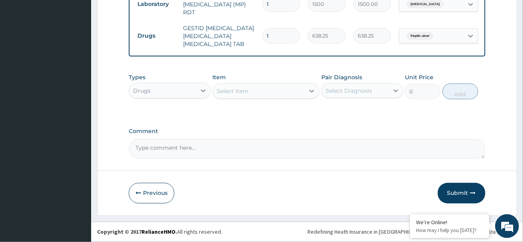
click at [252, 95] on div "Select Item" at bounding box center [259, 91] width 92 height 13
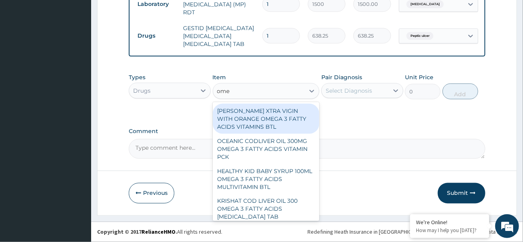
type input "omep"
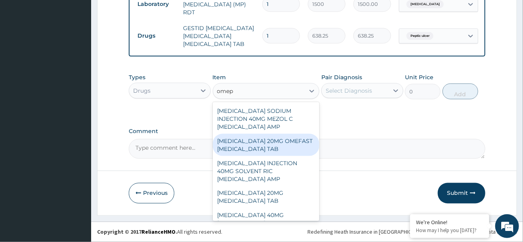
click at [257, 149] on div "[MEDICAL_DATA] 20MG OMEFAST [MEDICAL_DATA] TAB" at bounding box center [266, 145] width 107 height 22
type input "931.5"
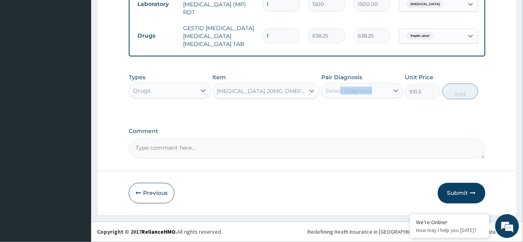
drag, startPoint x: 340, startPoint y: 112, endPoint x: 341, endPoint y: 93, distance: 18.7
click at [341, 93] on div "Types Drugs Item OMEPRAZOLE 20MG OMEFAST OMEPRAZOLE TAB Pair Diagnosis Select D…" at bounding box center [307, 92] width 356 height 46
click at [341, 93] on div "Select Diagnosis" at bounding box center [349, 91] width 46 height 8
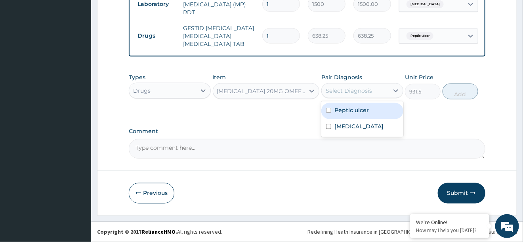
click at [338, 109] on label "Peptic ulcer" at bounding box center [351, 110] width 34 height 8
checkbox input "true"
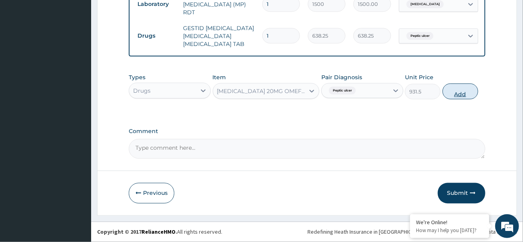
click at [469, 94] on button "Add" at bounding box center [460, 92] width 36 height 16
type input "0"
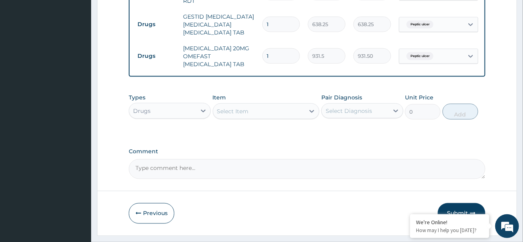
click at [265, 118] on div "Select Item" at bounding box center [259, 111] width 92 height 13
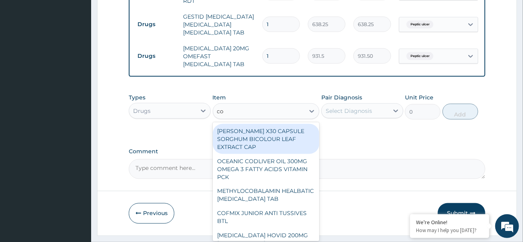
type input "coa"
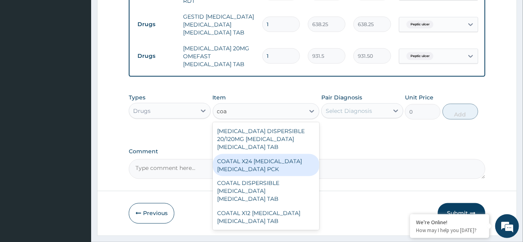
click at [282, 176] on div "COATAL X24 [MEDICAL_DATA] [MEDICAL_DATA] PCK" at bounding box center [266, 165] width 107 height 22
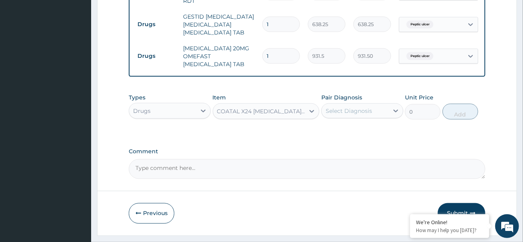
type input "672.75"
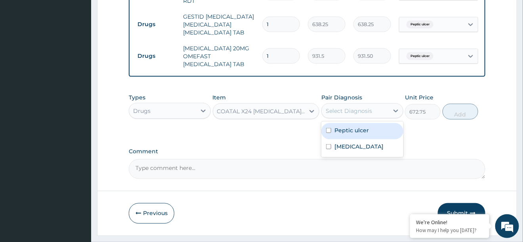
click at [371, 115] on div "Select Diagnosis" at bounding box center [349, 111] width 46 height 8
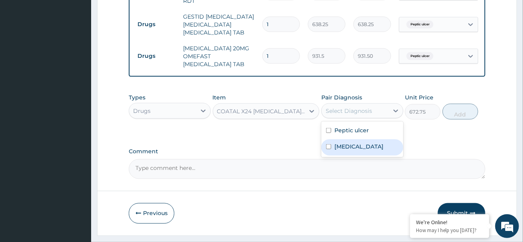
click at [342, 151] on label "[MEDICAL_DATA]" at bounding box center [358, 147] width 49 height 8
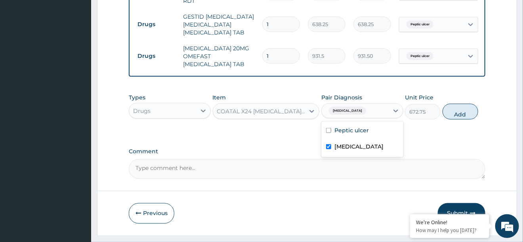
checkbox input "true"
click at [450, 120] on button "Add" at bounding box center [460, 112] width 36 height 16
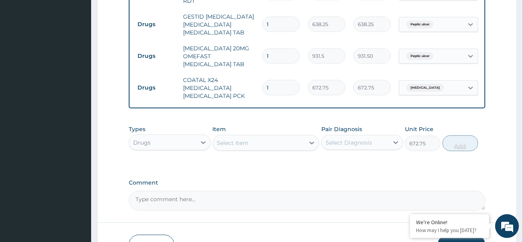
type input "0"
type input "0.00"
type input "6"
type input "4036.50"
type input "6"
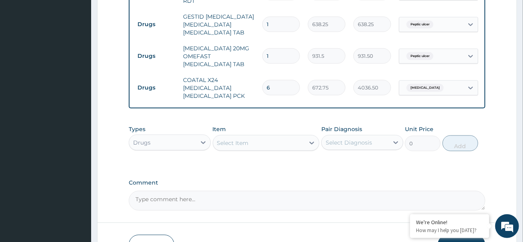
click at [266, 149] on div "Select Item" at bounding box center [259, 143] width 92 height 13
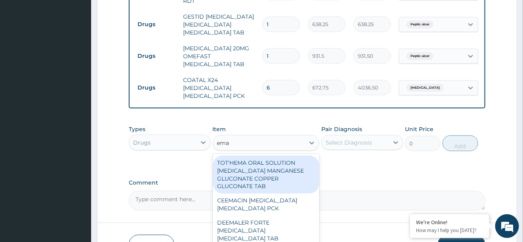
type input "emal"
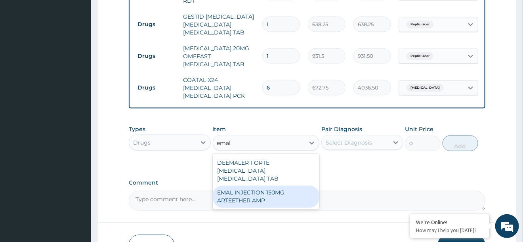
click at [251, 201] on div "EMAL INJECTION 150MG ARTEETHER AMP" at bounding box center [266, 197] width 107 height 22
type input "4259.25"
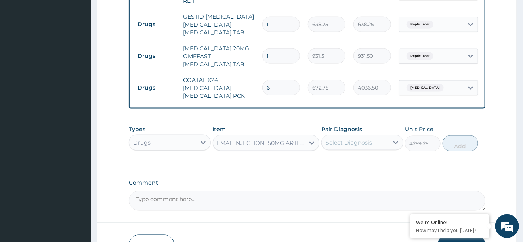
click at [371, 147] on div "Select Diagnosis" at bounding box center [349, 143] width 46 height 8
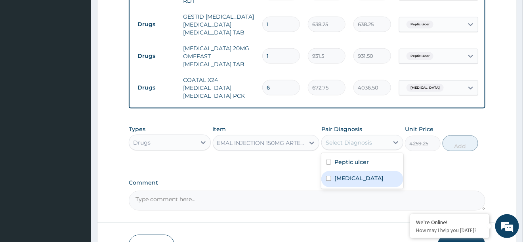
click at [353, 182] on label "[MEDICAL_DATA]" at bounding box center [358, 178] width 49 height 8
checkbox input "true"
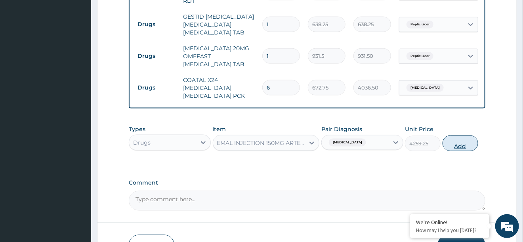
click at [453, 151] on button "Add" at bounding box center [460, 143] width 36 height 16
type input "0"
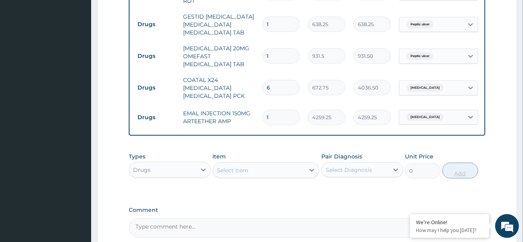
scroll to position [469, 0]
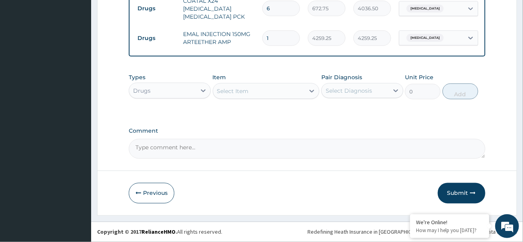
click at [282, 97] on div "Select Item" at bounding box center [259, 91] width 92 height 13
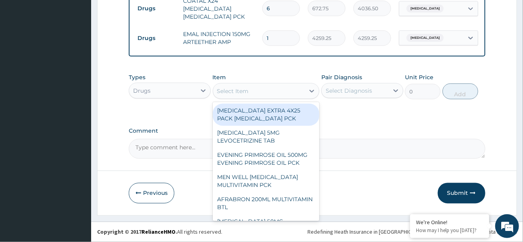
scroll to position [0, 41]
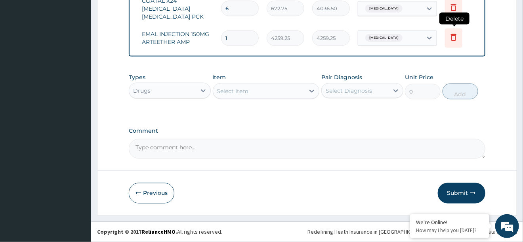
click at [452, 36] on icon at bounding box center [454, 37] width 10 height 10
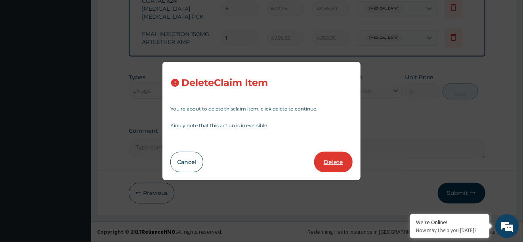
click at [326, 164] on button "Delete" at bounding box center [333, 162] width 38 height 21
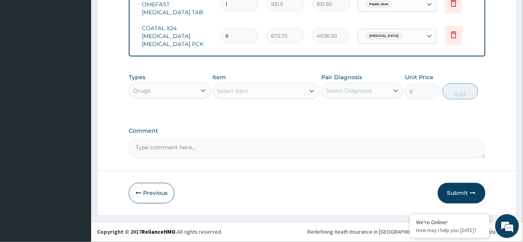
scroll to position [442, 0]
click at [235, 87] on div "Select Item" at bounding box center [233, 91] width 32 height 8
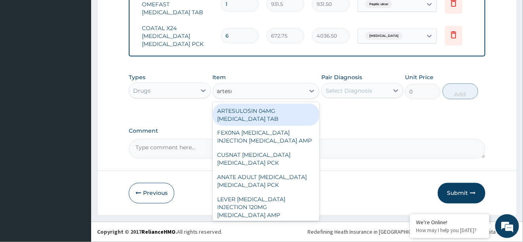
type input "artesun"
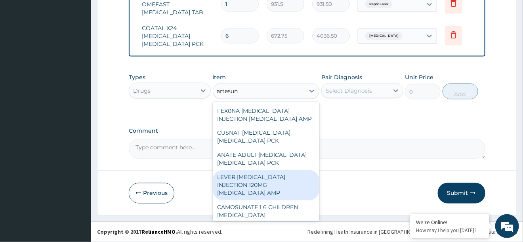
click at [251, 179] on div "LEVER [MEDICAL_DATA] INJECTION 120MG [MEDICAL_DATA] AMP" at bounding box center [266, 185] width 107 height 30
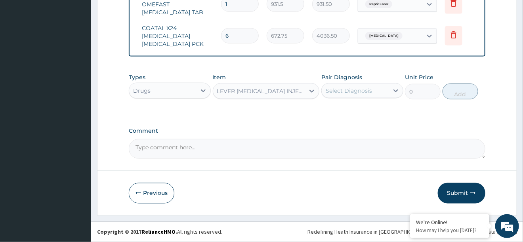
type input "1728.25"
click at [349, 88] on div "Select Diagnosis" at bounding box center [349, 91] width 46 height 8
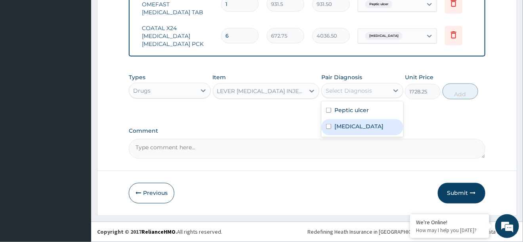
click at [342, 132] on div "[MEDICAL_DATA]" at bounding box center [362, 127] width 82 height 16
checkbox input "true"
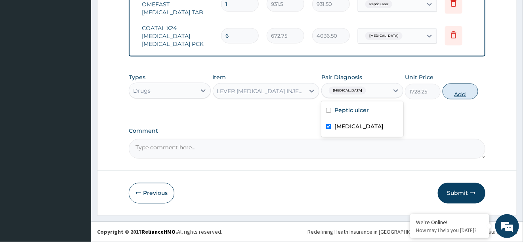
click at [460, 93] on button "Add" at bounding box center [460, 92] width 36 height 16
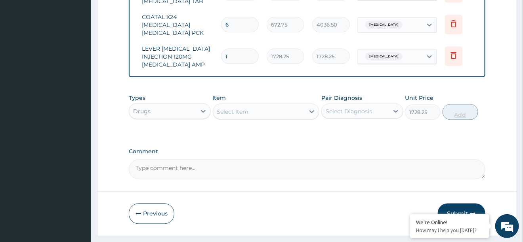
type input "0"
type input "0.00"
type input "3"
type input "5184.75"
type input "3"
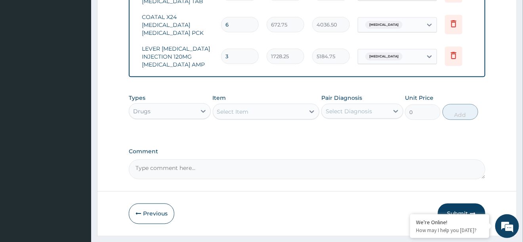
click at [225, 116] on div "Select Item" at bounding box center [233, 112] width 32 height 8
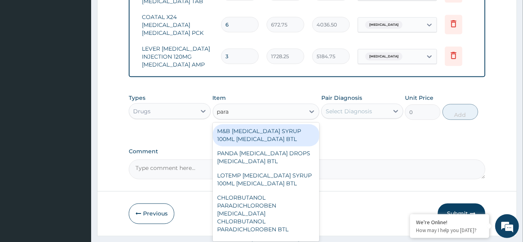
type input "parac"
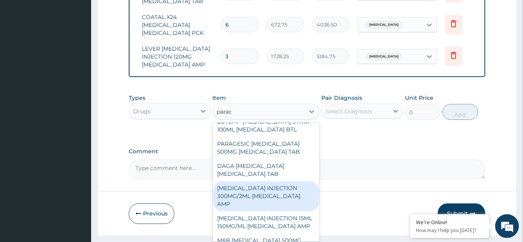
scroll to position [66, 0]
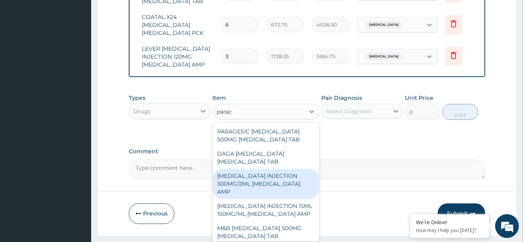
click at [266, 195] on div "[MEDICAL_DATA] INJECTION 300MG/2ML [MEDICAL_DATA] AMP" at bounding box center [266, 184] width 107 height 30
type input "278.75"
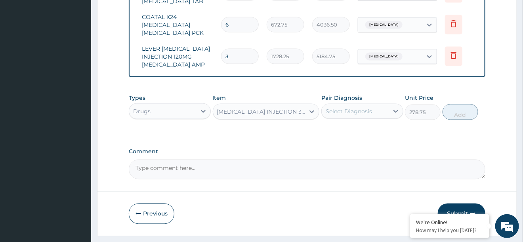
click at [339, 115] on div "Select Diagnosis" at bounding box center [349, 111] width 46 height 8
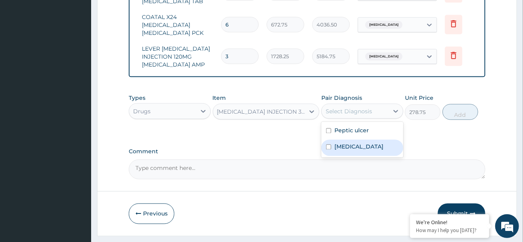
click at [338, 151] on label "[MEDICAL_DATA]" at bounding box center [358, 147] width 49 height 8
checkbox input "true"
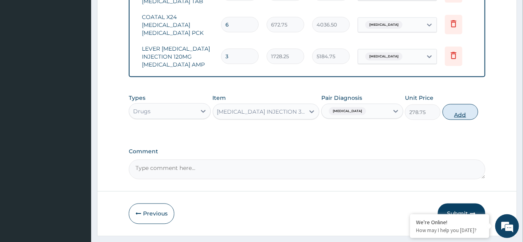
click at [463, 120] on button "Add" at bounding box center [460, 112] width 36 height 16
type input "0"
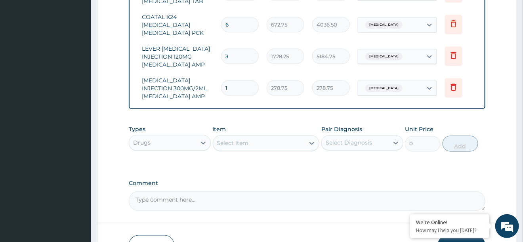
type input "0.00"
type input "4"
type input "1115.00"
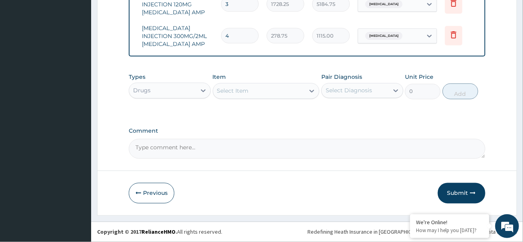
type input "4"
click at [243, 86] on div "Select Item" at bounding box center [259, 91] width 92 height 13
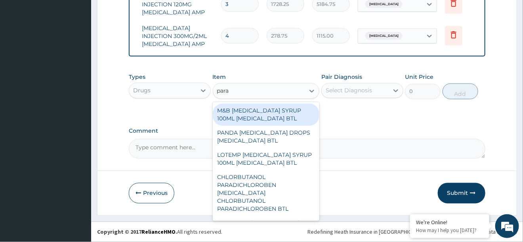
type input "parac"
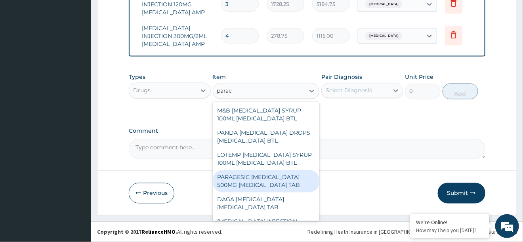
click at [250, 176] on div "PARAGESIC [MEDICAL_DATA] 500MG [MEDICAL_DATA] TAB" at bounding box center [266, 181] width 107 height 22
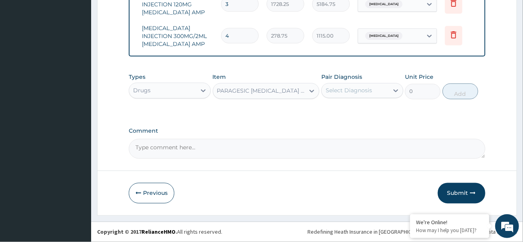
type input "25.88"
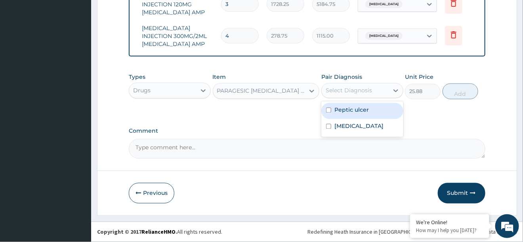
click at [356, 85] on div "Select Diagnosis" at bounding box center [355, 90] width 67 height 13
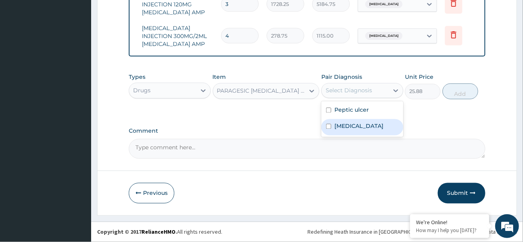
click at [344, 121] on div "[MEDICAL_DATA]" at bounding box center [362, 127] width 82 height 16
checkbox input "true"
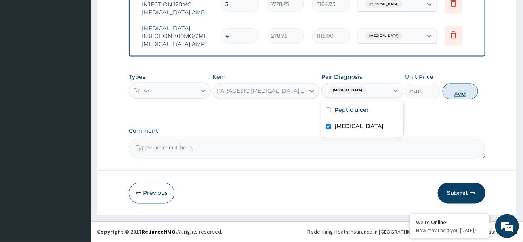
click at [462, 88] on button "Add" at bounding box center [460, 92] width 36 height 16
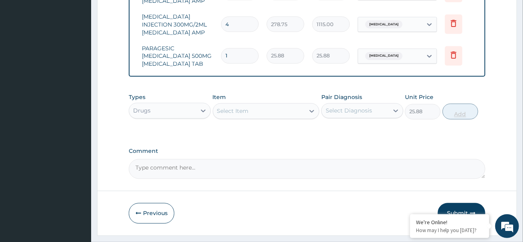
type input "0"
type input "18"
type input "465.84"
type input "18"
click at [235, 115] on div "Select Item" at bounding box center [233, 111] width 32 height 8
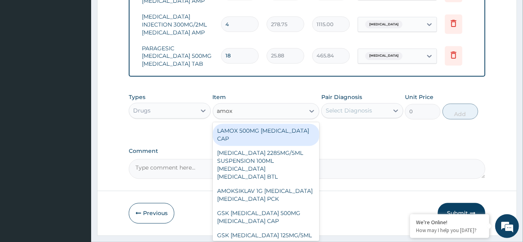
type input "amoxi"
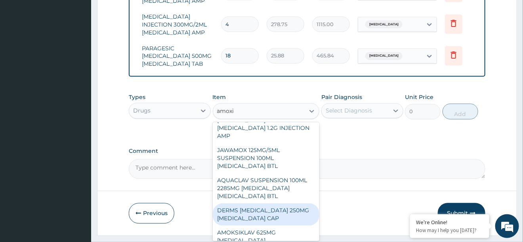
scroll to position [582, 0]
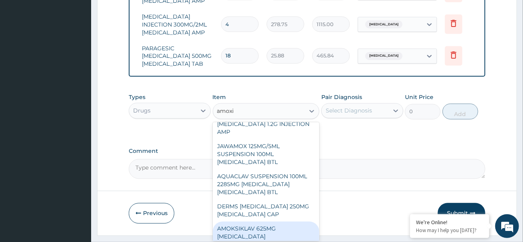
click at [288, 222] on div "AMOKSIKLAV 625MG [MEDICAL_DATA] [MEDICAL_DATA] TAB" at bounding box center [266, 237] width 107 height 30
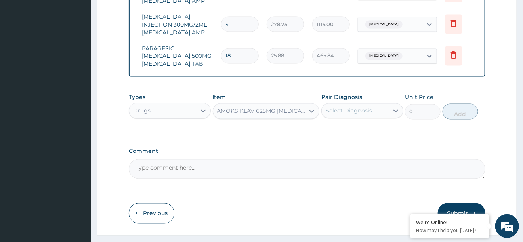
type input "207"
click at [352, 115] on div "Select Diagnosis" at bounding box center [349, 111] width 46 height 8
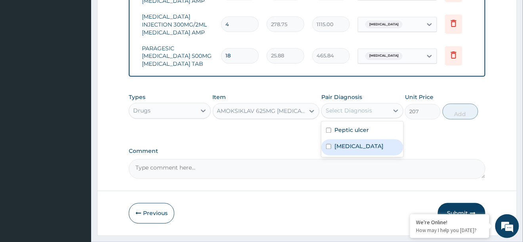
click at [341, 151] on label "[MEDICAL_DATA]" at bounding box center [358, 147] width 49 height 8
checkbox input "true"
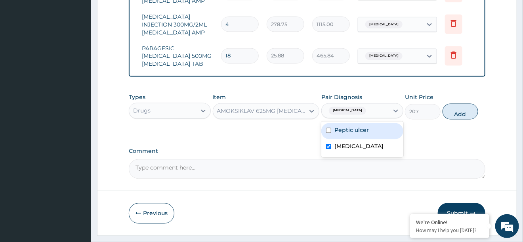
click at [345, 134] on label "Peptic ulcer" at bounding box center [351, 130] width 34 height 8
checkbox input "true"
click at [448, 120] on button "Add" at bounding box center [460, 112] width 36 height 16
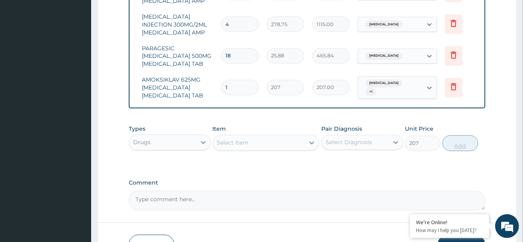
type input "0"
type input "14"
type input "2898.00"
type input "14"
click at [279, 149] on div "Select Item" at bounding box center [259, 143] width 92 height 13
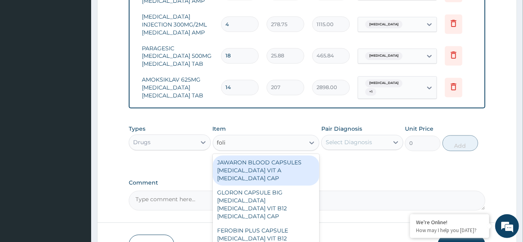
type input "folic"
click at [280, 185] on div "JAWARON BLOOD CAPSULES [MEDICAL_DATA] VIT A [MEDICAL_DATA] CAP" at bounding box center [266, 171] width 107 height 30
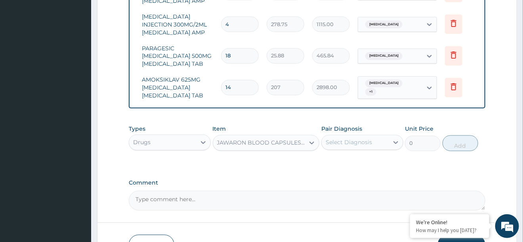
type input "5175"
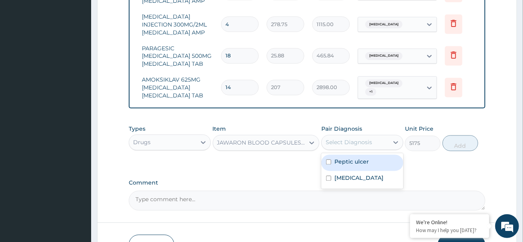
click at [334, 149] on div "Select Diagnosis" at bounding box center [355, 142] width 67 height 13
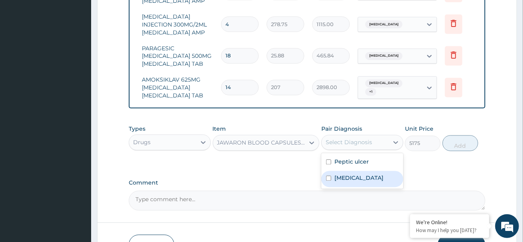
click at [338, 182] on label "[MEDICAL_DATA]" at bounding box center [358, 178] width 49 height 8
checkbox input "true"
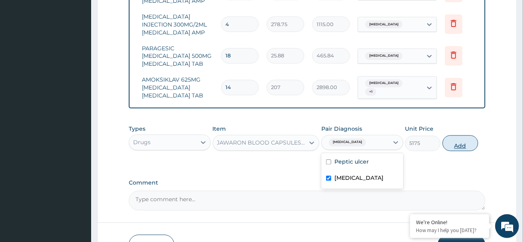
click at [456, 151] on button "Add" at bounding box center [460, 143] width 36 height 16
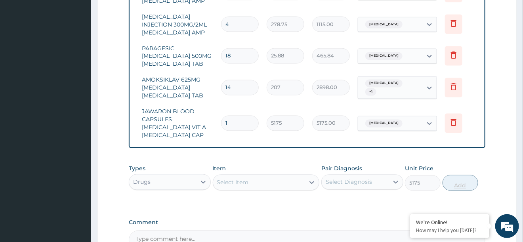
type input "0"
click at [245, 187] on div "Select Item" at bounding box center [233, 183] width 32 height 8
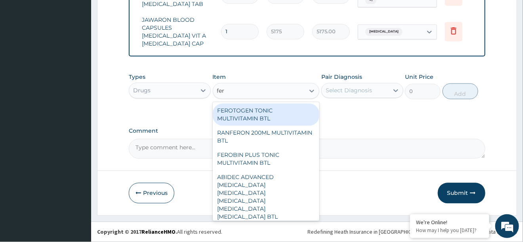
scroll to position [605, 0]
drag, startPoint x: 257, startPoint y: 165, endPoint x: 262, endPoint y: 119, distance: 45.8
click at [262, 119] on div "FEROTOGEN TONIC MULTIVITAMIN BTL RANFERON 200ML MULTIVITAMIN BTL FEROBIN PLUS T…" at bounding box center [266, 161] width 107 height 119
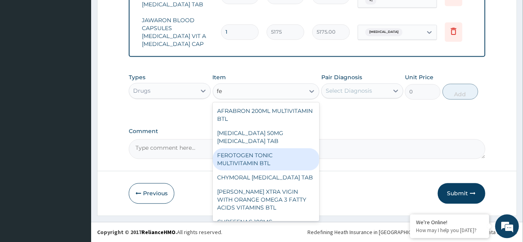
type input "f"
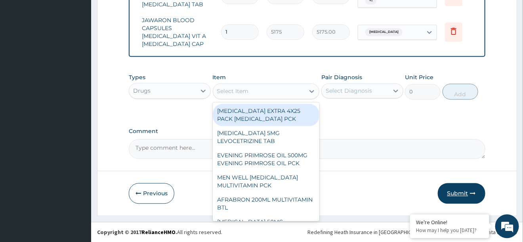
click at [446, 200] on button "Submit" at bounding box center [462, 193] width 48 height 21
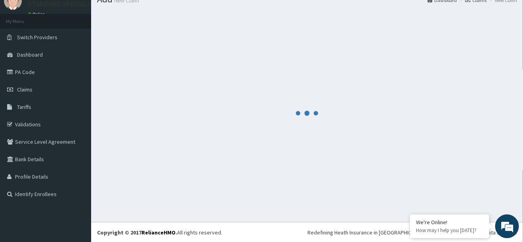
scroll to position [32, 0]
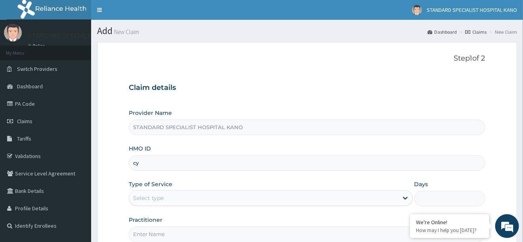
type input "c"
type input "CYU/10361/D"
click at [187, 193] on div "Select type" at bounding box center [263, 198] width 269 height 13
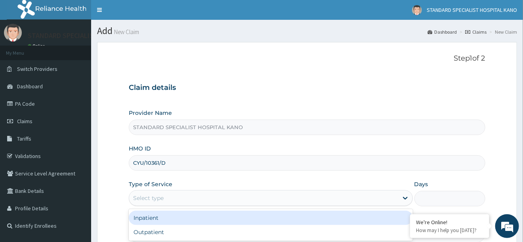
scroll to position [55, 0]
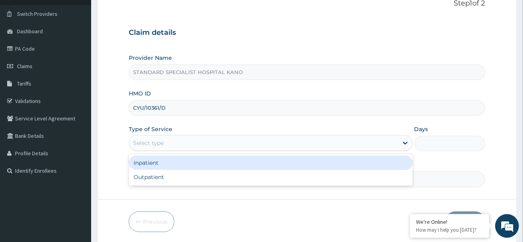
click at [169, 177] on div "Outpatient" at bounding box center [271, 177] width 284 height 14
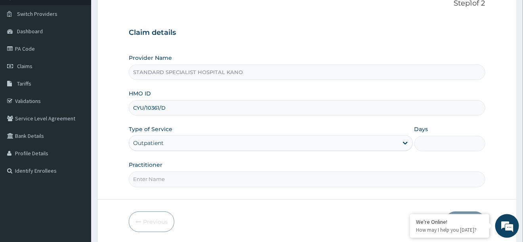
type input "1"
click at [181, 177] on input "Practitioner" at bounding box center [307, 179] width 356 height 15
type input "[PERSON_NAME]"
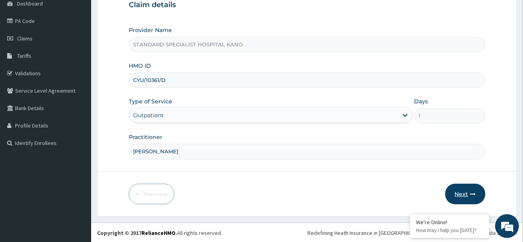
click at [471, 192] on icon "button" at bounding box center [473, 194] width 6 height 6
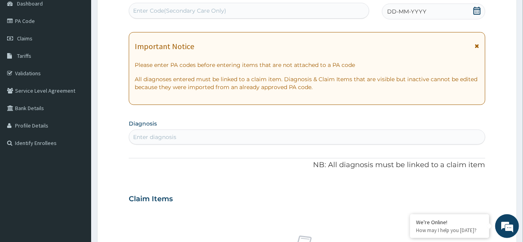
click at [477, 11] on icon at bounding box center [477, 11] width 8 height 8
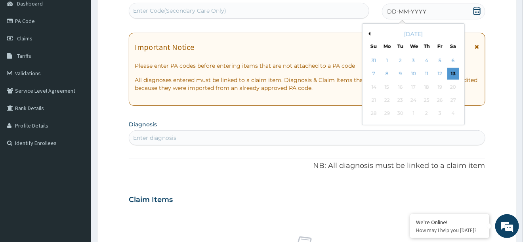
click at [368, 33] on button "Previous Month" at bounding box center [368, 34] width 4 height 4
click at [424, 102] on div "24" at bounding box center [427, 100] width 12 height 12
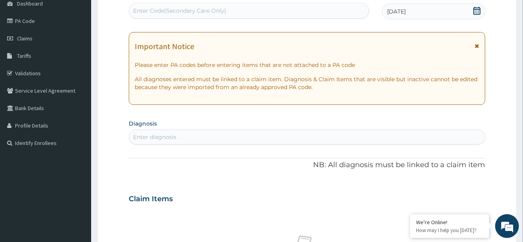
click at [149, 137] on div "Enter diagnosis" at bounding box center [154, 137] width 43 height 8
type input "MALA"
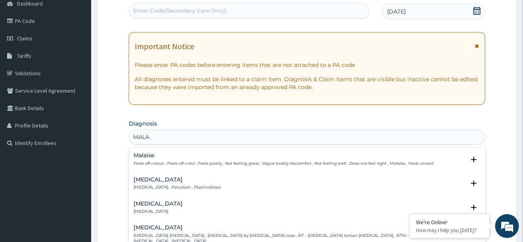
click at [157, 186] on p "Malaria , Paludism , Plasmodiosis" at bounding box center [177, 188] width 87 height 6
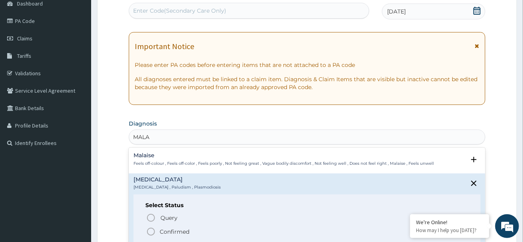
click at [150, 233] on icon "status option filled" at bounding box center [151, 232] width 10 height 10
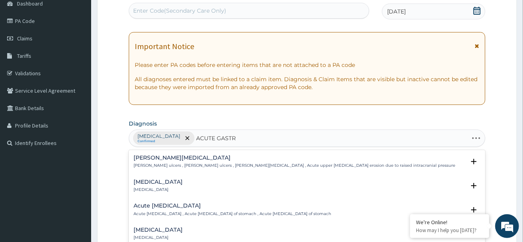
type input "ACUTE GASTRO"
click at [144, 185] on h4 "Acute gastroenteritis" at bounding box center [158, 182] width 49 height 6
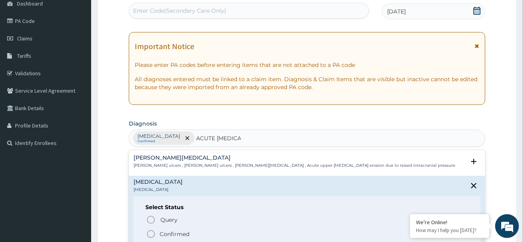
click at [149, 233] on icon "status option filled" at bounding box center [151, 234] width 10 height 10
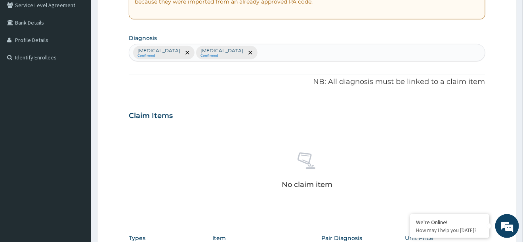
scroll to position [329, 0]
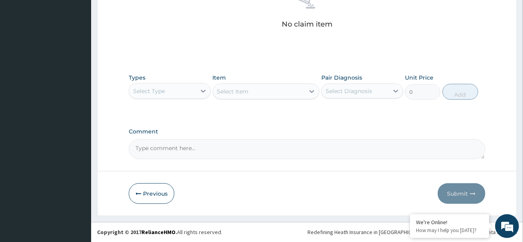
click at [169, 92] on div "Select Type" at bounding box center [162, 91] width 67 height 13
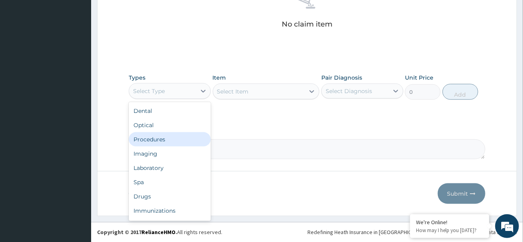
click at [139, 141] on div "Procedures" at bounding box center [170, 139] width 82 height 14
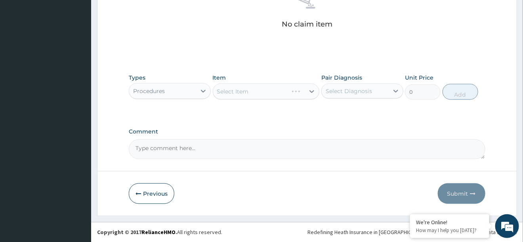
click at [362, 88] on div "Select Diagnosis" at bounding box center [349, 91] width 46 height 8
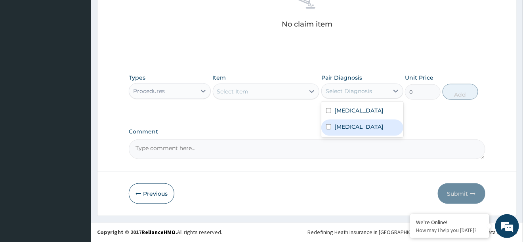
click at [338, 125] on label "Acute gastroenteritis" at bounding box center [358, 127] width 49 height 8
checkbox input "true"
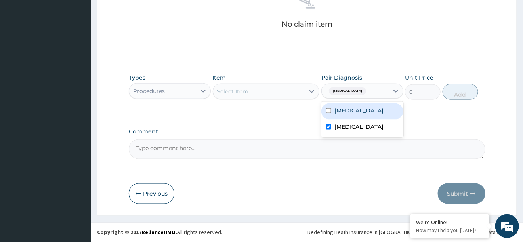
click at [329, 111] on input "checkbox" at bounding box center [328, 110] width 5 height 5
checkbox input "true"
click at [280, 92] on div "Select Item" at bounding box center [259, 91] width 92 height 13
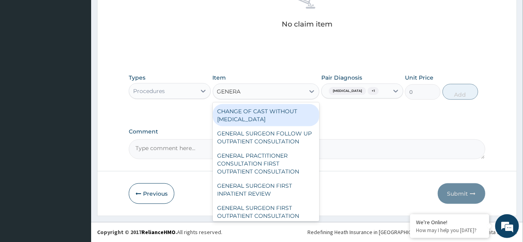
type input "GENERAL"
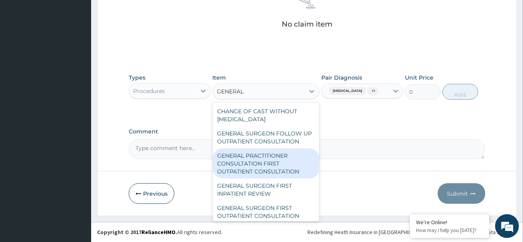
click at [275, 168] on div "GENERAL PRACTITIONER CONSULTATION FIRST OUTPATIENT CONSULTATION" at bounding box center [266, 164] width 107 height 30
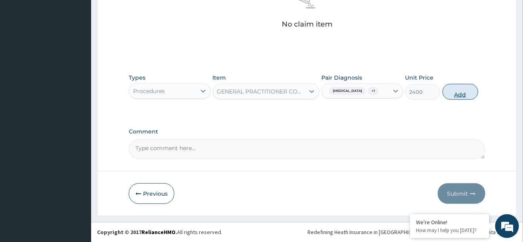
click at [469, 100] on button "Add" at bounding box center [460, 92] width 36 height 16
type input "0"
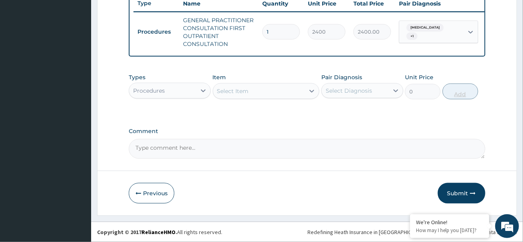
scroll to position [303, 0]
click at [183, 96] on div "Procedures" at bounding box center [162, 91] width 67 height 13
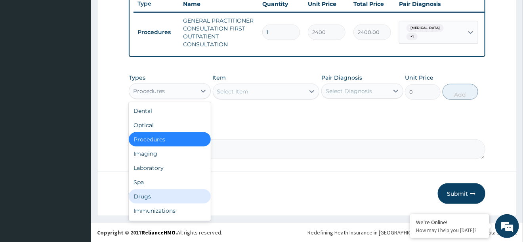
click at [167, 193] on div "Drugs" at bounding box center [170, 196] width 82 height 14
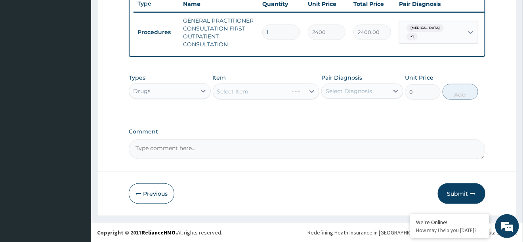
click at [358, 95] on div "Select Diagnosis" at bounding box center [349, 91] width 46 height 8
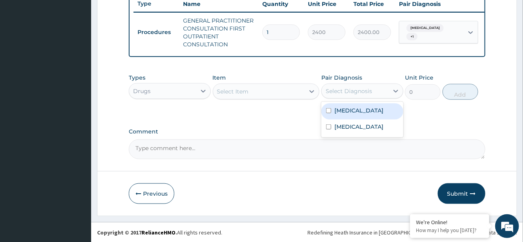
click at [230, 92] on div "Select Item" at bounding box center [233, 92] width 32 height 8
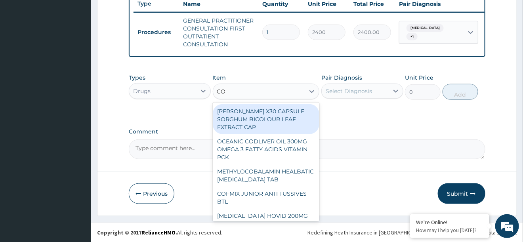
type input "COA"
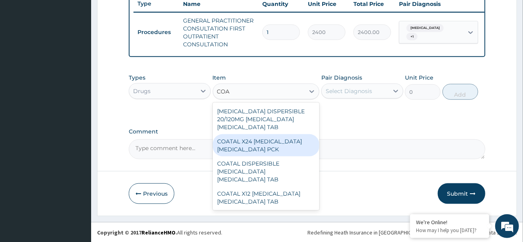
click at [264, 142] on div "COATAL X24 ARTEMETHER LUMEFANTRINE PCK" at bounding box center [266, 145] width 107 height 22
type input "672.75"
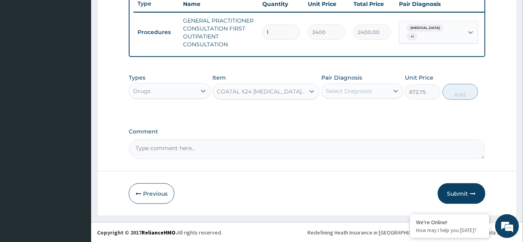
click at [363, 85] on div "Select Diagnosis" at bounding box center [355, 91] width 67 height 13
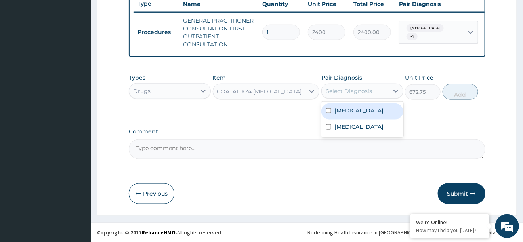
click at [355, 109] on label "Malaria" at bounding box center [358, 111] width 49 height 8
checkbox input "true"
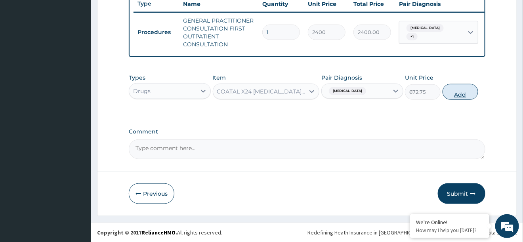
click at [454, 95] on button "Add" at bounding box center [460, 92] width 36 height 16
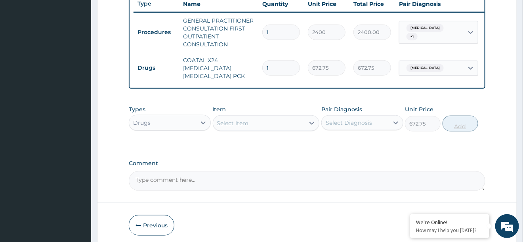
type input "0"
type input "0.00"
type input "6"
type input "4036.50"
type input "6"
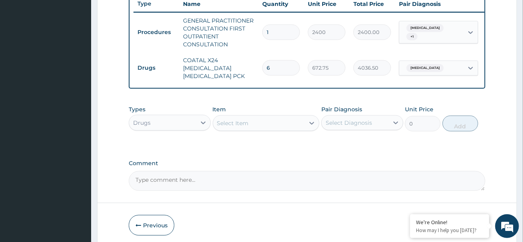
click at [244, 122] on div "Select Item" at bounding box center [233, 123] width 32 height 8
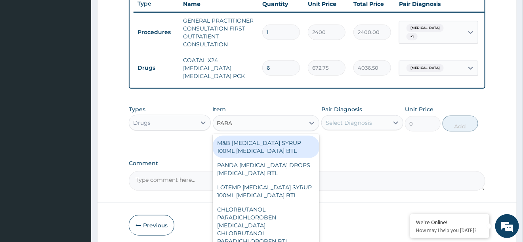
type input "PARAC"
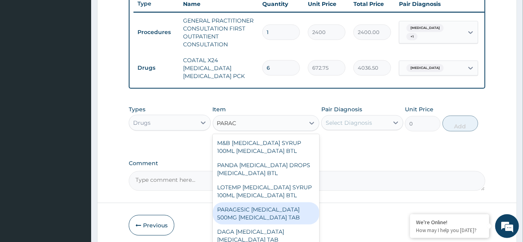
click at [262, 214] on div "PARAGESIC PARACETAMOL 500MG ACETAMINOPHEN TAB" at bounding box center [266, 213] width 107 height 22
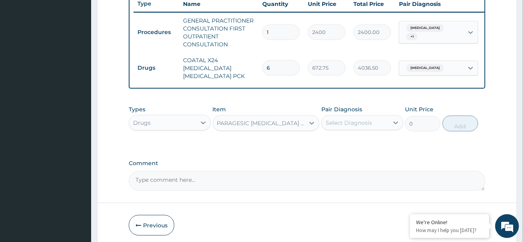
type input "25.88"
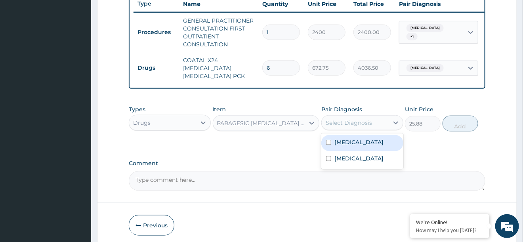
click at [367, 118] on div "Select Diagnosis" at bounding box center [355, 122] width 67 height 13
click at [346, 142] on label "Malaria" at bounding box center [358, 142] width 49 height 8
checkbox input "true"
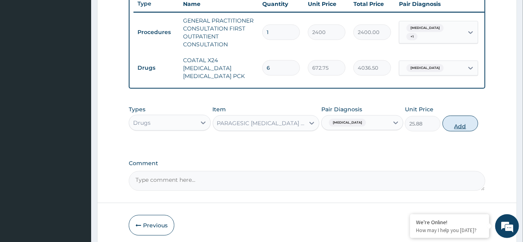
click at [470, 127] on button "Add" at bounding box center [460, 124] width 36 height 16
type input "0"
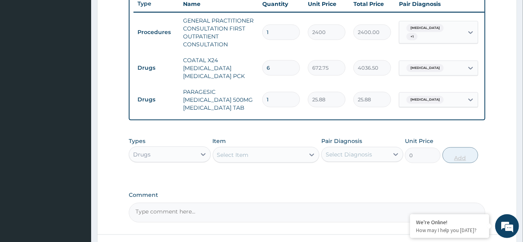
type input "19"
type input "491.72"
type input "0.00"
type input "1"
type input "25.88"
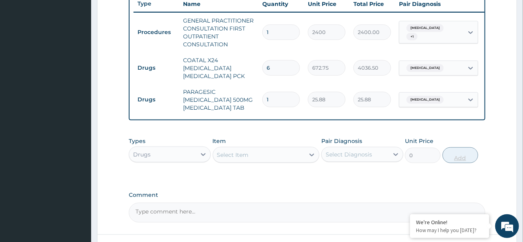
type input "18"
type input "465.84"
type input "18"
click at [285, 161] on div "Select Item" at bounding box center [266, 155] width 107 height 16
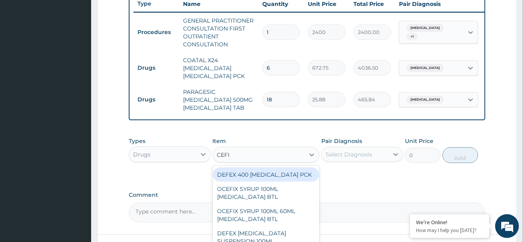
type input "CEFIX"
click at [273, 175] on div "DEFEX 400 CEFIXIME PCK" at bounding box center [266, 175] width 107 height 14
type input "1500.75"
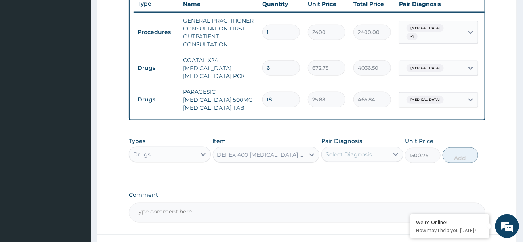
click at [363, 155] on div "Select Diagnosis" at bounding box center [349, 155] width 46 height 8
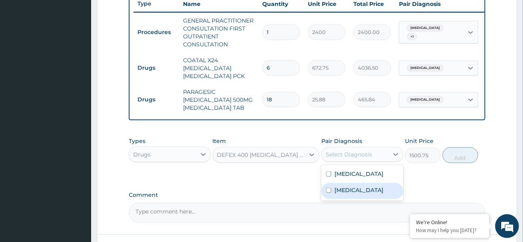
click at [348, 192] on label "Acute gastroenteritis" at bounding box center [358, 190] width 49 height 8
checkbox input "true"
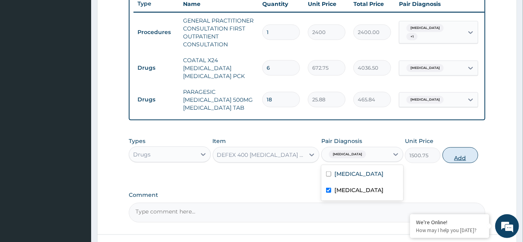
click at [455, 153] on button "Add" at bounding box center [460, 155] width 36 height 16
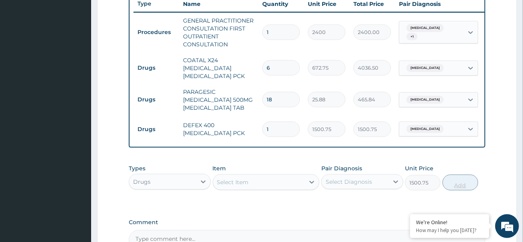
type input "0"
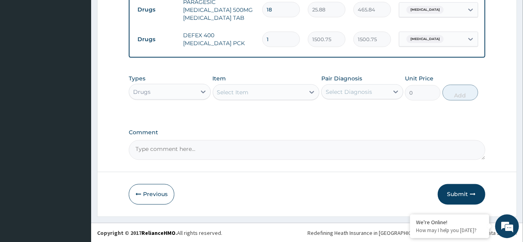
click at [240, 91] on div "Select Item" at bounding box center [233, 92] width 32 height 8
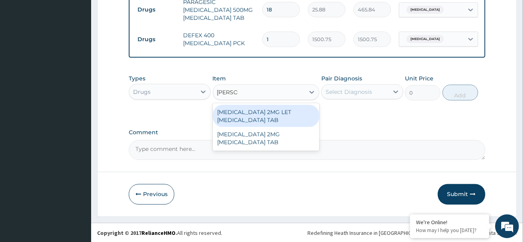
type input "LOPERA"
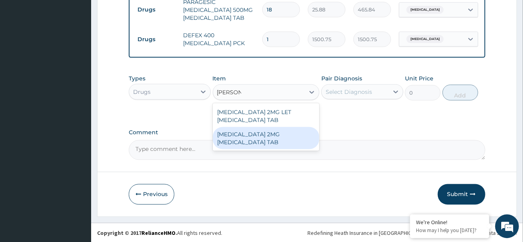
click at [240, 143] on div "LOPERAMIDE 2MG LOPERAMIDE TAB" at bounding box center [266, 138] width 107 height 22
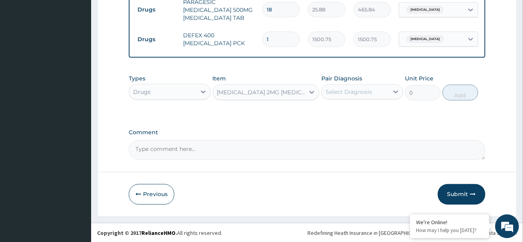
type input "603.75"
click at [363, 93] on div "Select Diagnosis" at bounding box center [349, 92] width 46 height 8
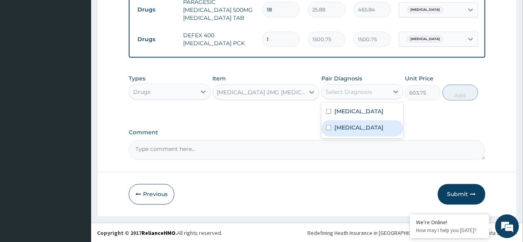
click at [352, 129] on label "Acute gastroenteritis" at bounding box center [358, 127] width 49 height 8
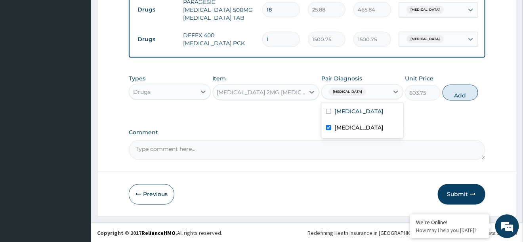
checkbox input "true"
click at [457, 93] on button "Add" at bounding box center [460, 92] width 36 height 16
type input "0"
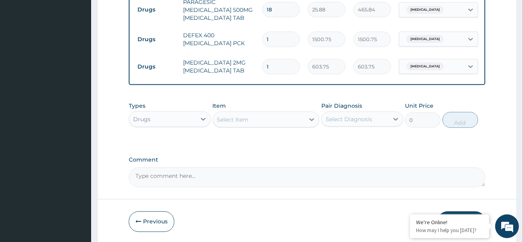
scroll to position [421, 0]
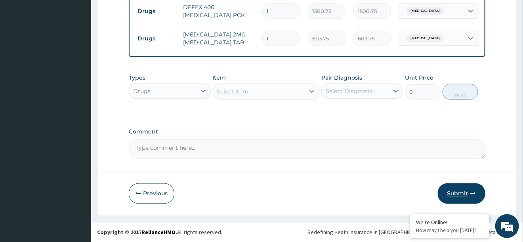
click at [459, 195] on button "Submit" at bounding box center [462, 193] width 48 height 21
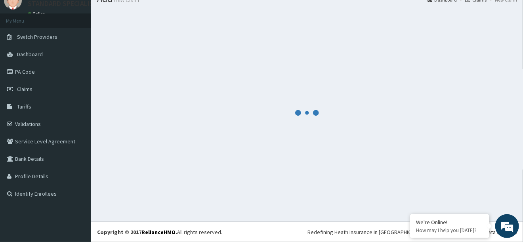
scroll to position [32, 0]
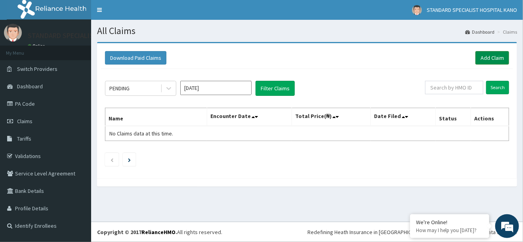
click at [489, 63] on link "Add Claim" at bounding box center [492, 57] width 34 height 13
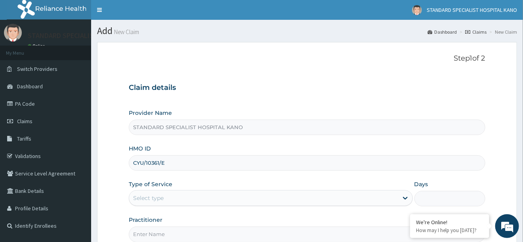
type input "CYU/10361/E"
click at [181, 195] on div "Select type" at bounding box center [263, 198] width 269 height 13
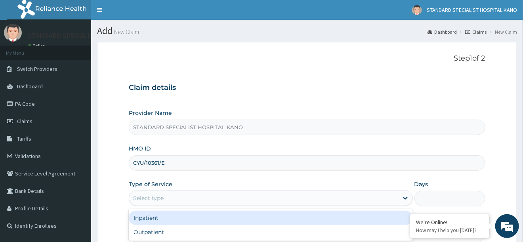
click at [181, 195] on div "Select type" at bounding box center [263, 198] width 269 height 13
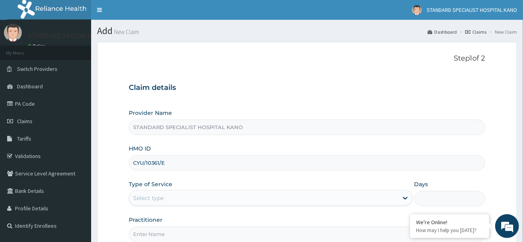
scroll to position [61, 0]
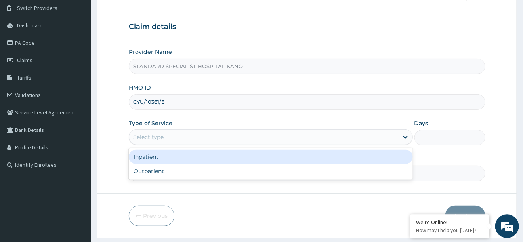
click at [145, 137] on div "Select type" at bounding box center [148, 137] width 31 height 8
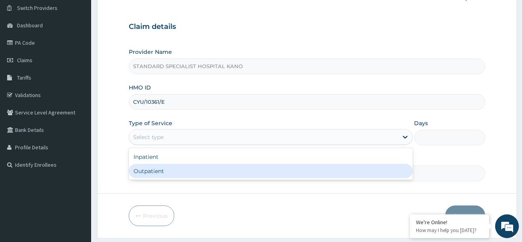
scroll to position [0, 0]
click at [144, 169] on div "Outpatient" at bounding box center [271, 171] width 284 height 14
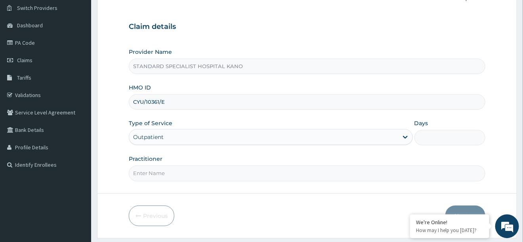
click at [144, 169] on input "Practitioner" at bounding box center [307, 173] width 356 height 15
type input "1"
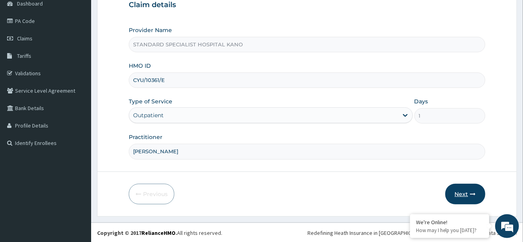
type input "[PERSON_NAME]"
click at [454, 195] on button "Next" at bounding box center [465, 194] width 40 height 21
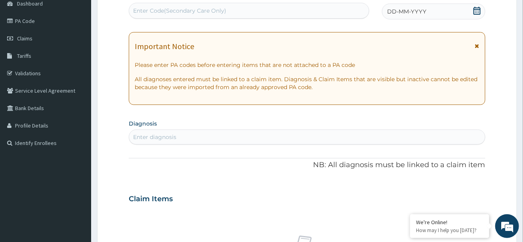
click at [476, 11] on icon at bounding box center [476, 11] width 7 height 8
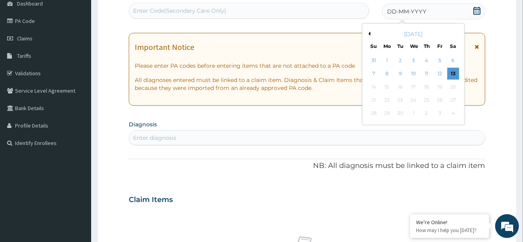
click at [370, 32] on button "Previous Month" at bounding box center [368, 34] width 4 height 4
click at [426, 99] on div "24" at bounding box center [427, 100] width 12 height 12
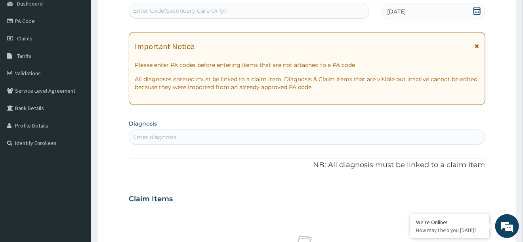
click at [183, 139] on div "Enter diagnosis" at bounding box center [306, 137] width 355 height 13
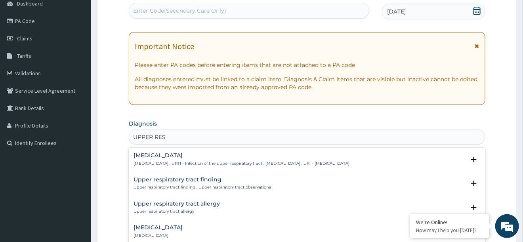
type input "UPPER RESP"
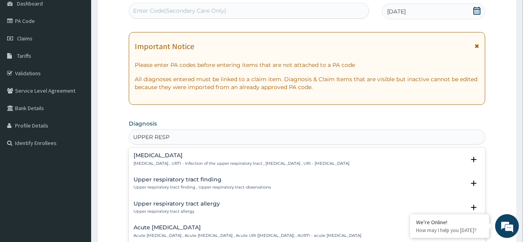
click at [195, 161] on p "[MEDICAL_DATA] , URTI - Infection of the upper respiratory tract , [MEDICAL_DAT…" at bounding box center [242, 164] width 216 height 6
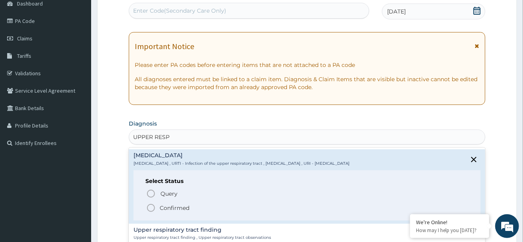
click at [152, 209] on icon "status option filled" at bounding box center [151, 208] width 10 height 10
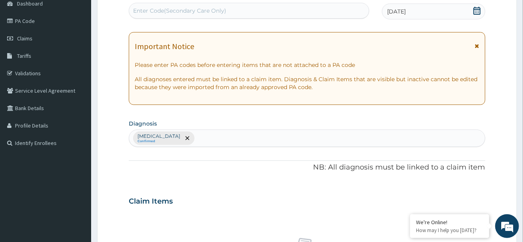
scroll to position [329, 0]
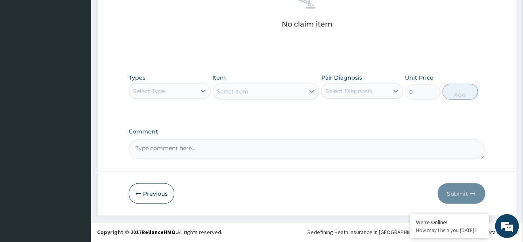
click at [151, 97] on div "Select Type" at bounding box center [162, 91] width 67 height 13
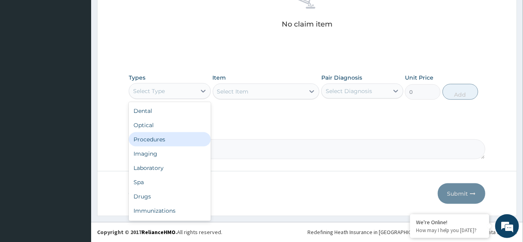
click at [151, 145] on div "Procedures" at bounding box center [170, 139] width 82 height 14
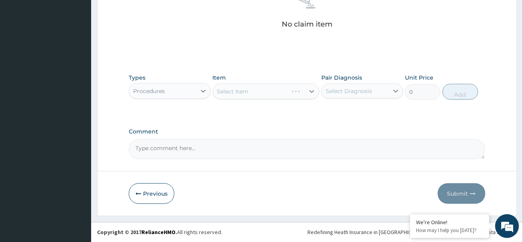
click at [342, 89] on div "Select Diagnosis" at bounding box center [349, 91] width 46 height 8
click at [341, 113] on label "[MEDICAL_DATA]" at bounding box center [358, 111] width 49 height 8
checkbox input "true"
click at [235, 86] on div "Select Item" at bounding box center [266, 92] width 107 height 16
click at [233, 93] on div "Select Item" at bounding box center [233, 92] width 32 height 8
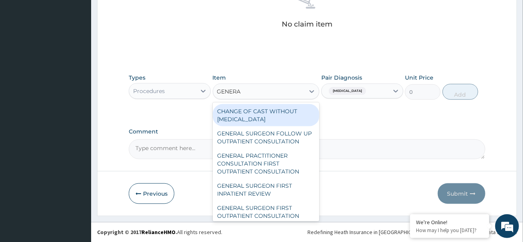
type input "GENERAL"
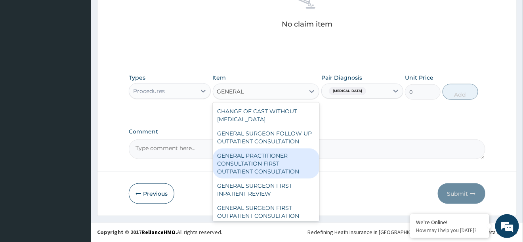
click at [224, 171] on div "GENERAL PRACTITIONER CONSULTATION FIRST OUTPATIENT CONSULTATION" at bounding box center [266, 164] width 107 height 30
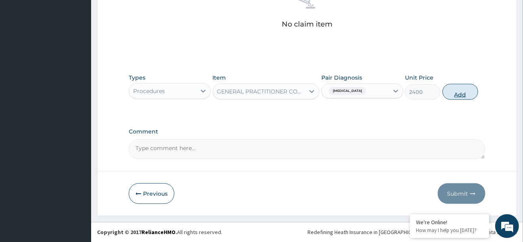
click at [463, 91] on button "Add" at bounding box center [460, 92] width 36 height 16
type input "0"
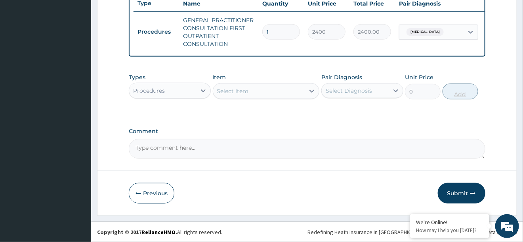
scroll to position [303, 0]
click at [169, 90] on div "Procedures" at bounding box center [162, 91] width 67 height 13
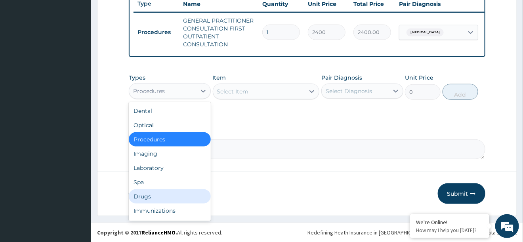
click at [144, 196] on div "Drugs" at bounding box center [170, 196] width 82 height 14
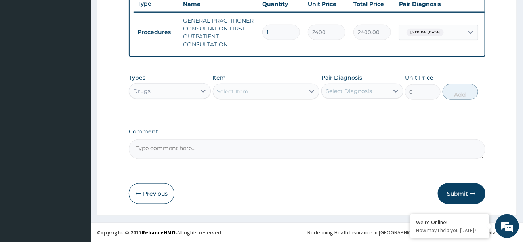
click at [248, 94] on div "Select Item" at bounding box center [233, 92] width 32 height 8
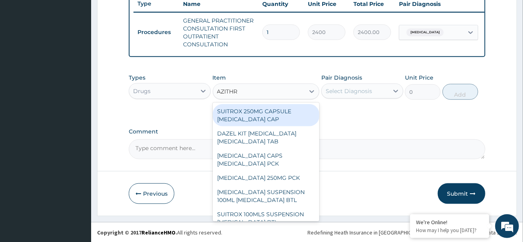
type input "AZITHRO"
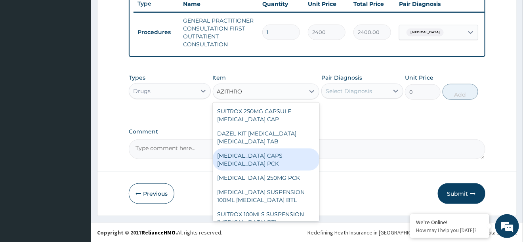
click at [233, 160] on div "[MEDICAL_DATA] CAPS [MEDICAL_DATA] PCK" at bounding box center [266, 160] width 107 height 22
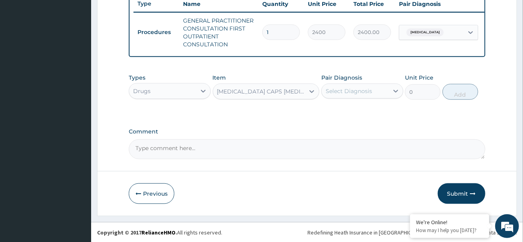
type input "345"
click at [373, 90] on div "Select Diagnosis" at bounding box center [355, 91] width 67 height 13
click at [356, 114] on label "[MEDICAL_DATA]" at bounding box center [358, 111] width 49 height 8
checkbox input "true"
click at [465, 91] on button "Add" at bounding box center [460, 92] width 36 height 16
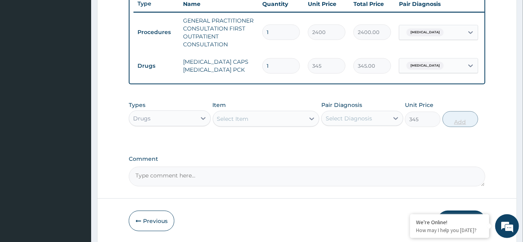
type input "0"
type input "0.00"
type input "3"
type input "1035.00"
type input "34"
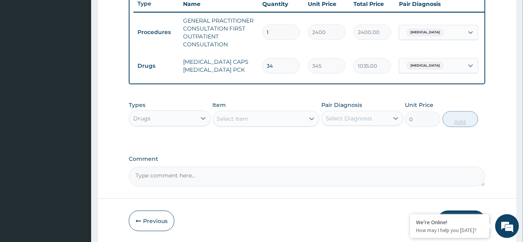
type input "11730.00"
type input "3"
type input "1035.00"
type input "3"
click at [259, 118] on div "Select Item" at bounding box center [259, 119] width 92 height 13
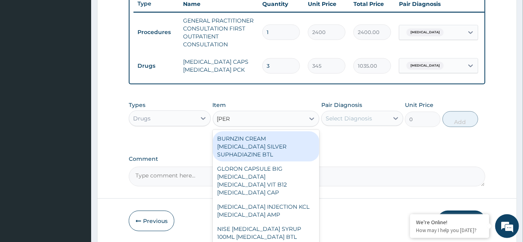
type input "LORAT"
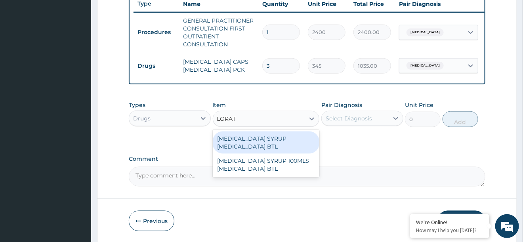
click at [243, 141] on div "[MEDICAL_DATA] SYRUP [MEDICAL_DATA] BTL" at bounding box center [266, 143] width 107 height 22
type input "1380"
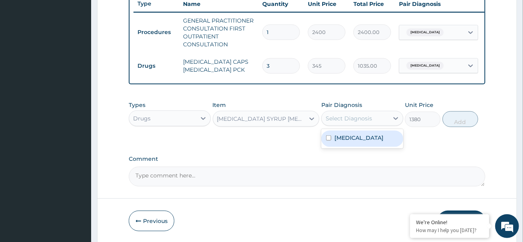
click at [347, 122] on div "Select Diagnosis" at bounding box center [349, 118] width 46 height 8
click at [351, 137] on label "[MEDICAL_DATA]" at bounding box center [358, 138] width 49 height 8
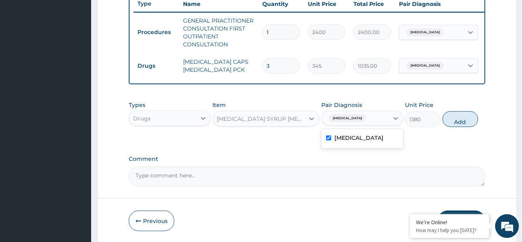
checkbox input "true"
click at [455, 116] on button "Add" at bounding box center [460, 119] width 36 height 16
type input "0"
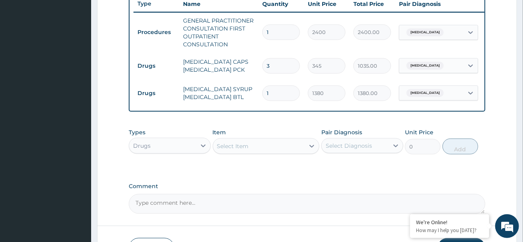
click at [232, 142] on div "Select Item" at bounding box center [233, 146] width 32 height 8
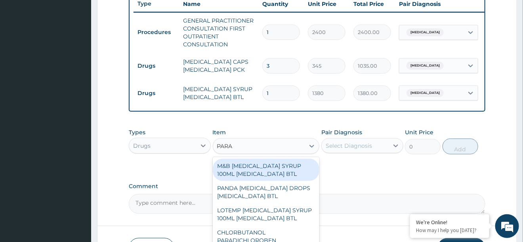
type input "PARAC"
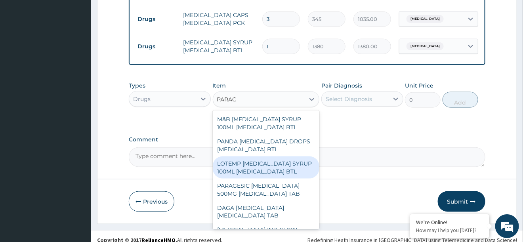
scroll to position [358, 0]
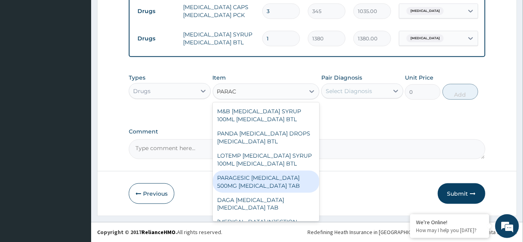
click at [242, 183] on div "PARAGESIC [MEDICAL_DATA] 500MG [MEDICAL_DATA] TAB" at bounding box center [266, 182] width 107 height 22
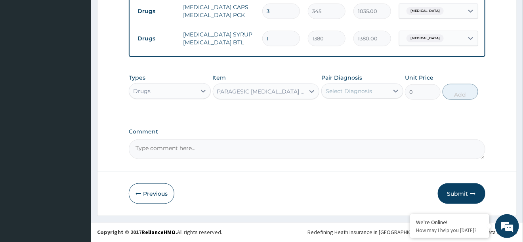
type input "25.88"
click at [378, 96] on div "Select Diagnosis" at bounding box center [355, 91] width 67 height 13
click at [371, 114] on label "[MEDICAL_DATA]" at bounding box center [358, 111] width 49 height 8
checkbox input "true"
click at [455, 95] on button "Add" at bounding box center [460, 92] width 36 height 16
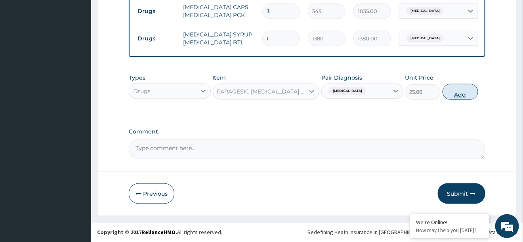
type input "0"
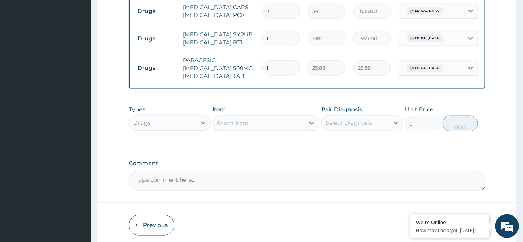
type input "18"
type input "465.84"
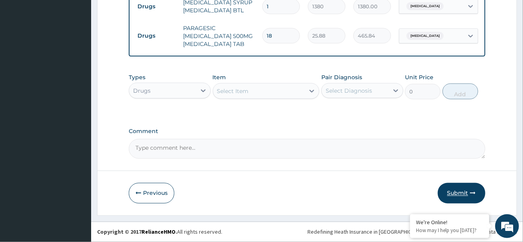
type input "18"
click at [454, 196] on button "Submit" at bounding box center [462, 193] width 48 height 21
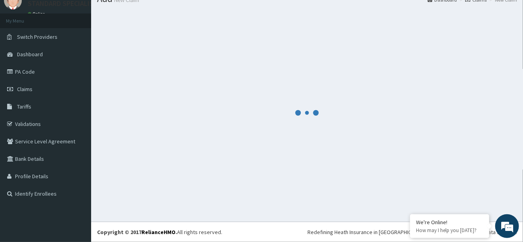
scroll to position [32, 0]
